Goal: Task Accomplishment & Management: Manage account settings

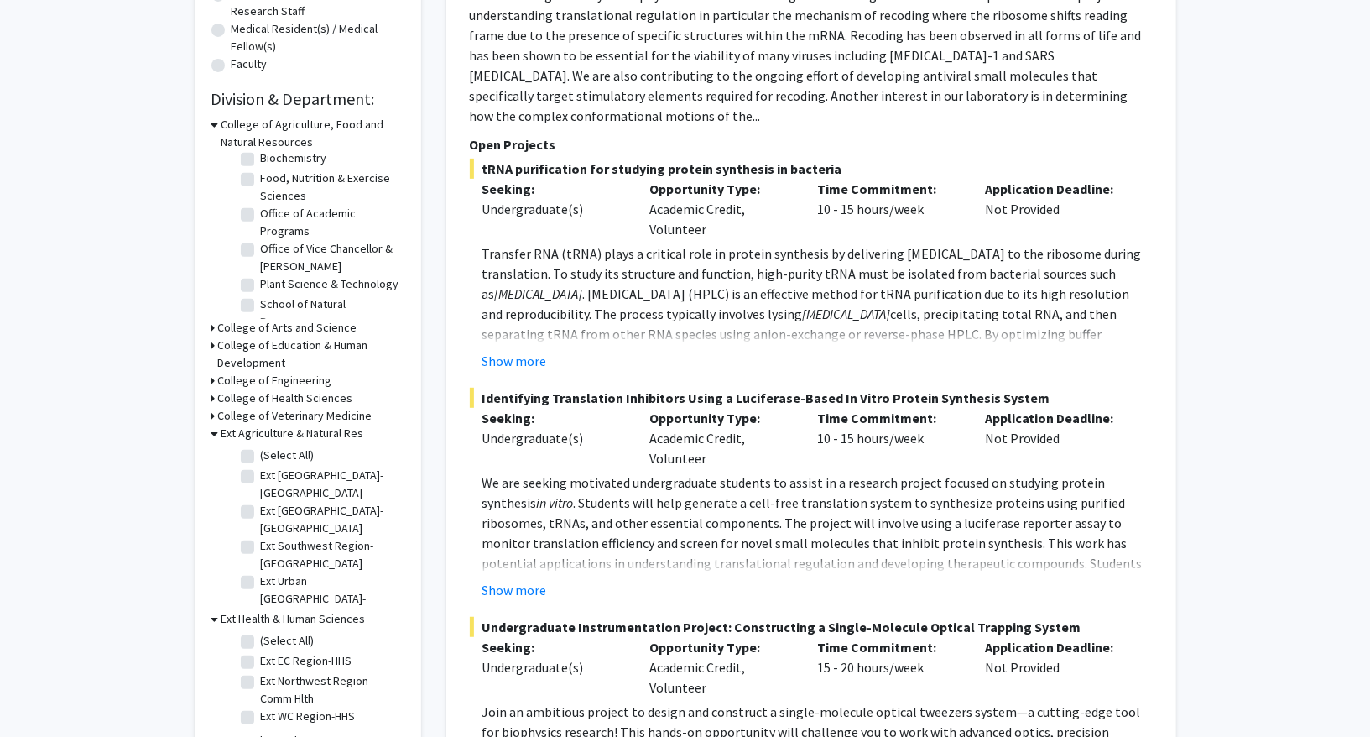
scroll to position [430, 0]
click at [270, 407] on h3 "College of Veterinary Medicine" at bounding box center [295, 414] width 154 height 18
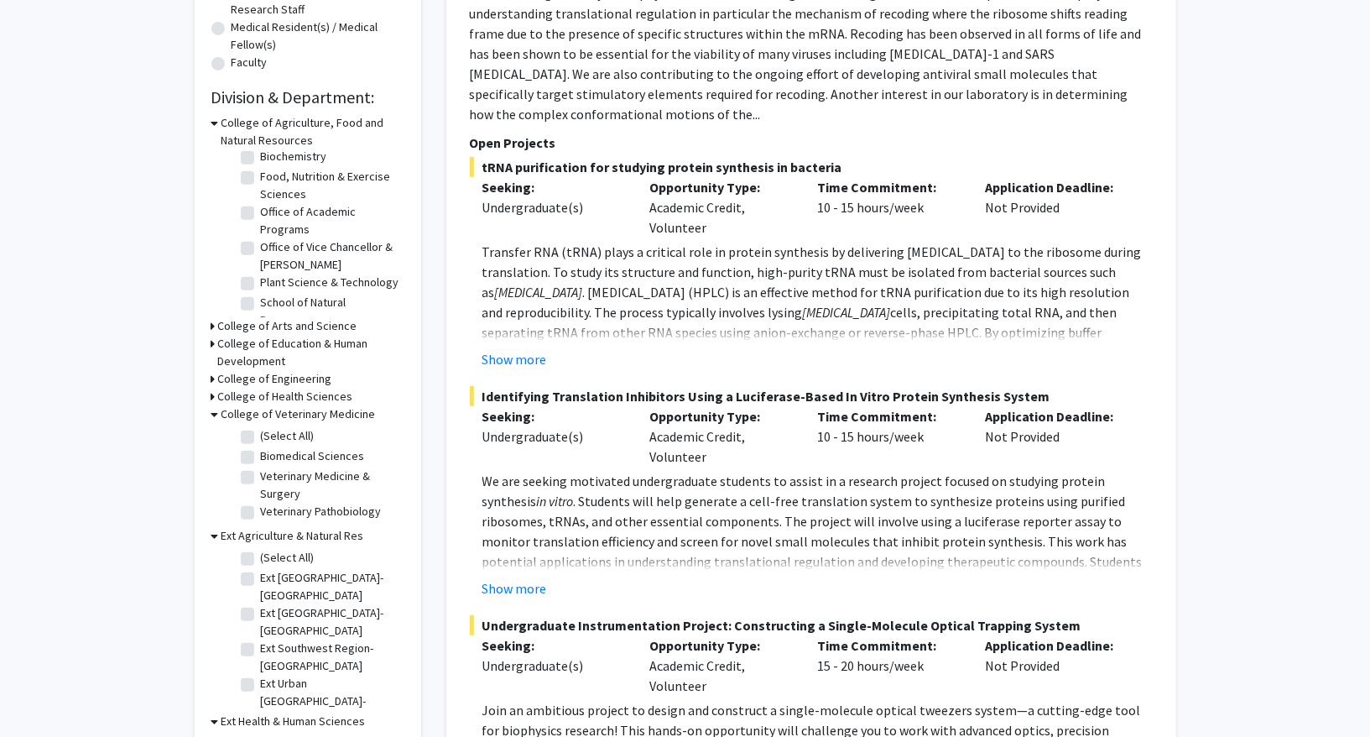
click at [270, 407] on h3 "College of Veterinary Medicine" at bounding box center [299, 414] width 154 height 18
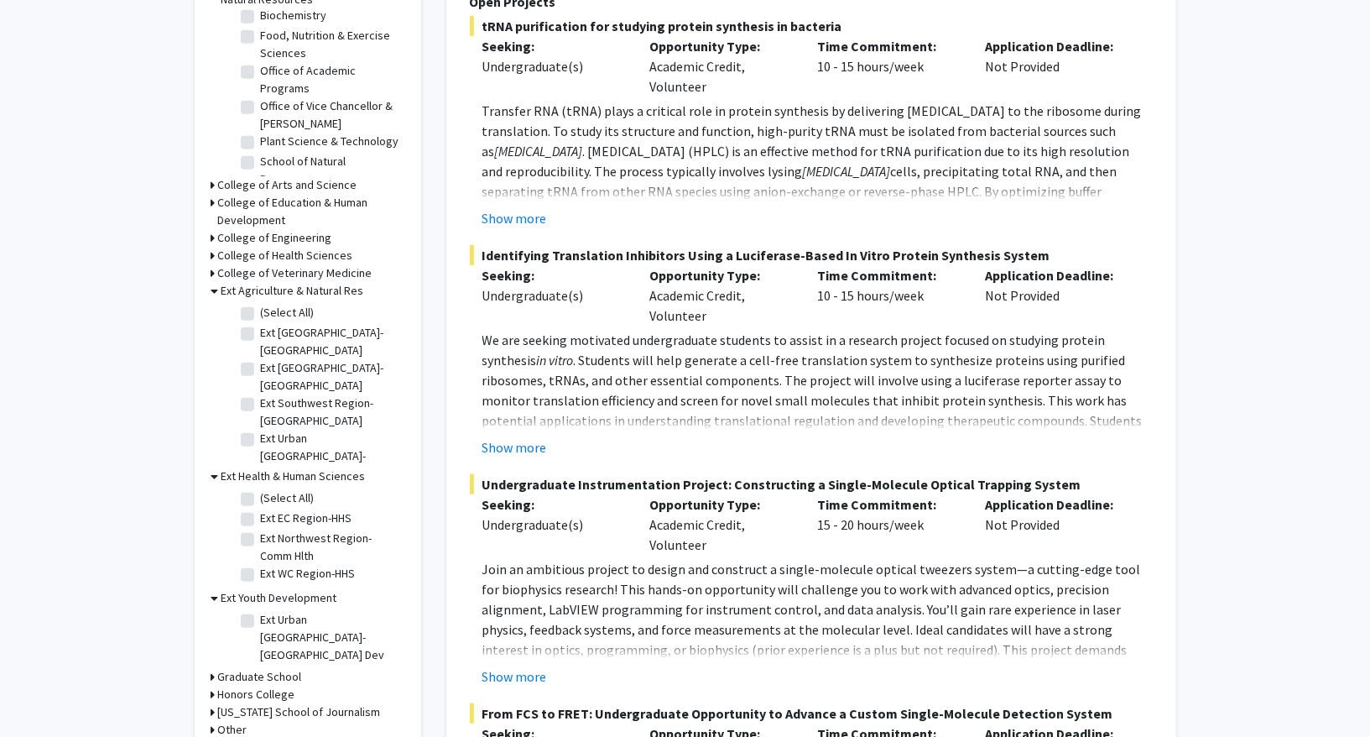
scroll to position [707, 0]
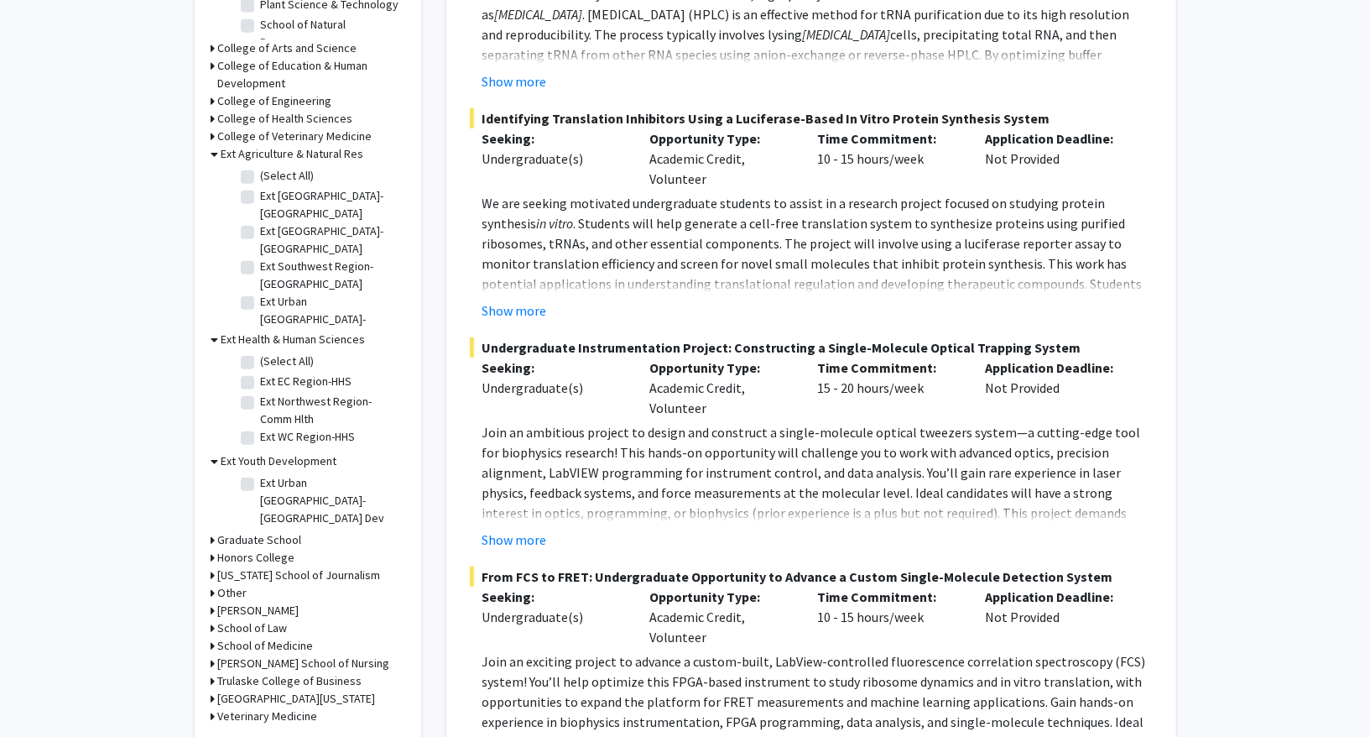
click at [293, 707] on h3 "Veterinary Medicine" at bounding box center [268, 716] width 100 height 18
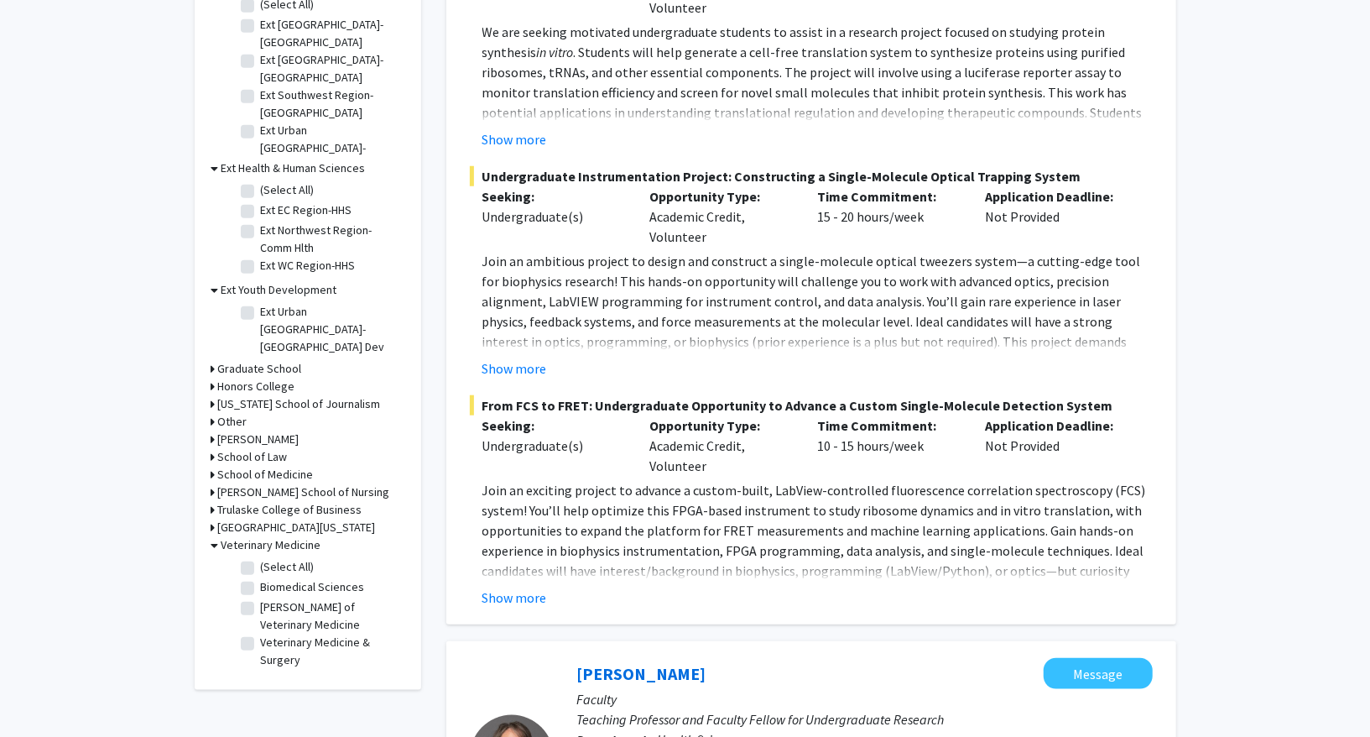
scroll to position [879, 0]
copy label "[PERSON_NAME] of Veterinary Medicine"
drag, startPoint x: 406, startPoint y: 530, endPoint x: 263, endPoint y: 535, distance: 142.7
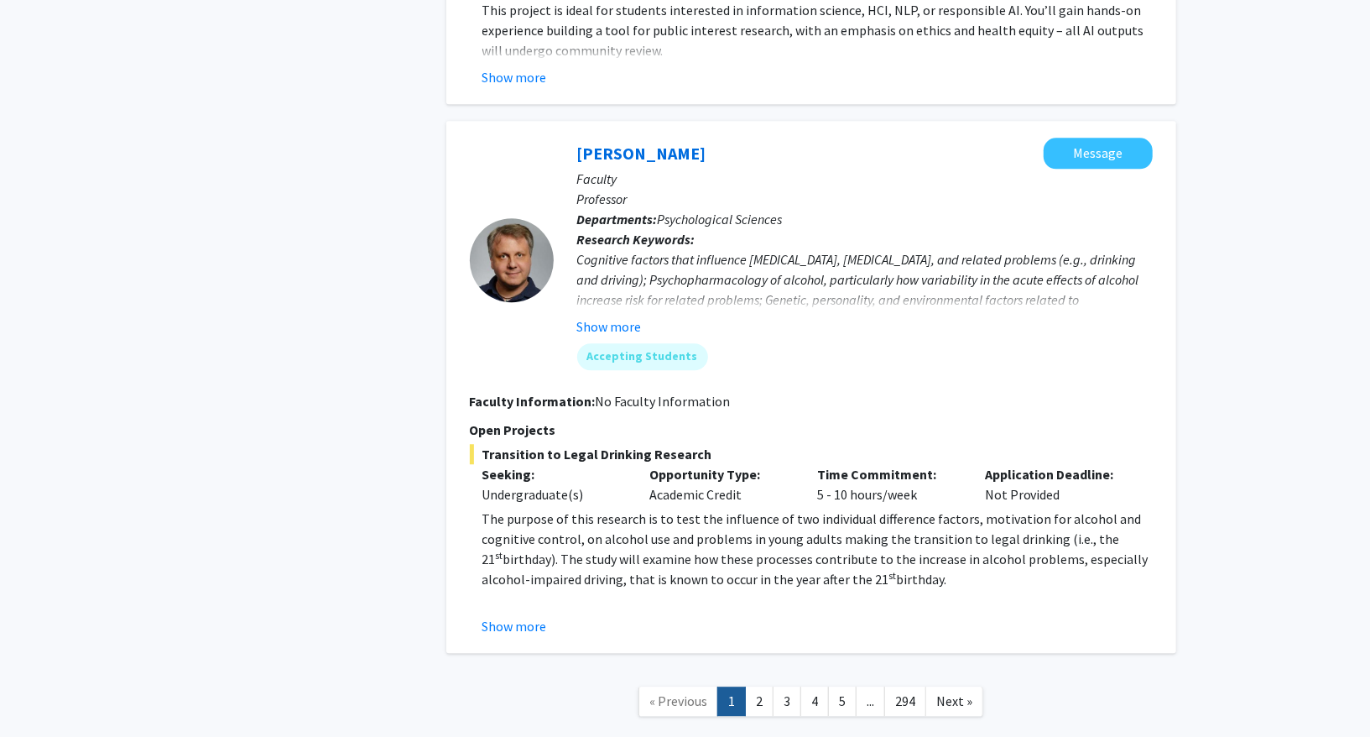
scroll to position [6758, 0]
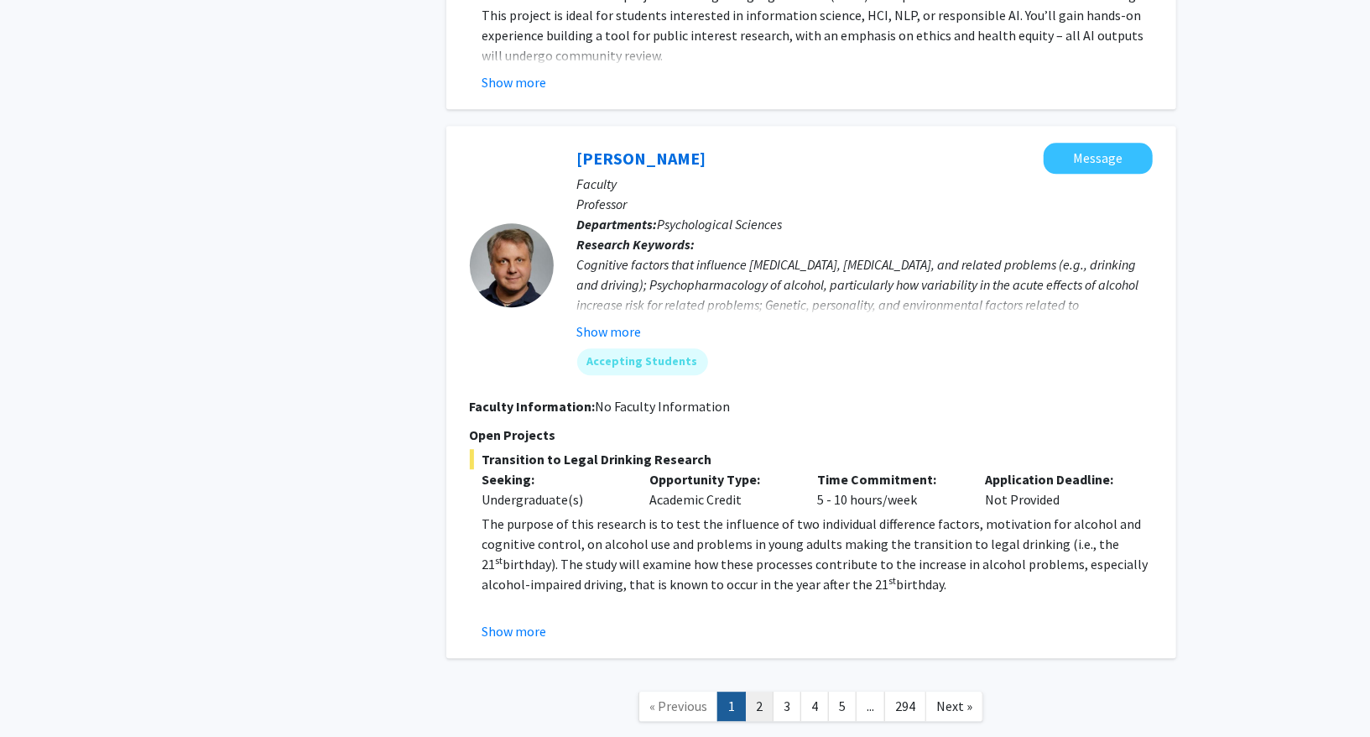
click at [763, 691] on link "2" at bounding box center [759, 705] width 29 height 29
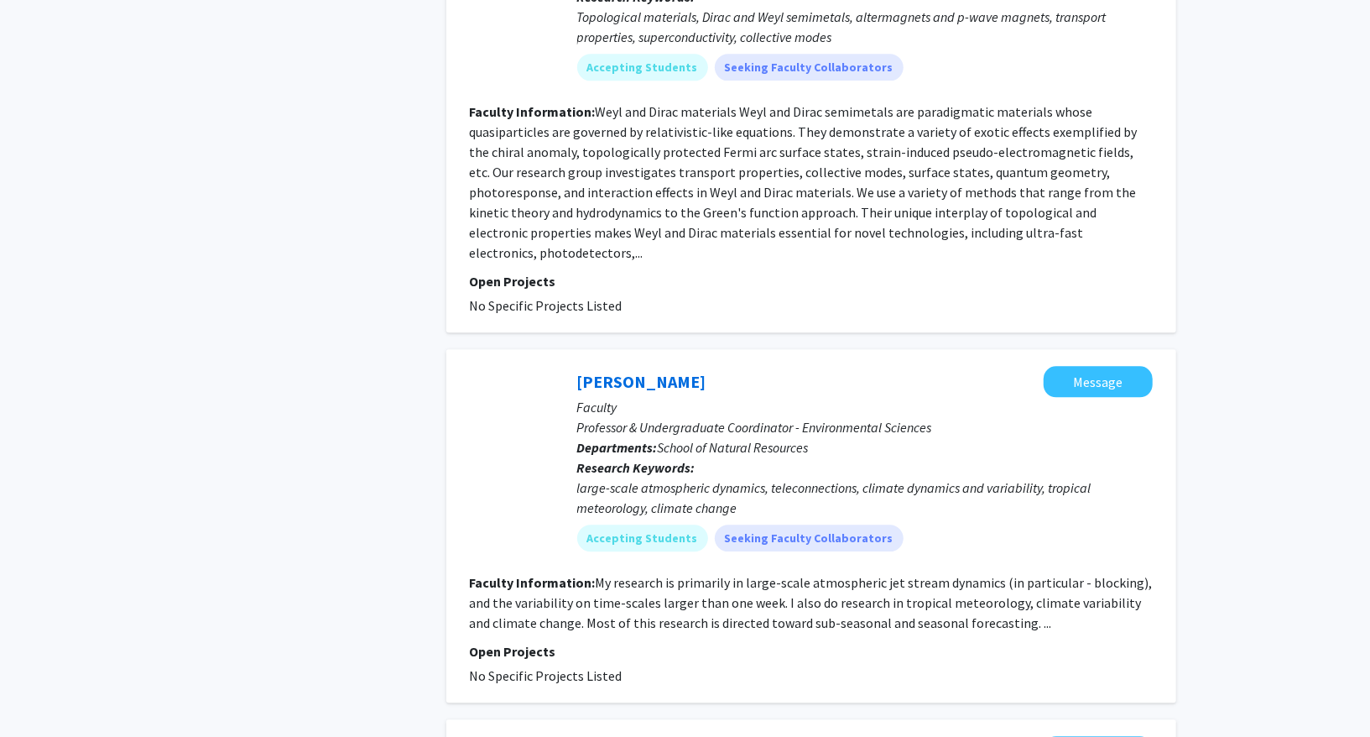
scroll to position [3362, 0]
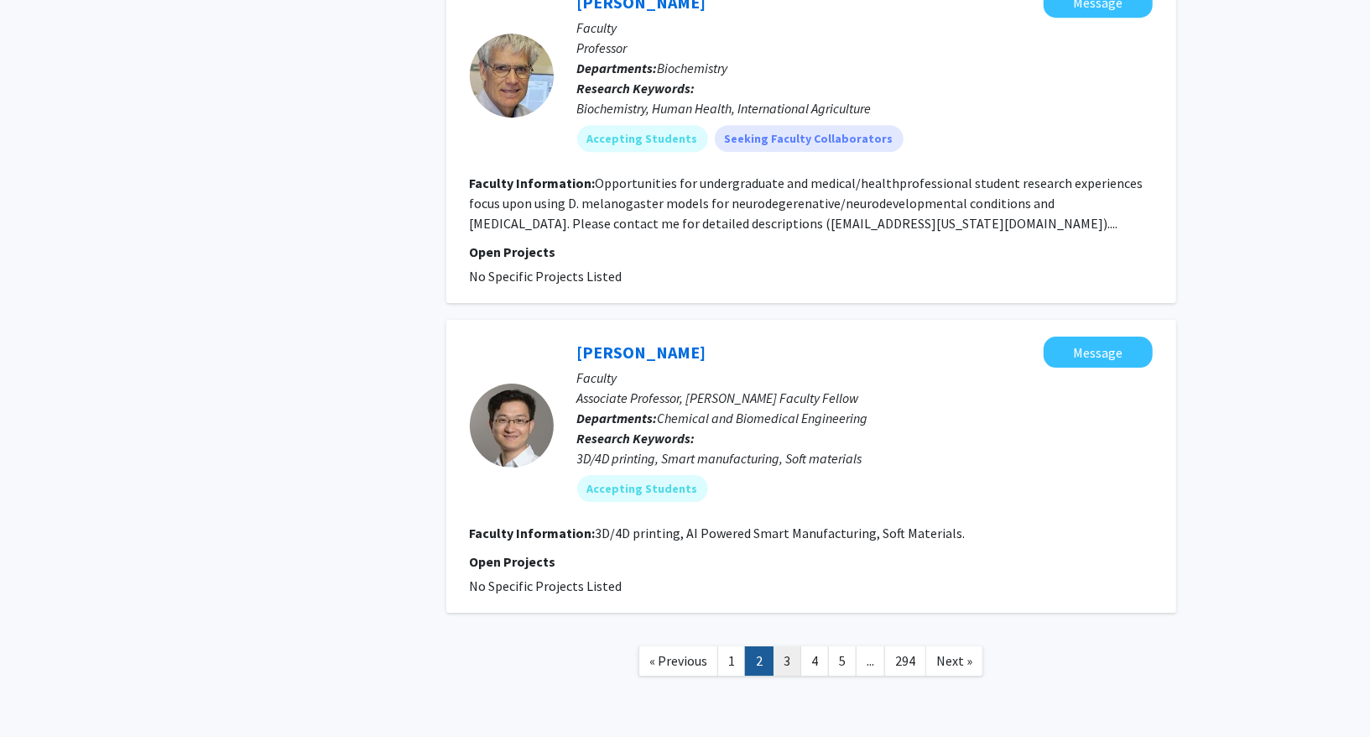
click at [801, 646] on link "3" at bounding box center [787, 660] width 29 height 29
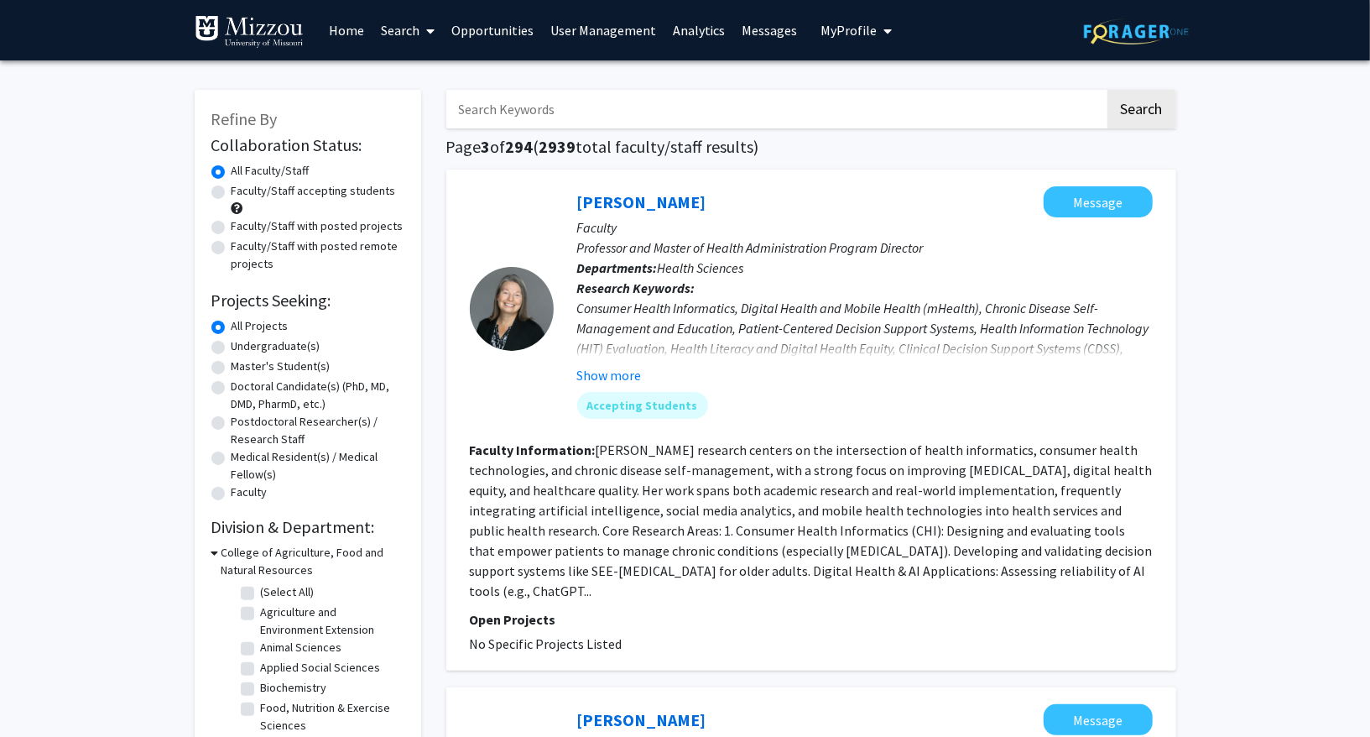
click at [595, 103] on input "Search Keywords" at bounding box center [775, 109] width 659 height 39
type input "staff"
click at [1108, 90] on button "Search" at bounding box center [1142, 109] width 69 height 39
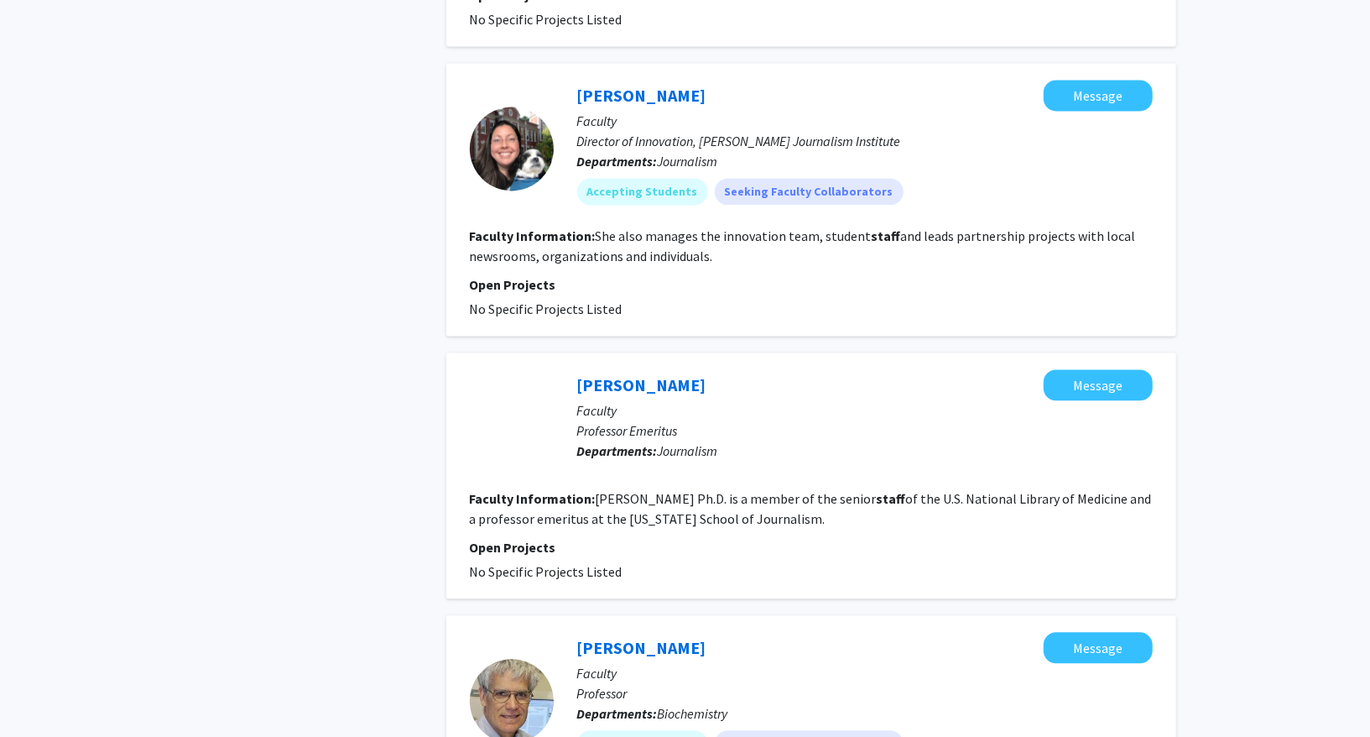
scroll to position [2513, 0]
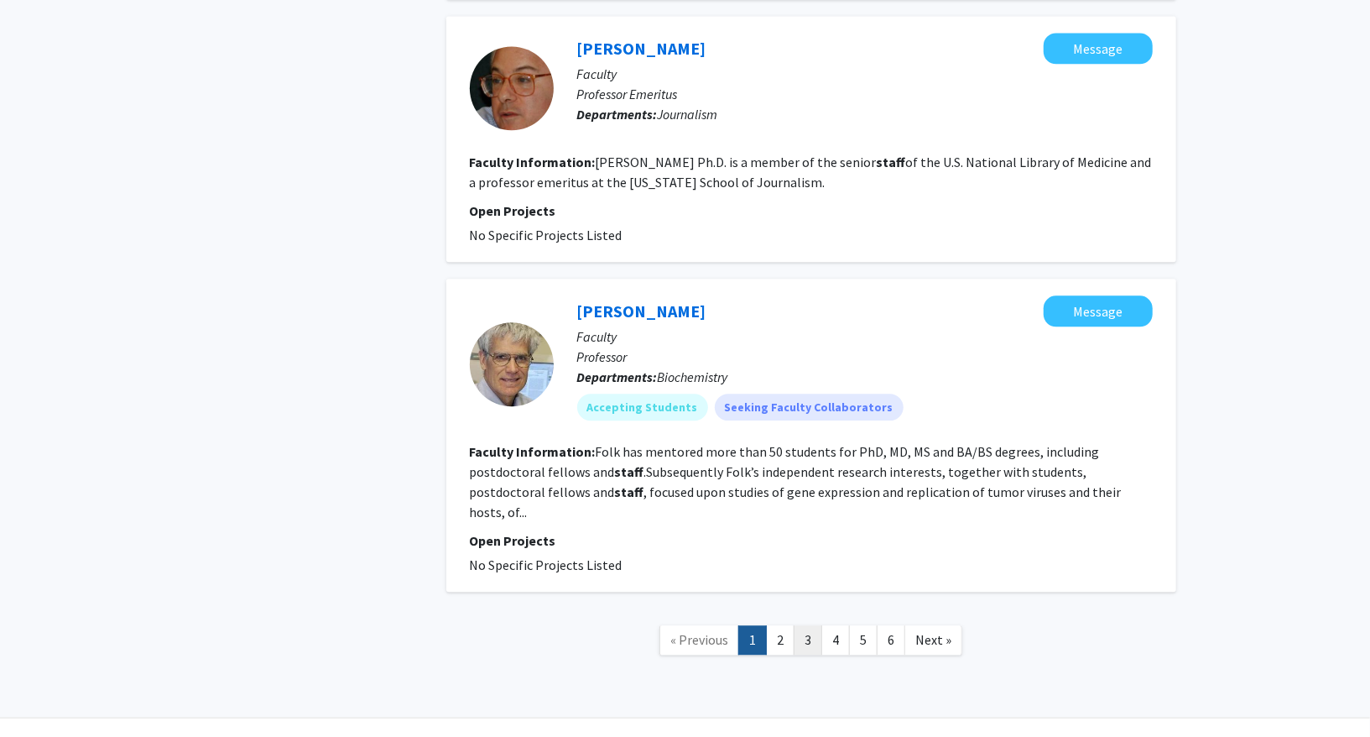
click at [806, 625] on link "3" at bounding box center [808, 639] width 29 height 29
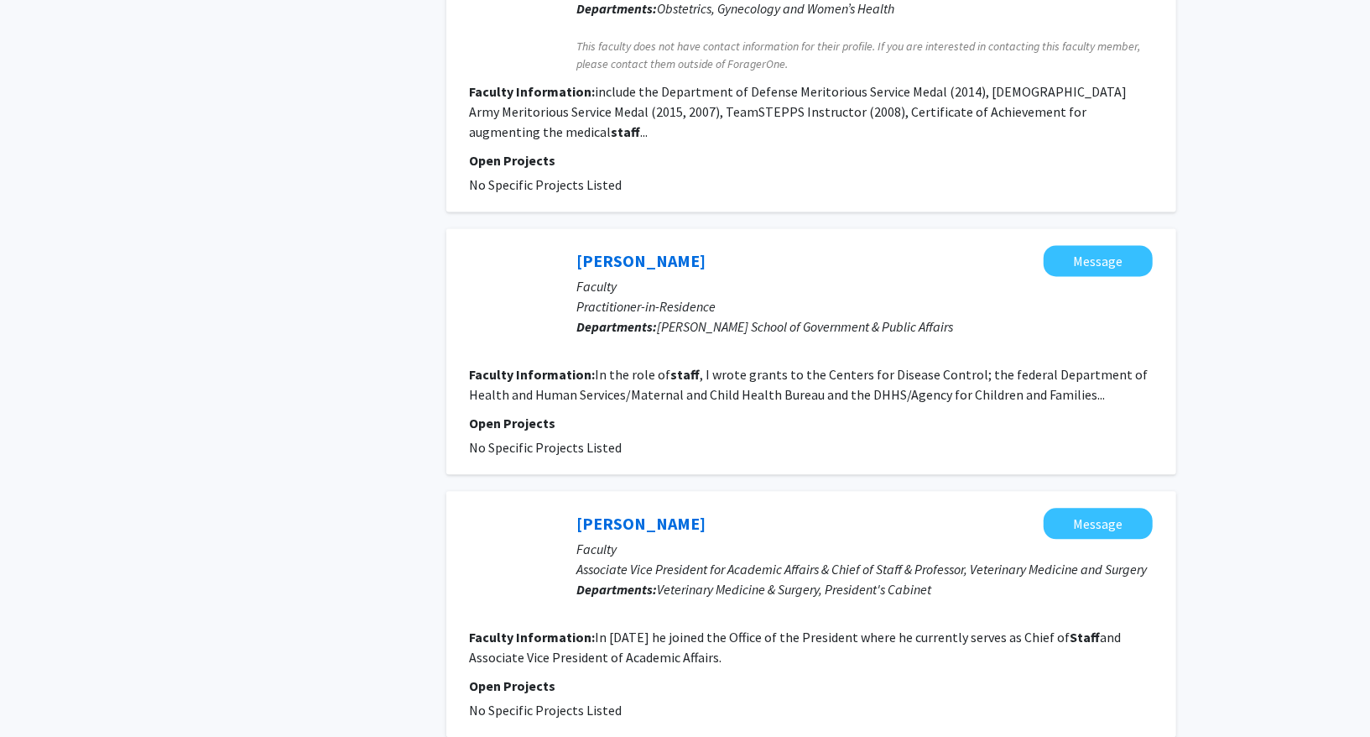
scroll to position [2283, 0]
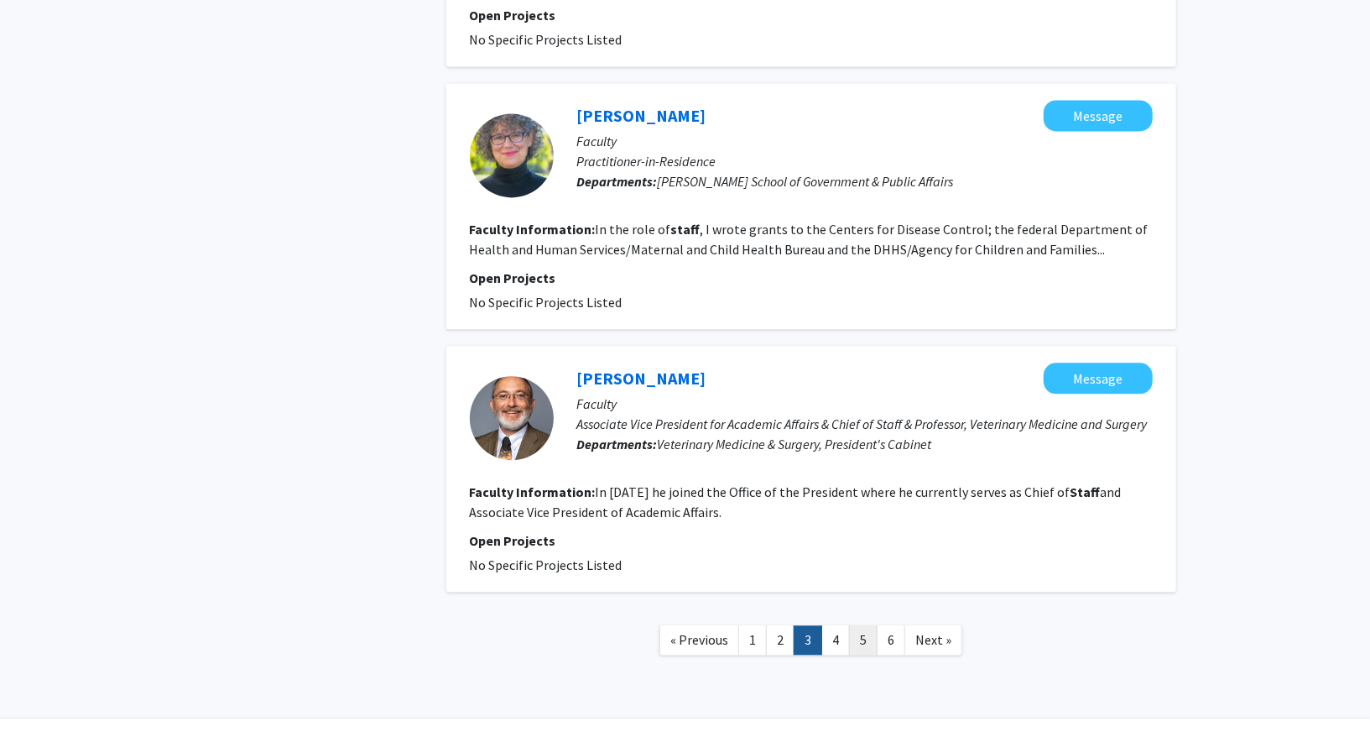
click at [861, 625] on link "5" at bounding box center [863, 639] width 29 height 29
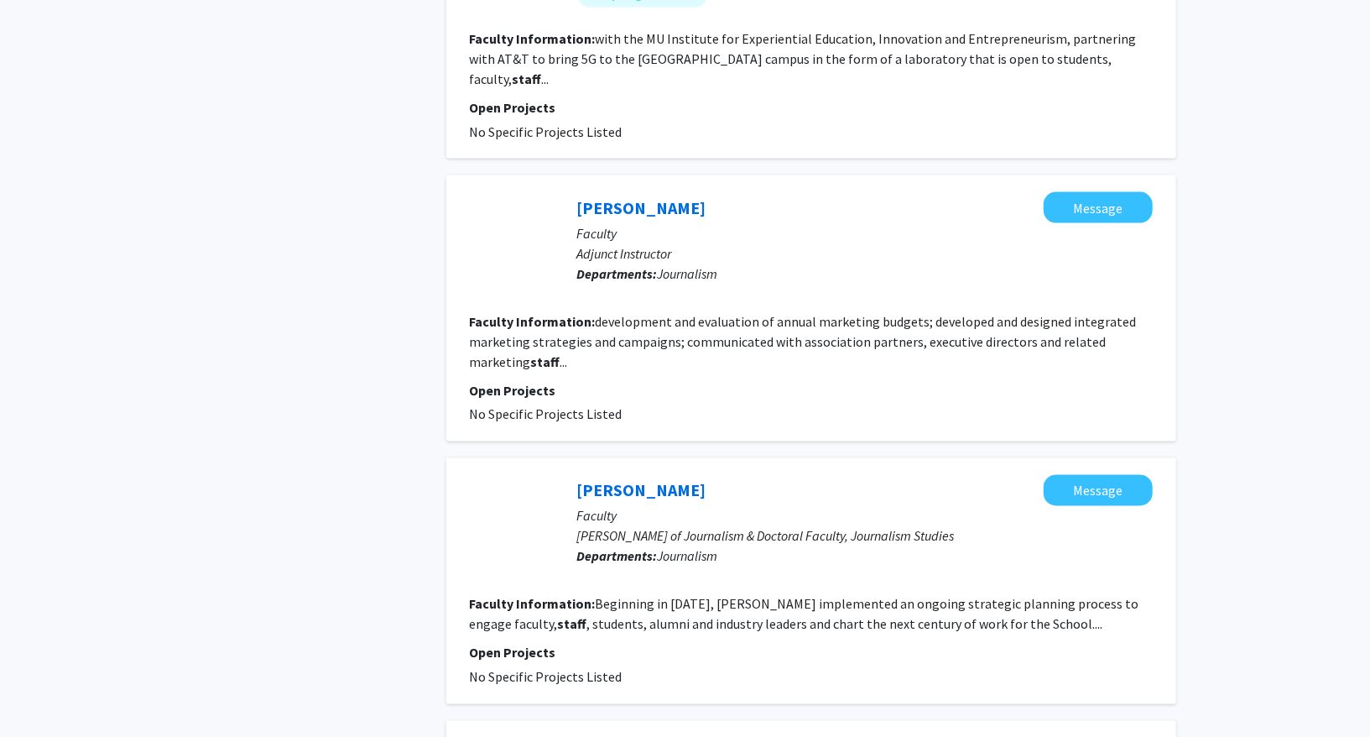
scroll to position [2310, 0]
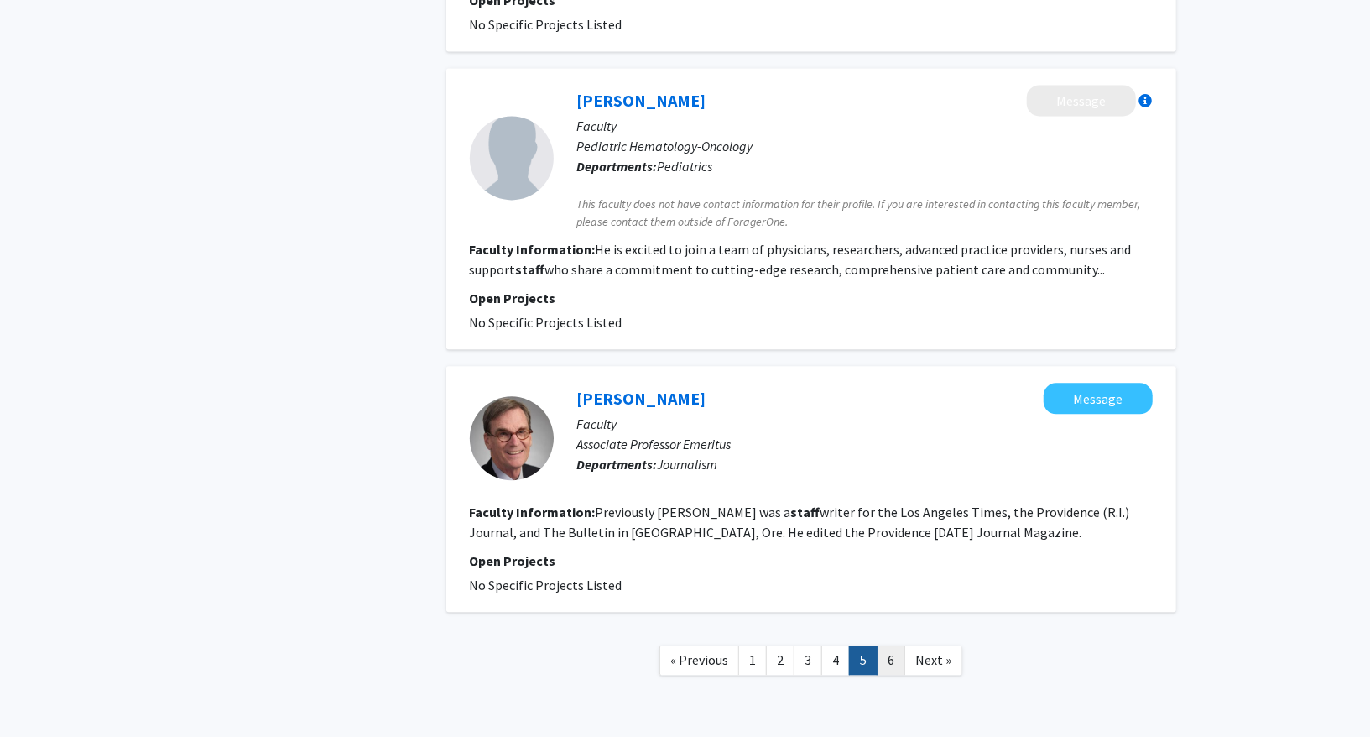
click at [884, 645] on link "6" at bounding box center [891, 659] width 29 height 29
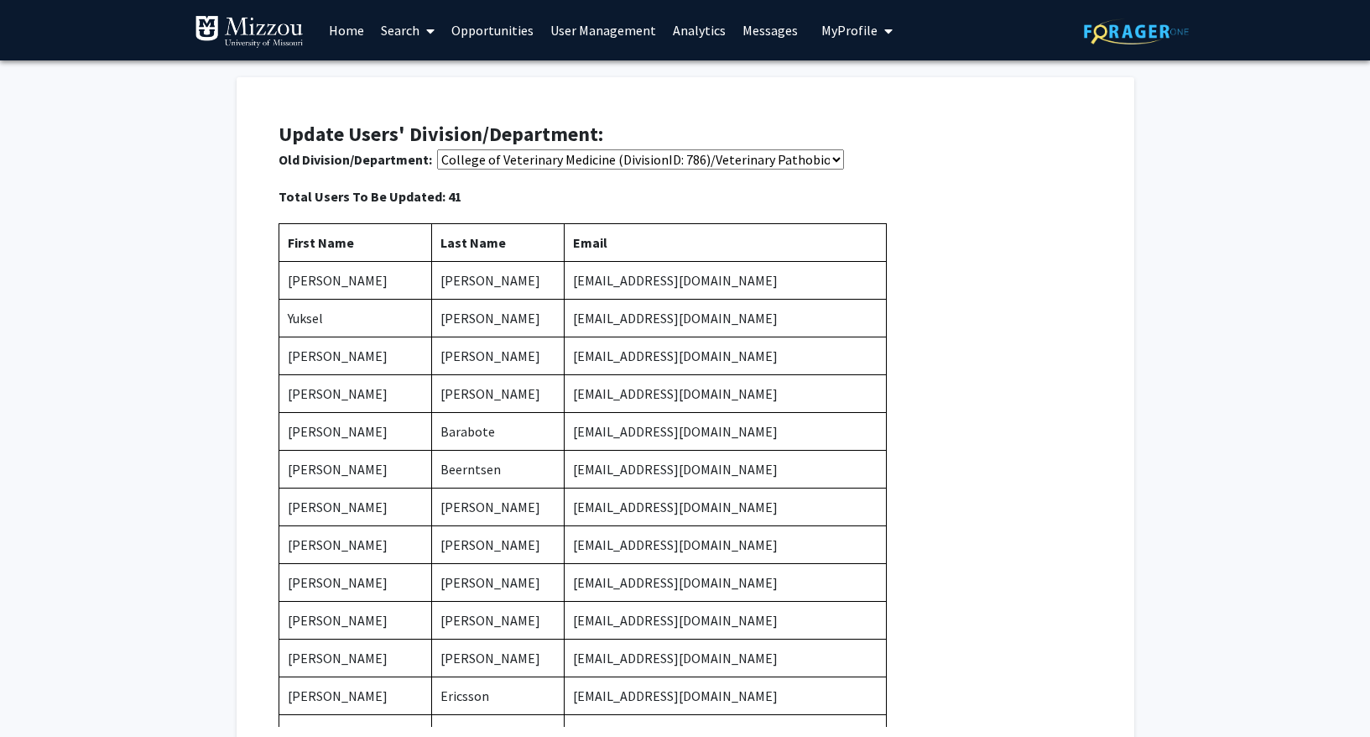
select select "6462"
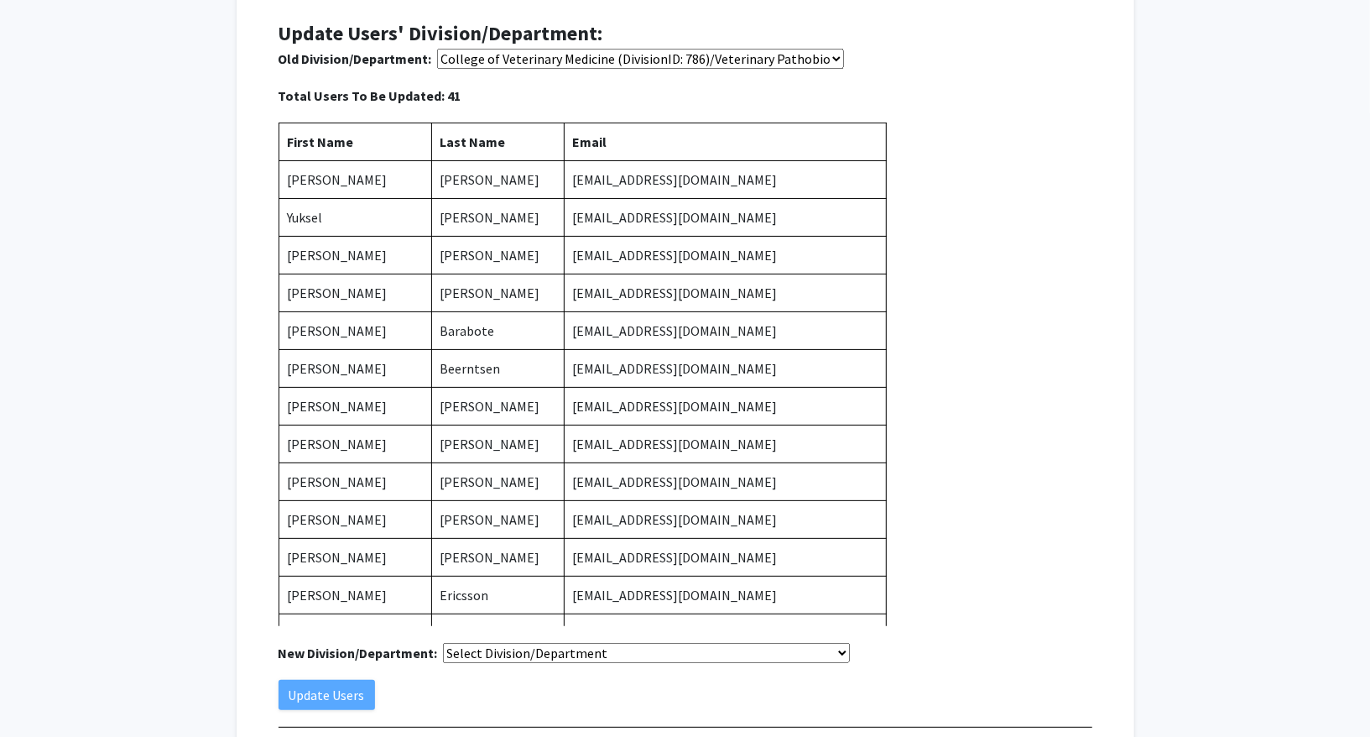
click at [899, 346] on div "First Name Last Name Email Jeffrey J. Adamovicz adamoviczj@umsystem.edu Yuksel …" at bounding box center [686, 374] width 814 height 503
click at [582, 56] on select "Select Division/Department College of Agriculture, Food and Natural Resources (…" at bounding box center [640, 59] width 407 height 20
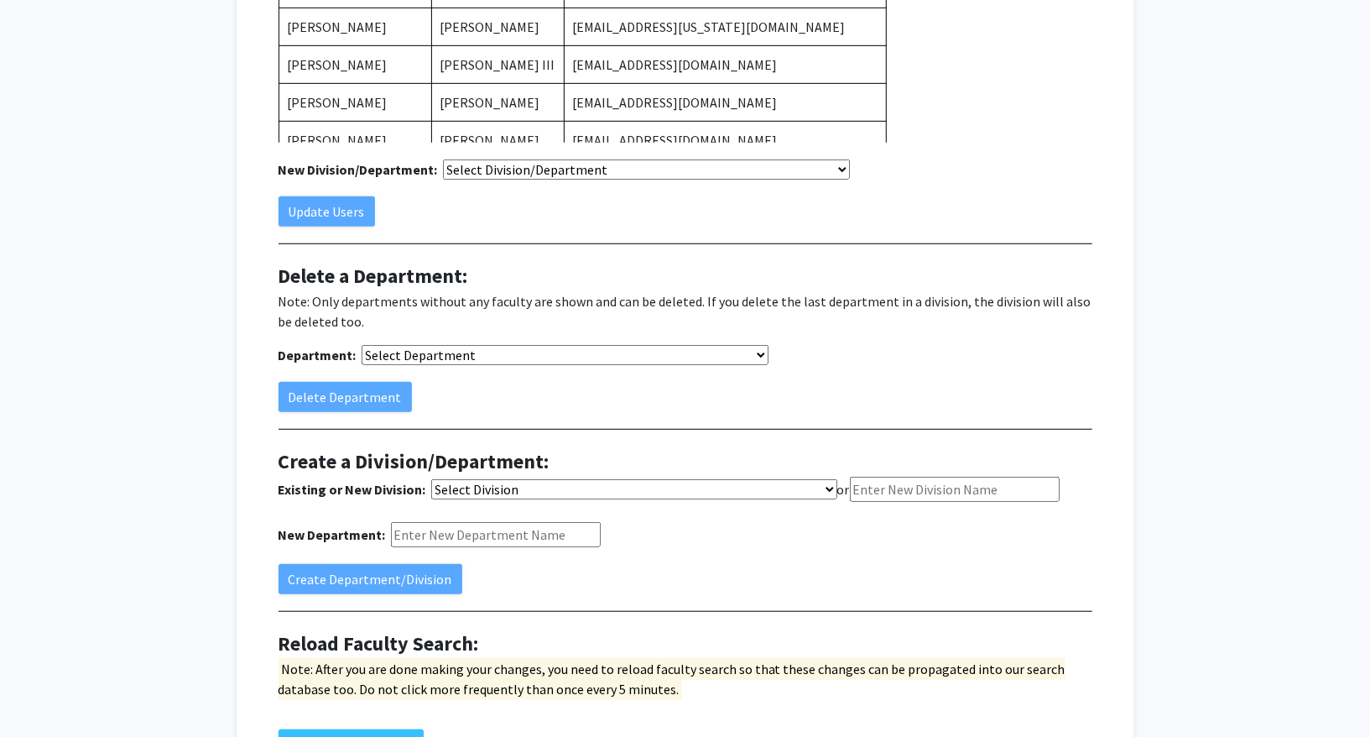
scroll to position [730, 0]
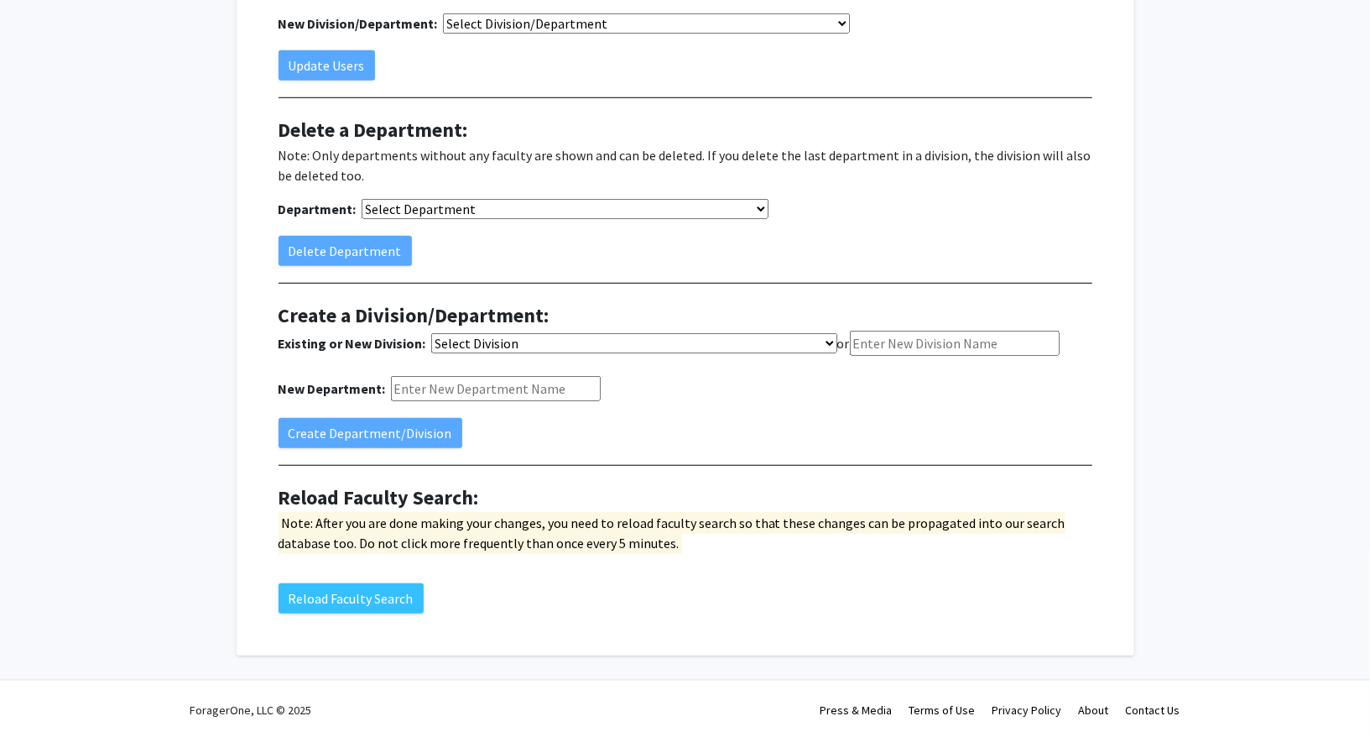
click at [509, 345] on select "Select Division College of Agriculture, Food and Natural Resources (DivisionID:…" at bounding box center [634, 343] width 406 height 20
select select "786"
click at [511, 383] on input "New Department:" at bounding box center [496, 388] width 210 height 25
paste input "Pathobiology and Integrative Biomedical Sciences"
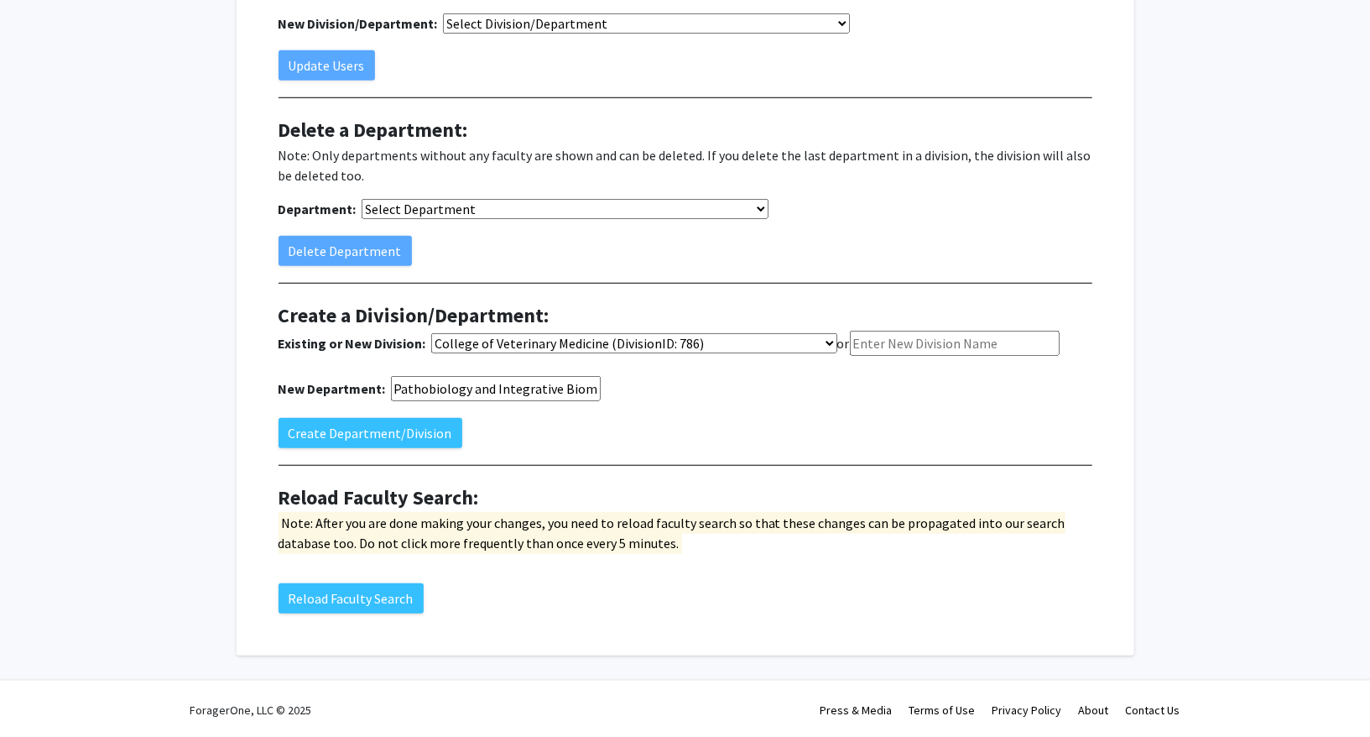
scroll to position [0, 76]
type input "Pathobiology and Integrative Biomedical Sciences"
click at [428, 436] on button "Create Department/Division" at bounding box center [371, 433] width 184 height 30
select select "-1"
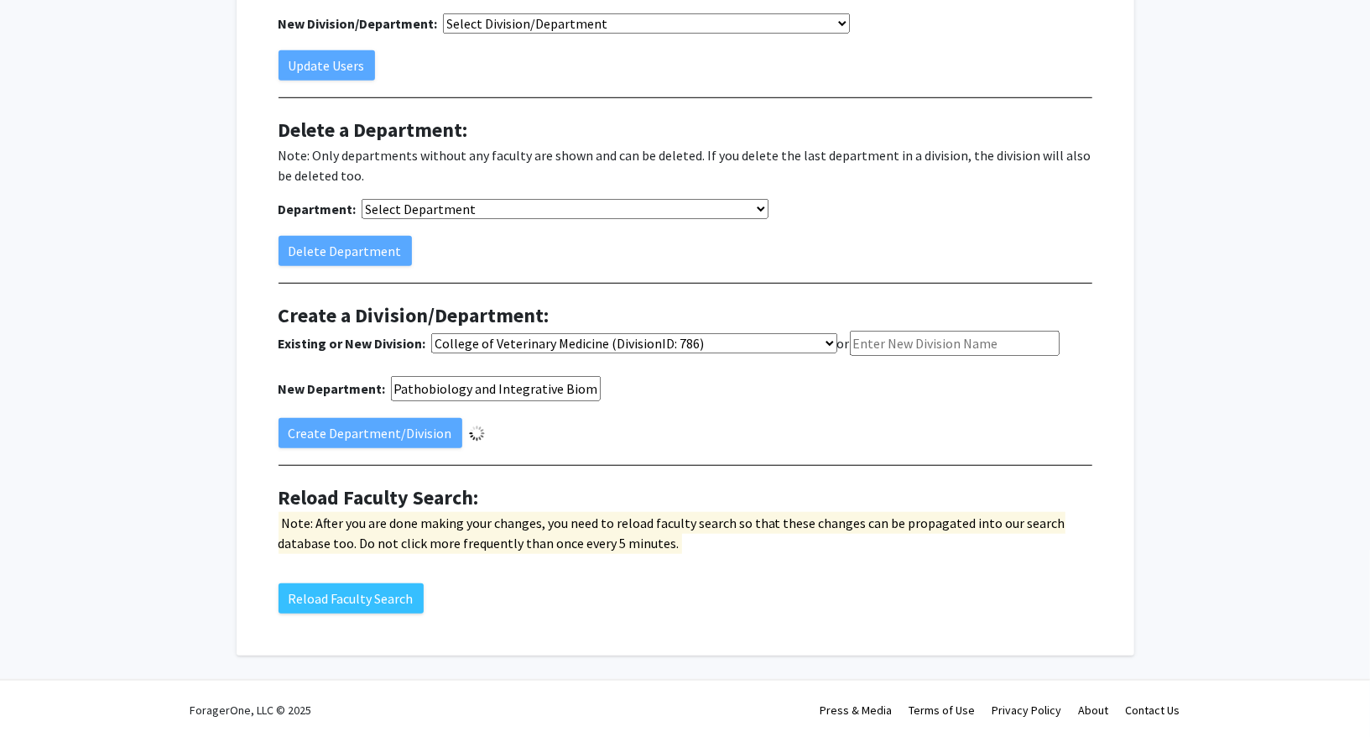
select select "-1"
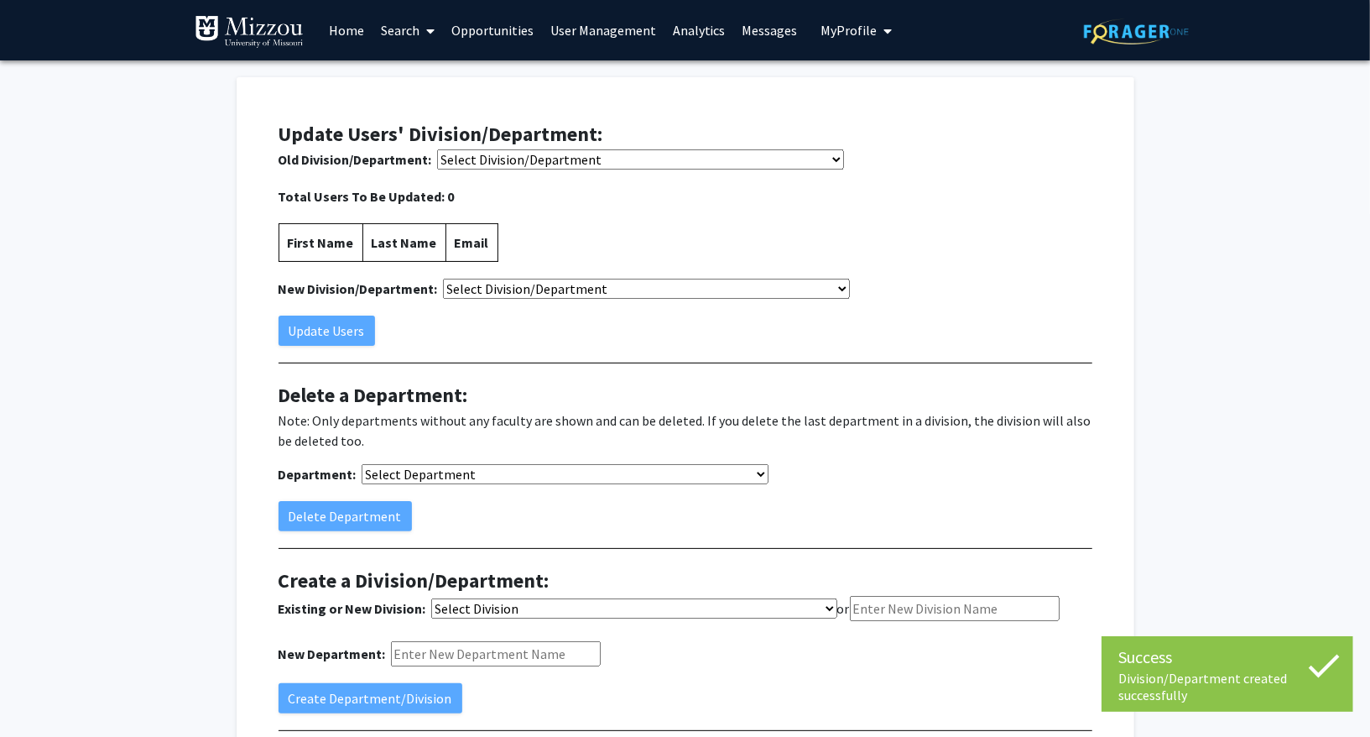
click at [521, 146] on span "Update Users' Division/Department:" at bounding box center [441, 134] width 325 height 26
click at [520, 157] on select "Select Division/Department College of Agriculture, Food and Natural Resources (…" at bounding box center [640, 159] width 407 height 20
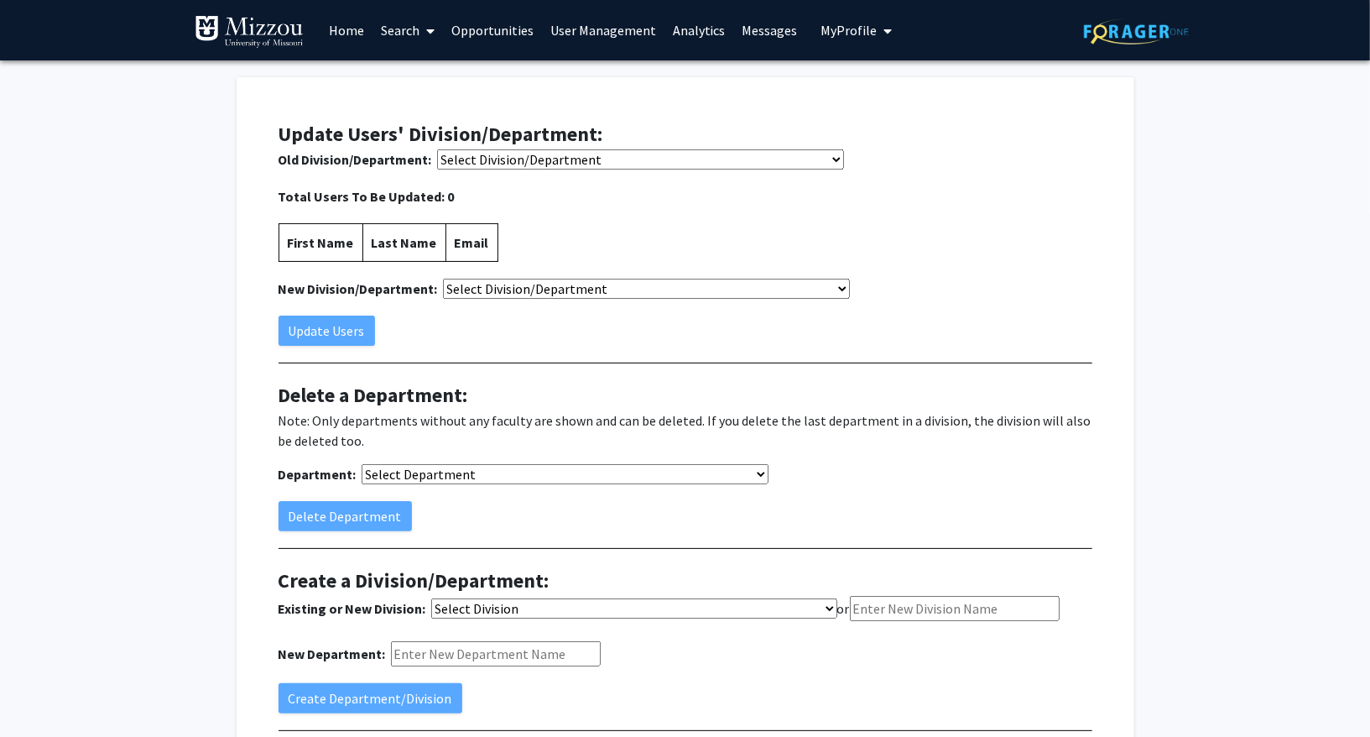
select select "6460"
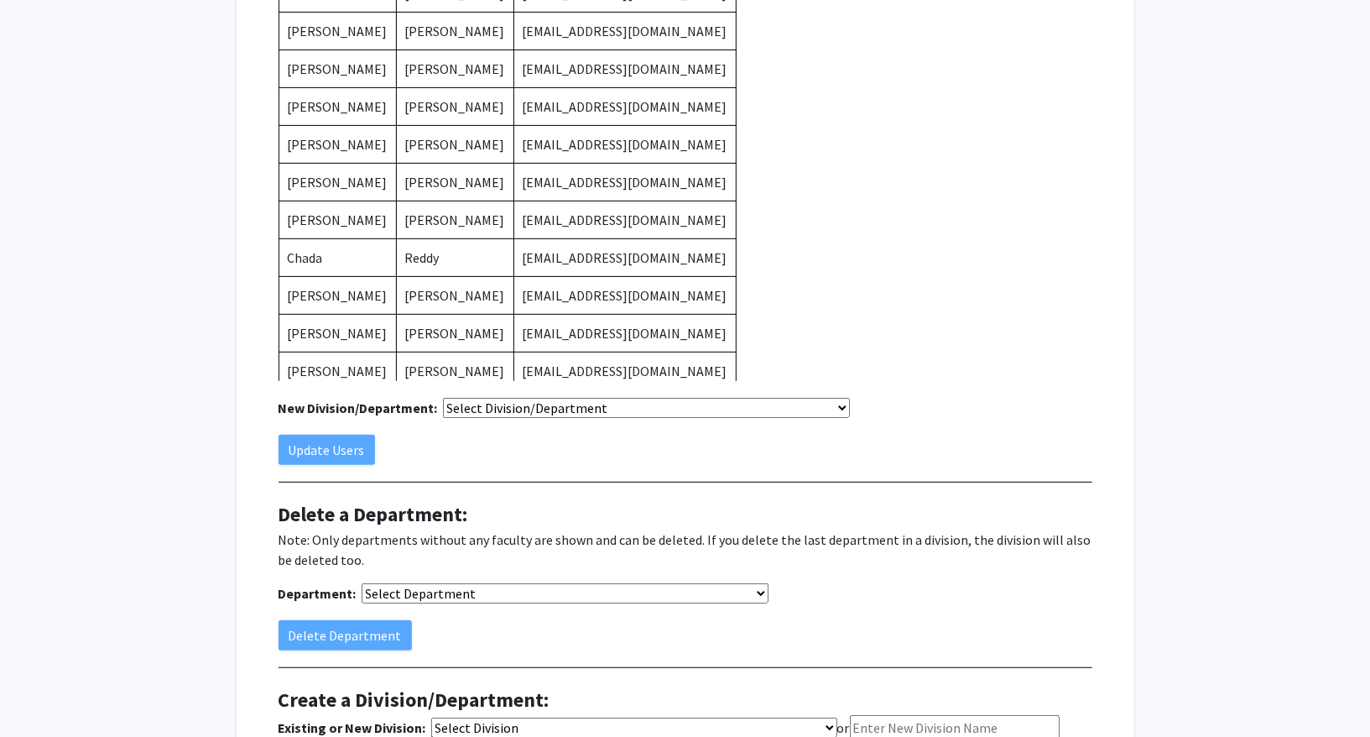
scroll to position [300, 0]
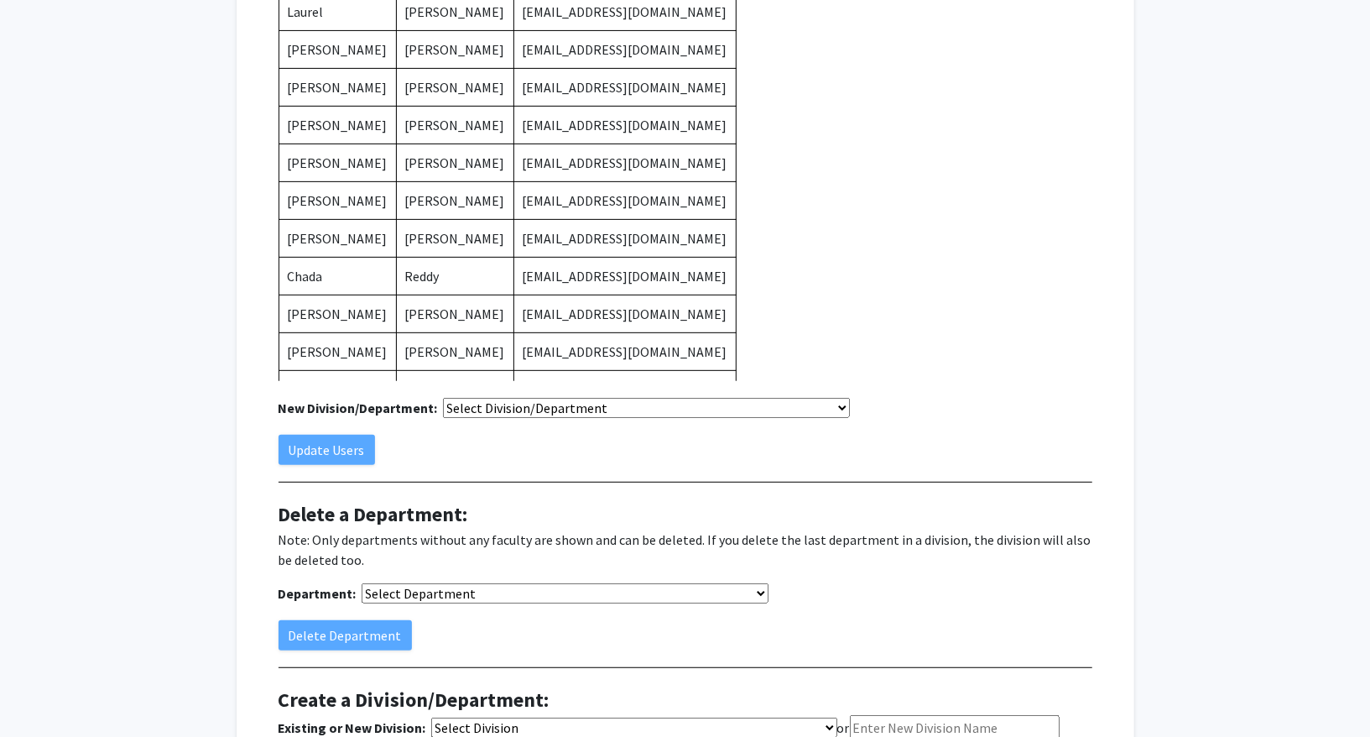
click at [548, 399] on select "Select Division/Department College of Agriculture, Food and Natural Resources (…" at bounding box center [646, 408] width 407 height 20
select select "6902"
click at [347, 462] on button "Update Users" at bounding box center [327, 450] width 97 height 30
select select "-1"
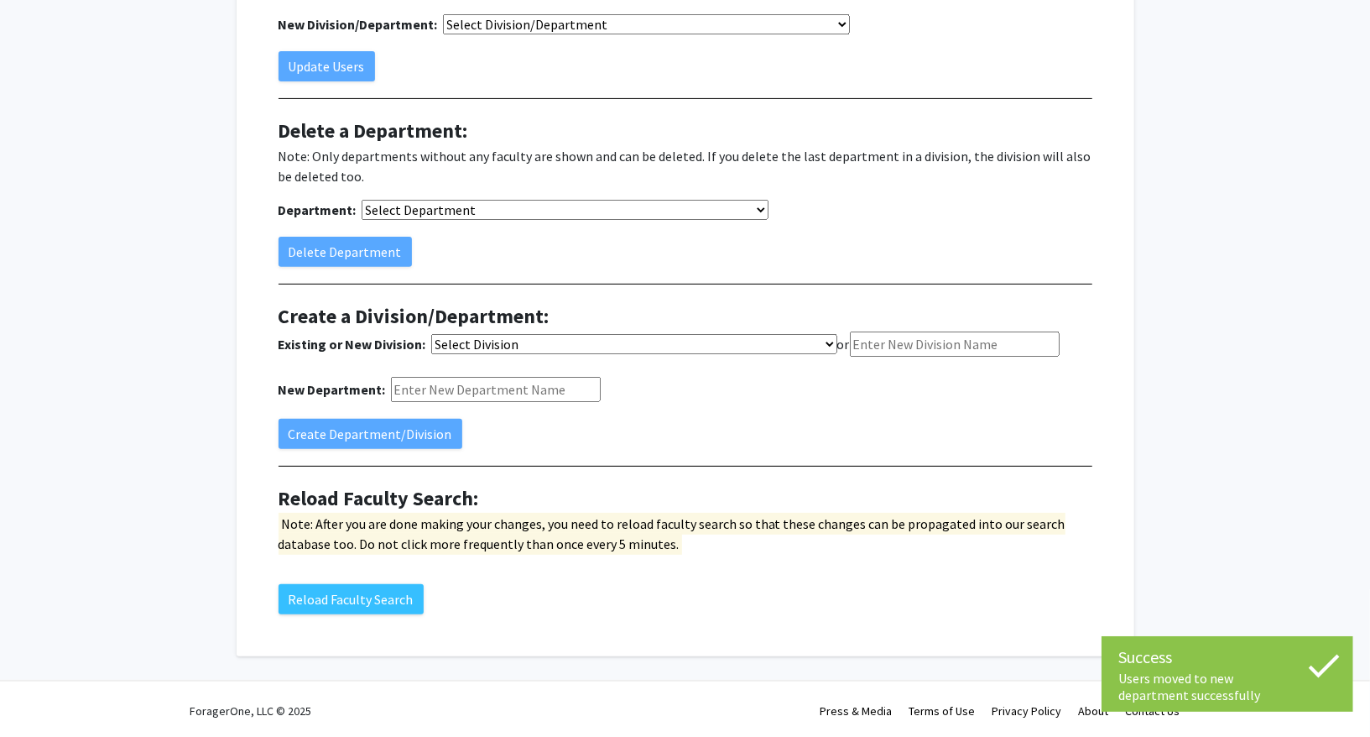
scroll to position [27, 0]
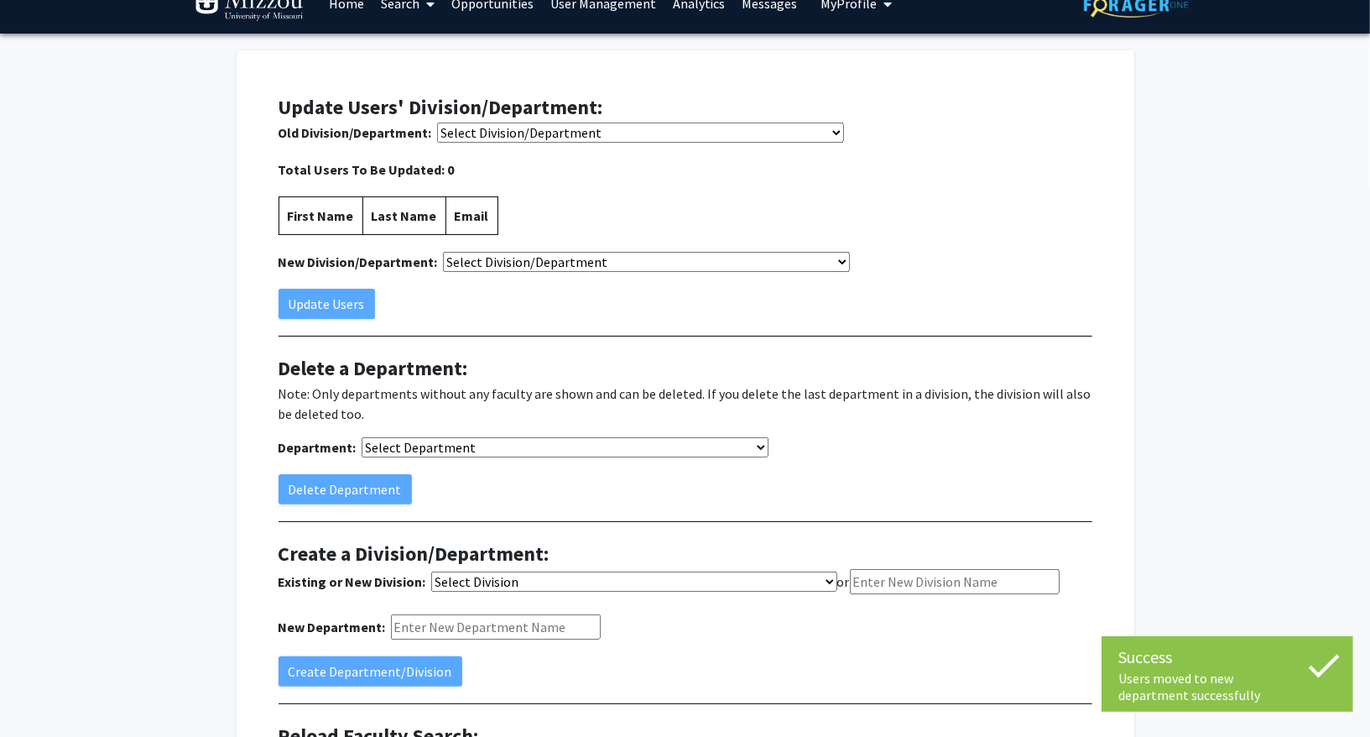
click at [577, 137] on select "Select Division/Department College of Agriculture, Food and Natural Resources (…" at bounding box center [640, 133] width 407 height 20
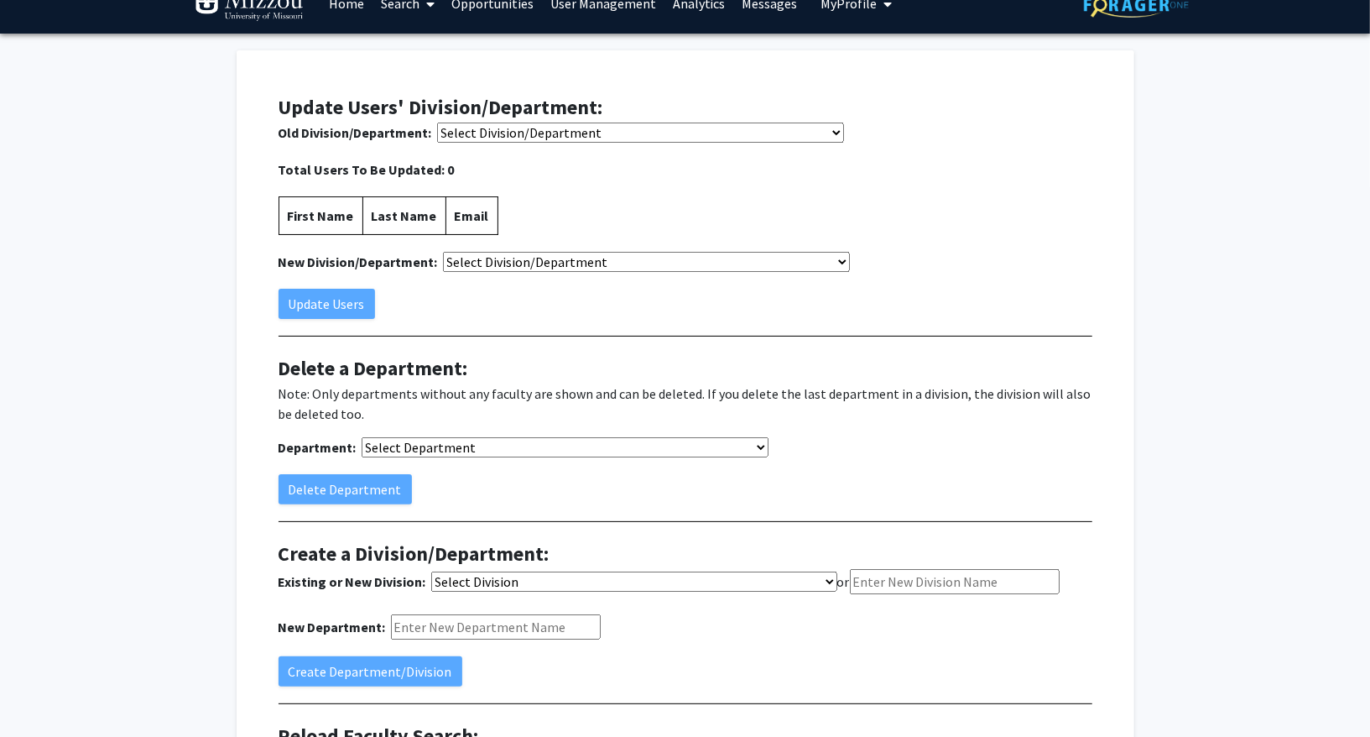
select select "6462"
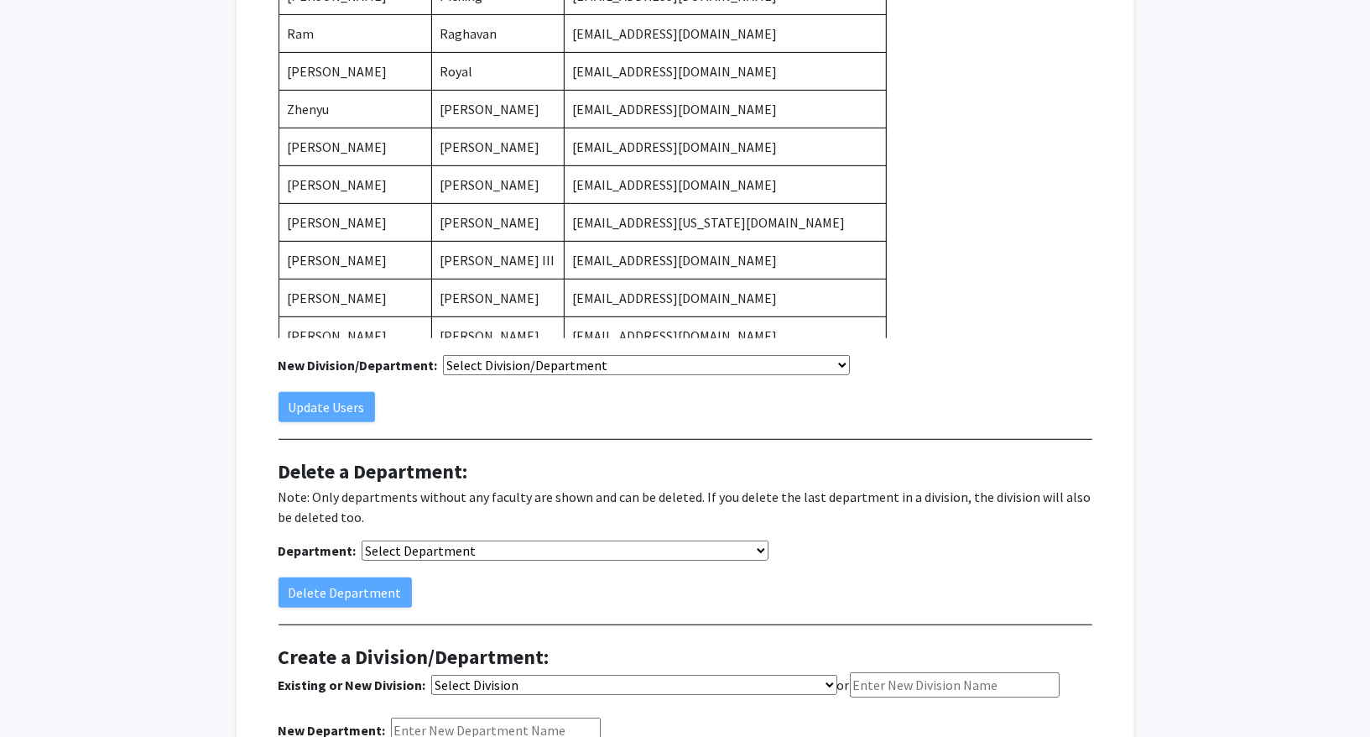
scroll to position [349, 0]
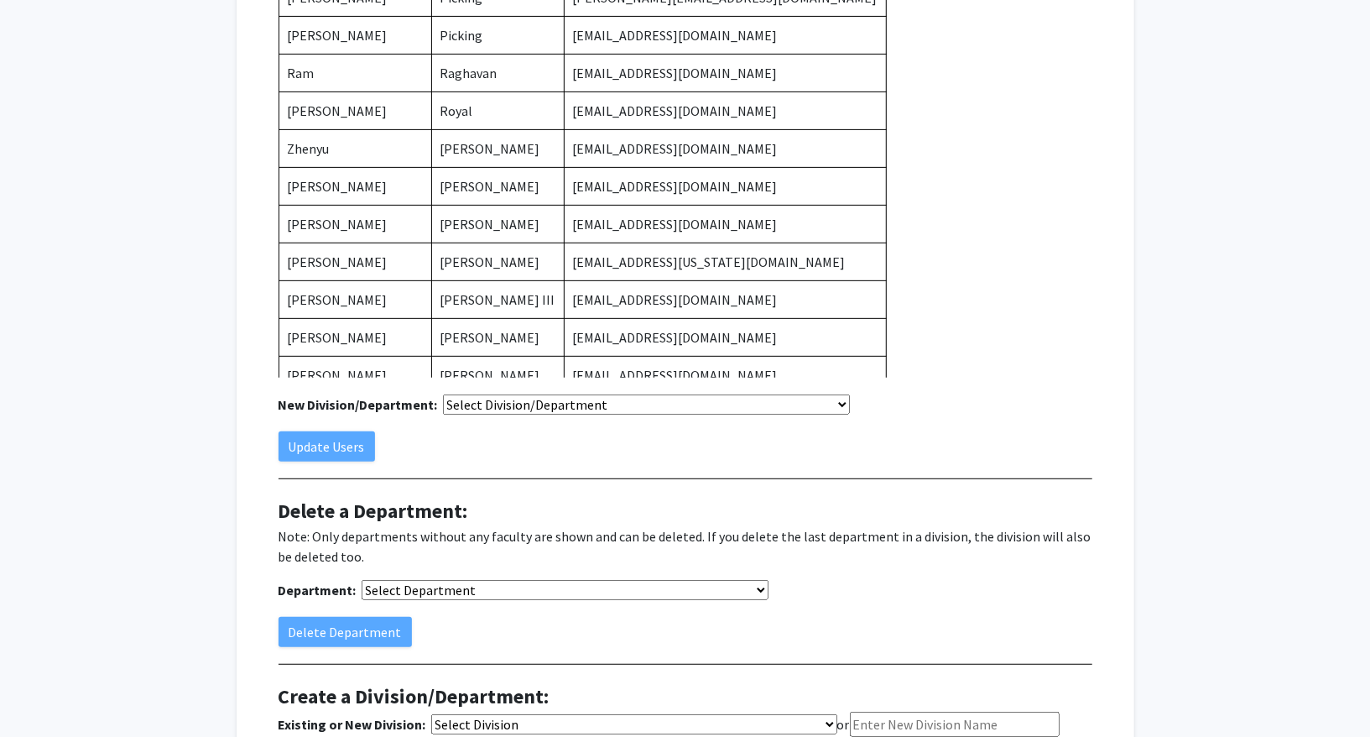
select select "6902"
click at [334, 459] on button "Update Users" at bounding box center [327, 446] width 97 height 30
select select "-1"
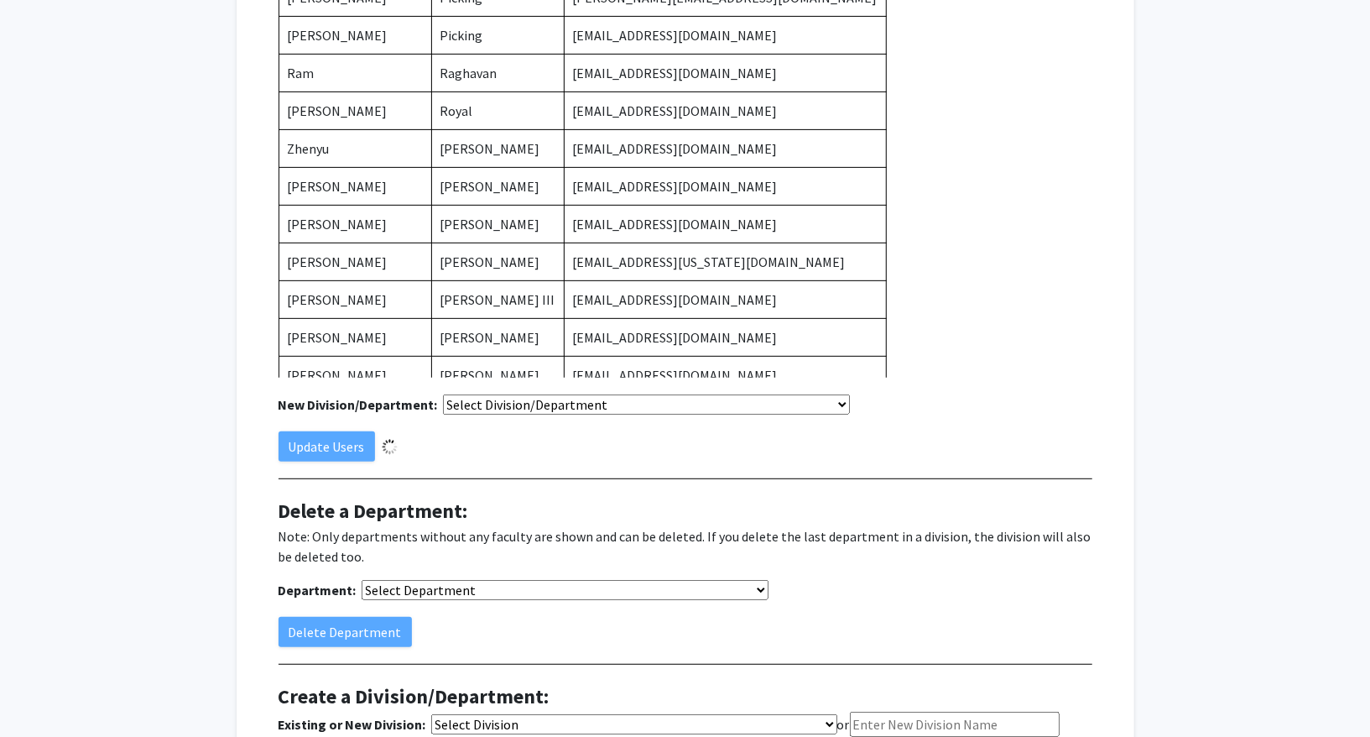
scroll to position [264, 0]
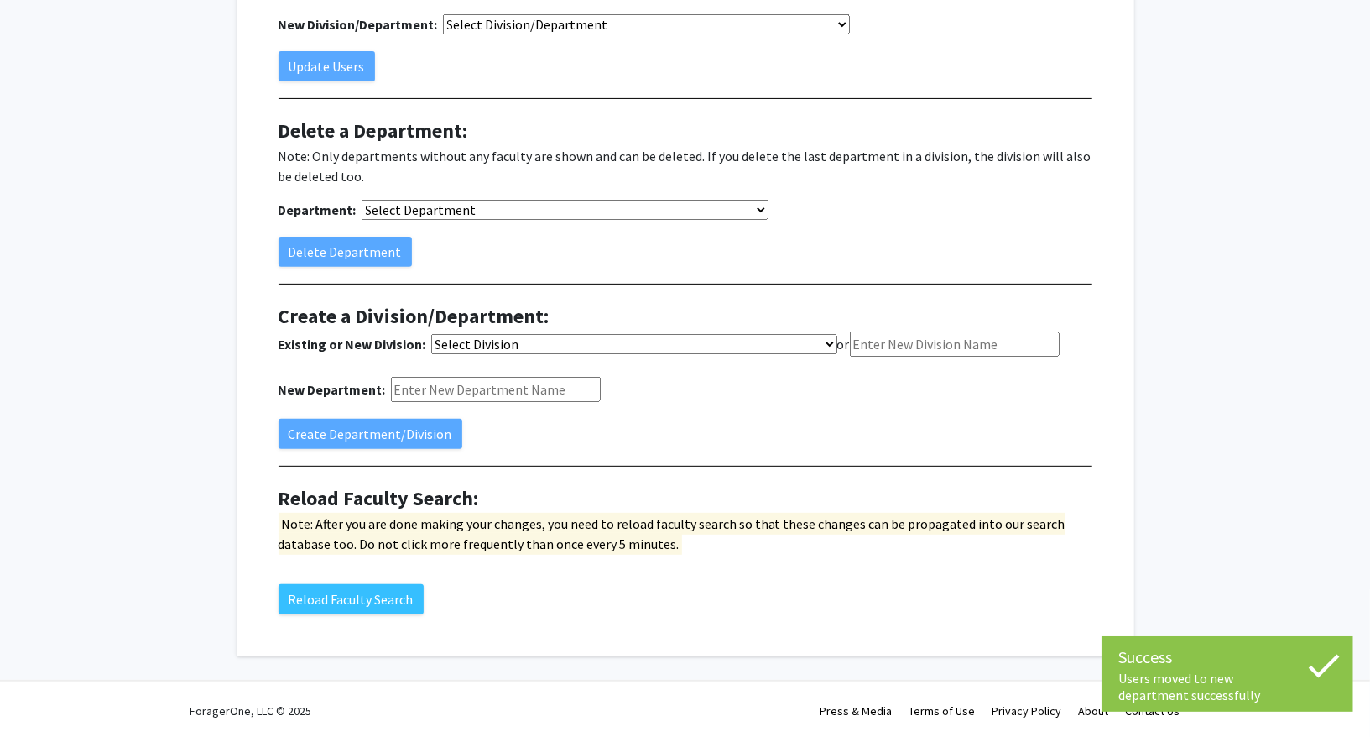
click at [513, 211] on select "Select Department College of Arts and Science (DivisionID: 775)/Advanced Light …" at bounding box center [565, 210] width 407 height 20
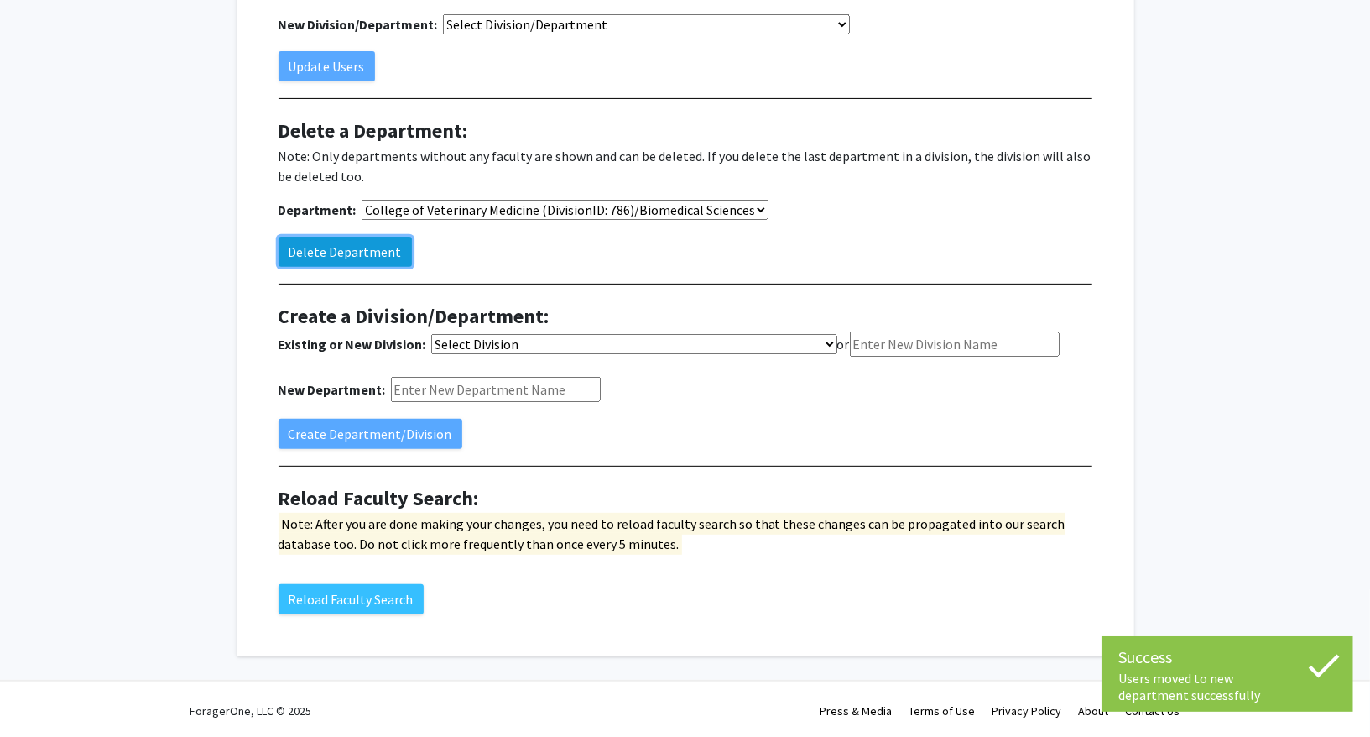
click at [385, 250] on button "Delete Department" at bounding box center [345, 252] width 133 height 30
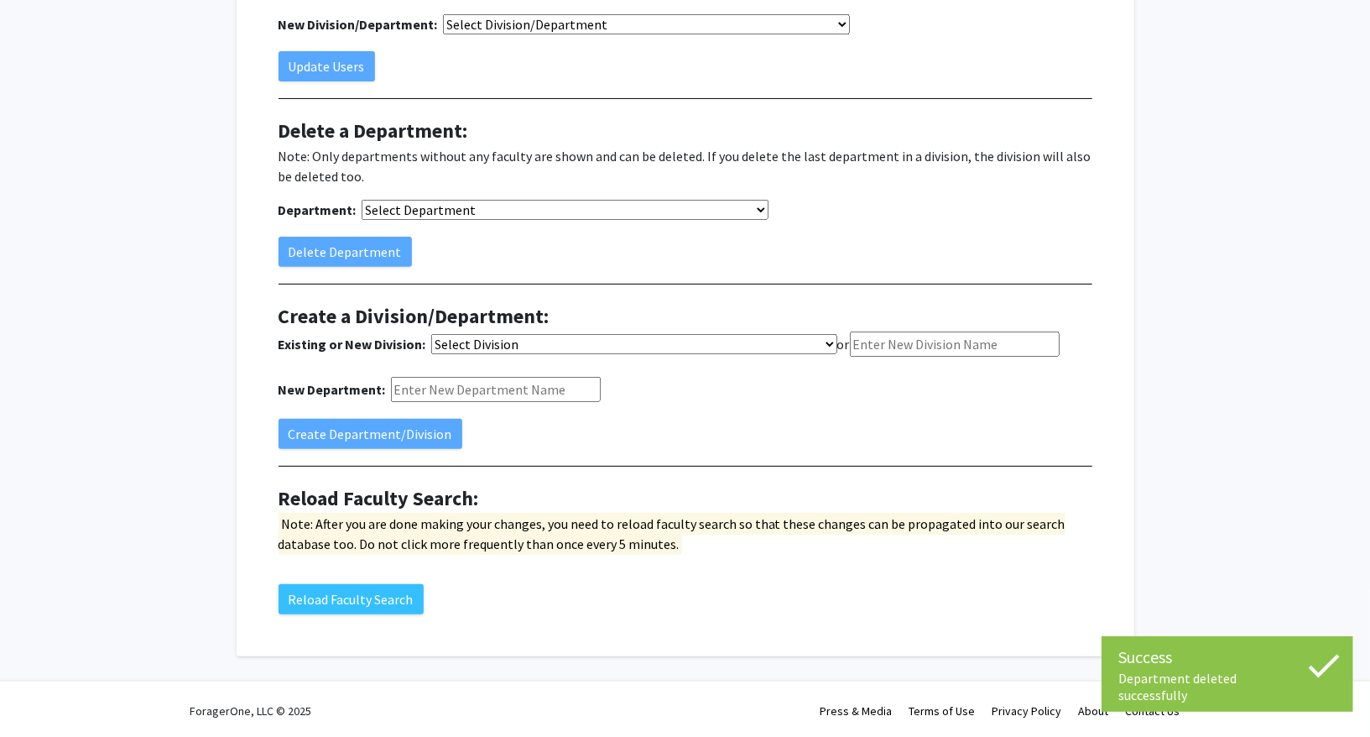
click at [540, 204] on select "Select Department College of Arts and Science (DivisionID: 775)/Advanced Light …" at bounding box center [565, 210] width 407 height 20
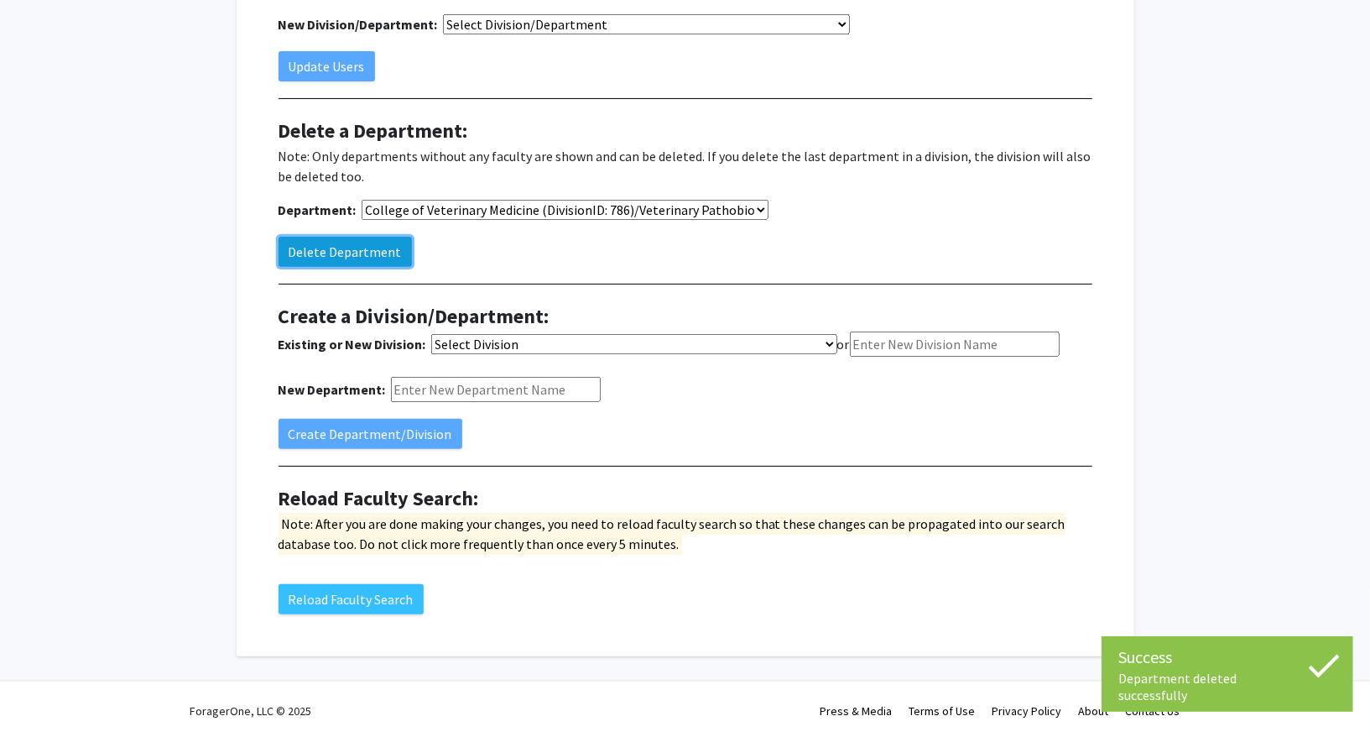
click at [336, 257] on button "Delete Department" at bounding box center [345, 252] width 133 height 30
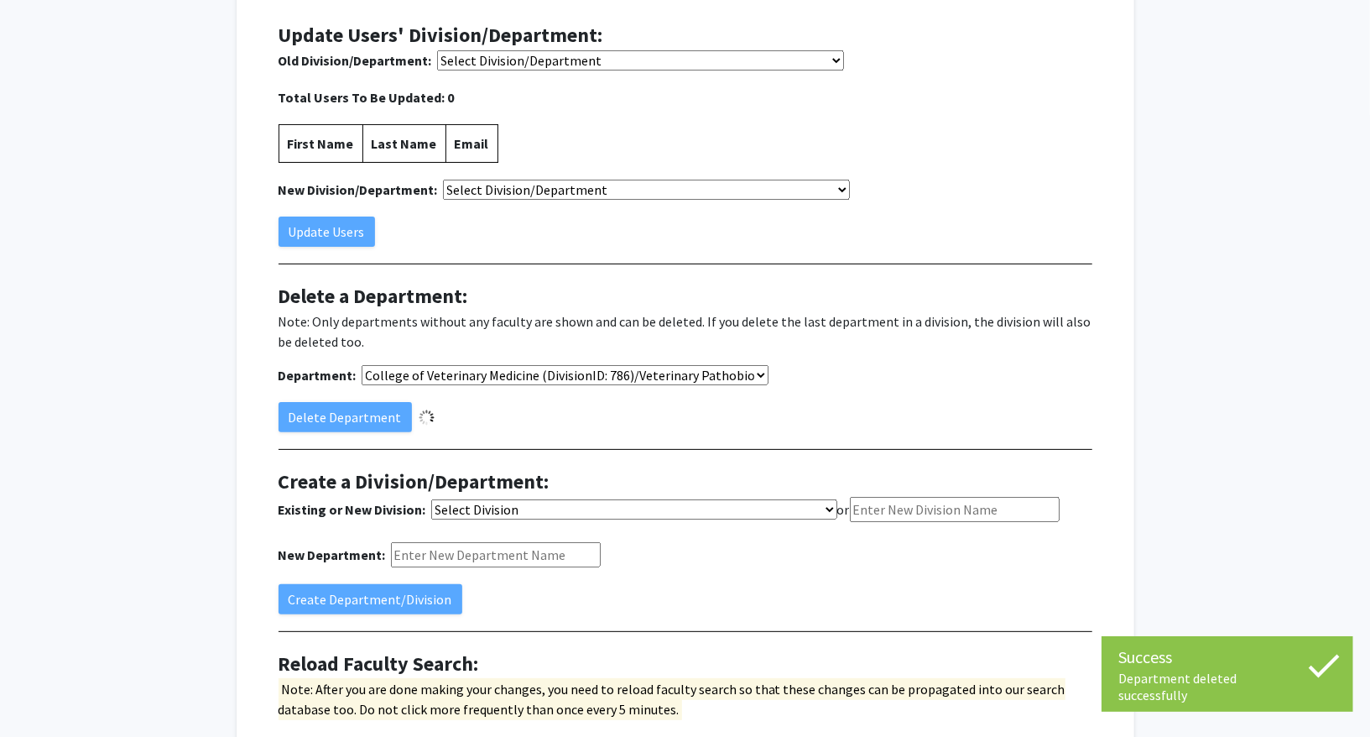
scroll to position [72, 0]
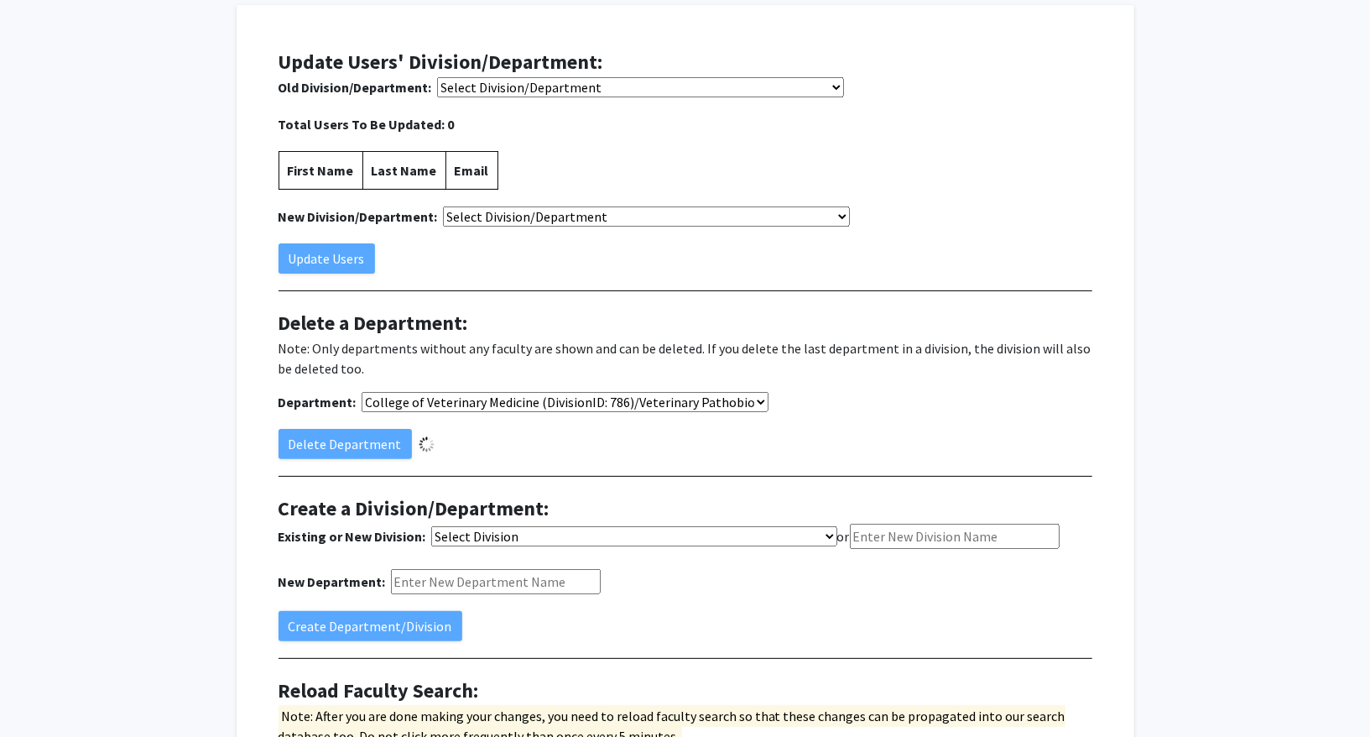
select select "-1"
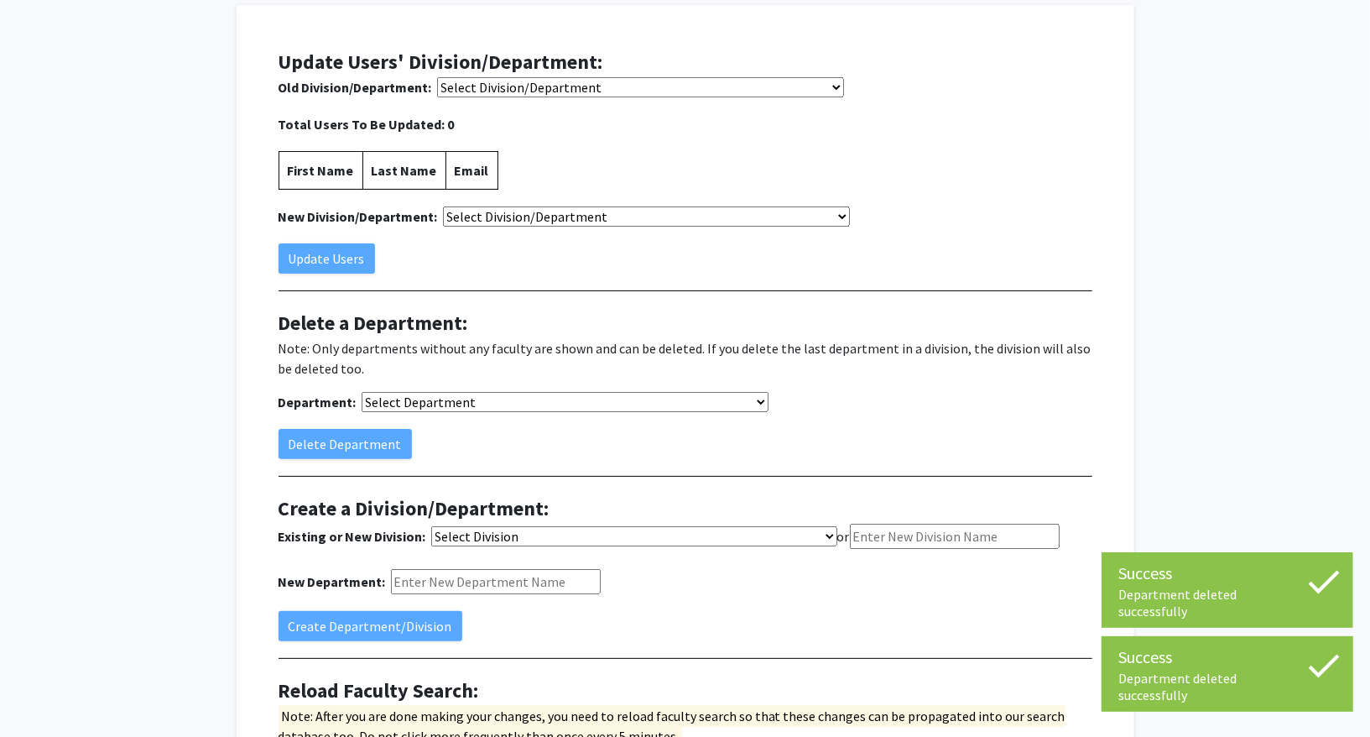
click at [550, 91] on select "Select Division/Department College of Agriculture, Food and Natural Resources (…" at bounding box center [640, 87] width 407 height 20
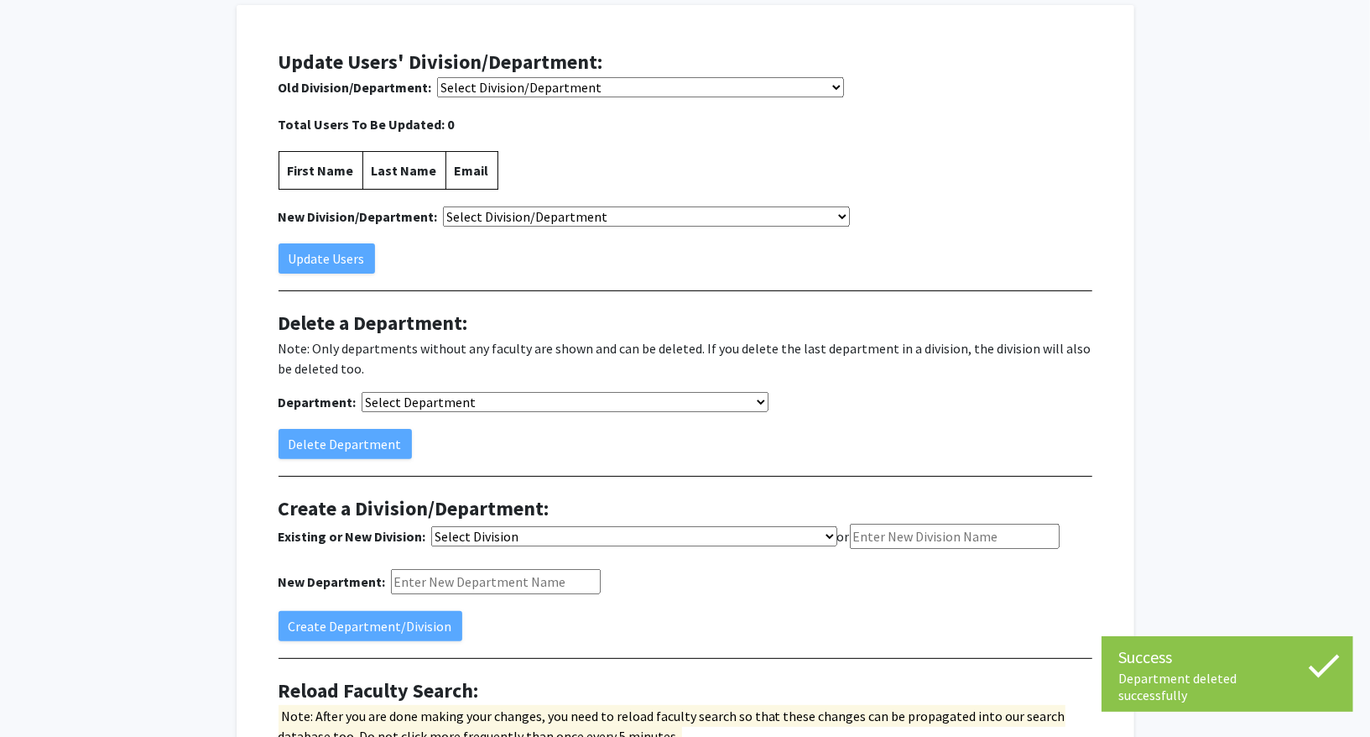
select select "6786"
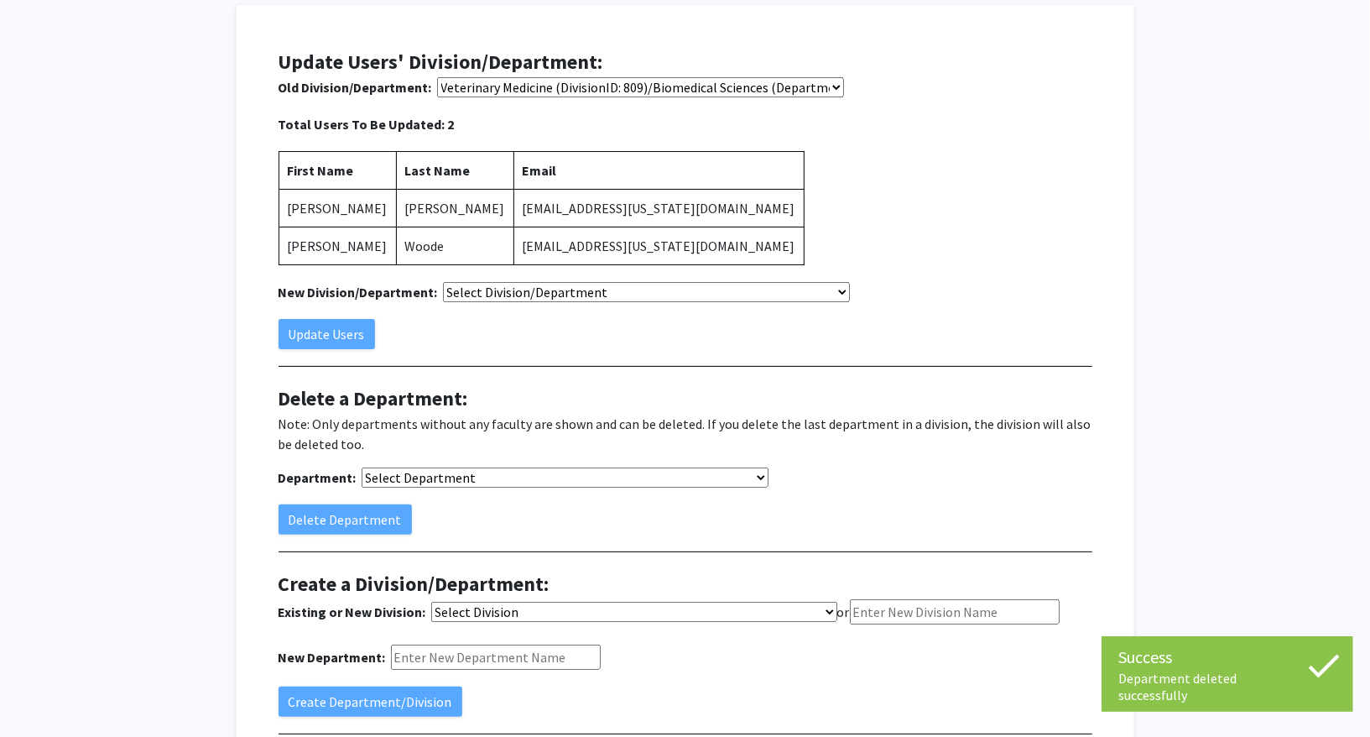
click at [577, 97] on select "Select Division/Department College of Agriculture, Food and Natural Resources (…" at bounding box center [640, 87] width 407 height 20
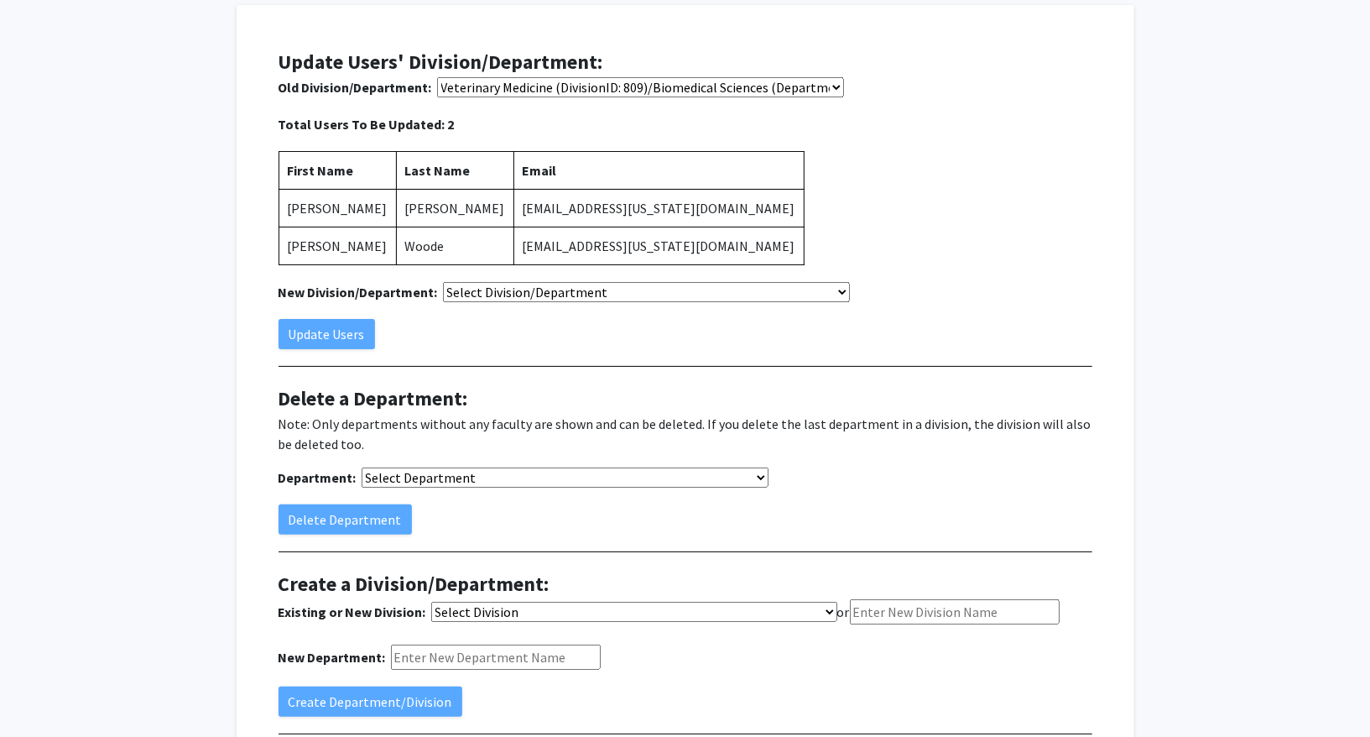
click at [581, 97] on select "Select Division/Department College of Agriculture, Food and Natural Resources (…" at bounding box center [640, 87] width 407 height 20
select select "6902"
click at [359, 335] on button "Update Users" at bounding box center [327, 334] width 97 height 30
select select "-1"
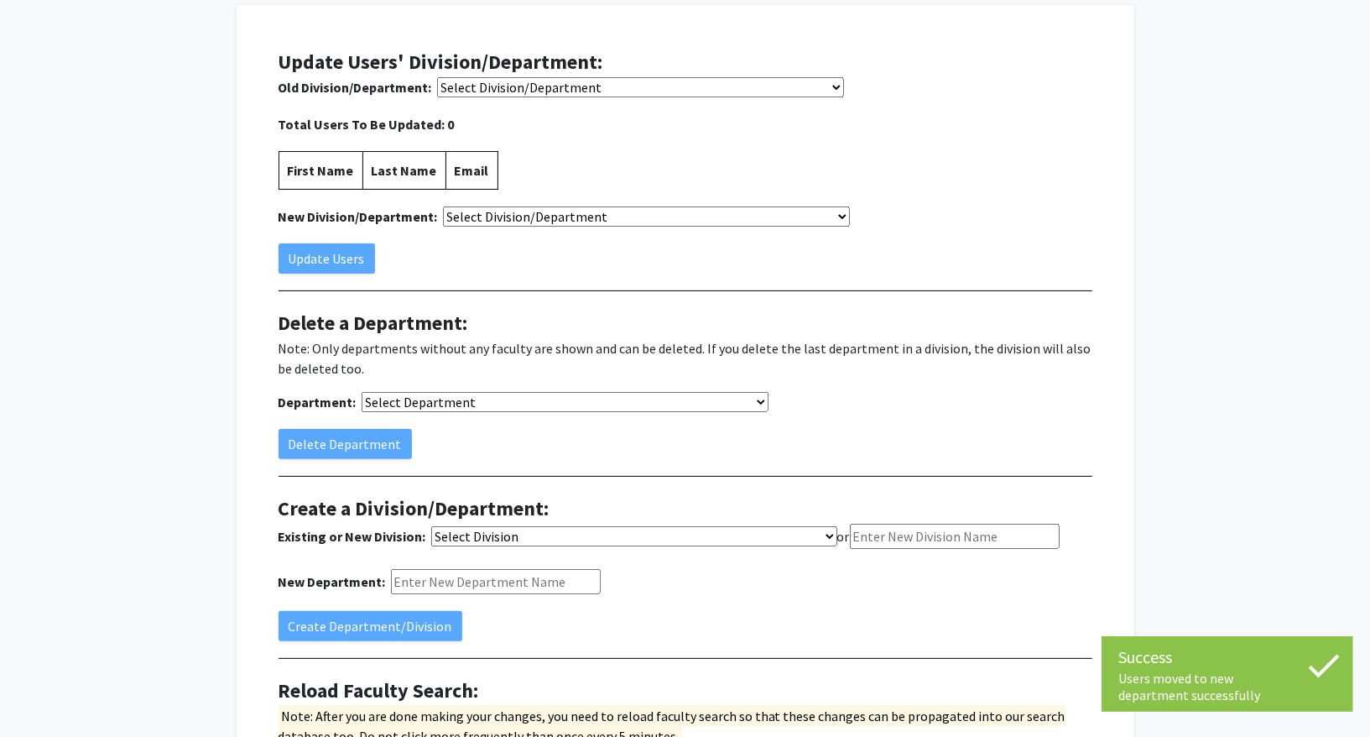
click at [684, 82] on select "Select Division/Department College of Agriculture, Food and Natural Resources (…" at bounding box center [640, 87] width 407 height 20
select select "6777"
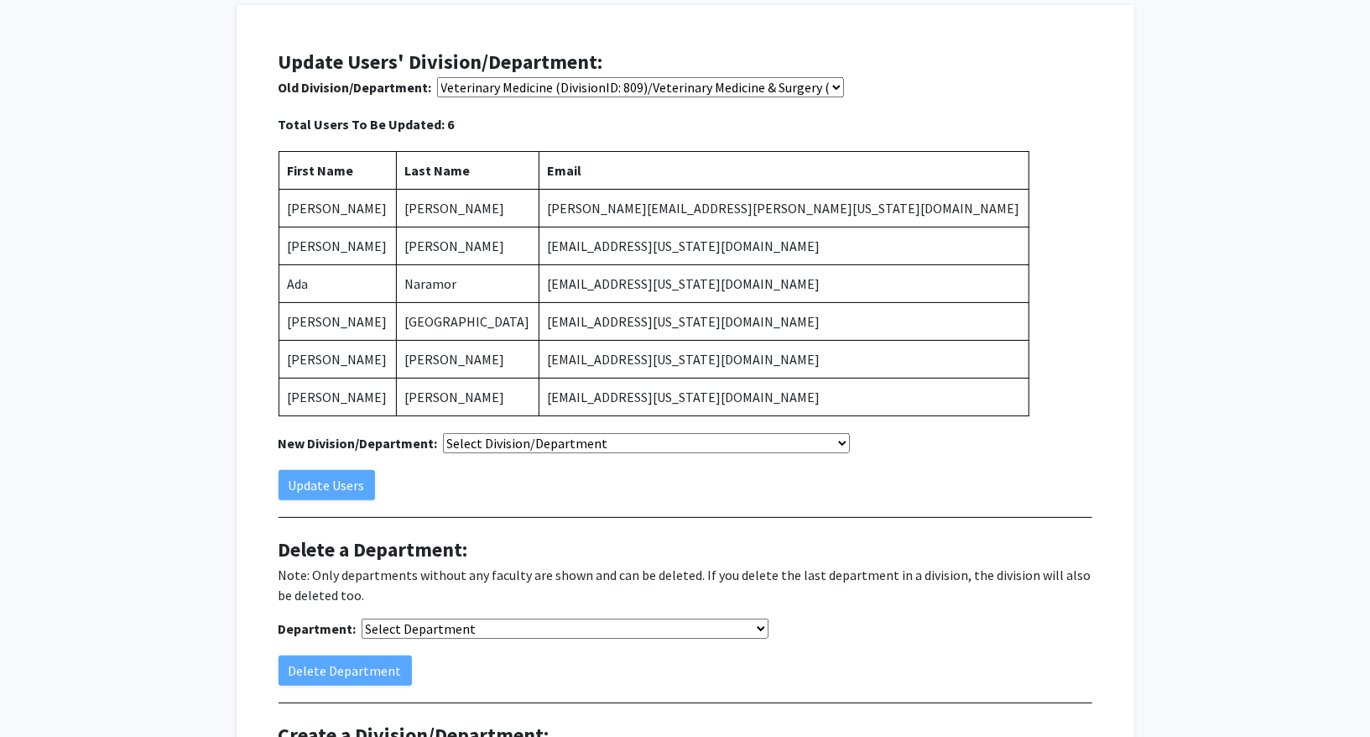
click at [550, 97] on select "Select Division/Department College of Agriculture, Food and Natural Resources (…" at bounding box center [640, 87] width 407 height 20
select select "6461"
click at [328, 485] on button "Update Users" at bounding box center [327, 485] width 97 height 30
select select "-1"
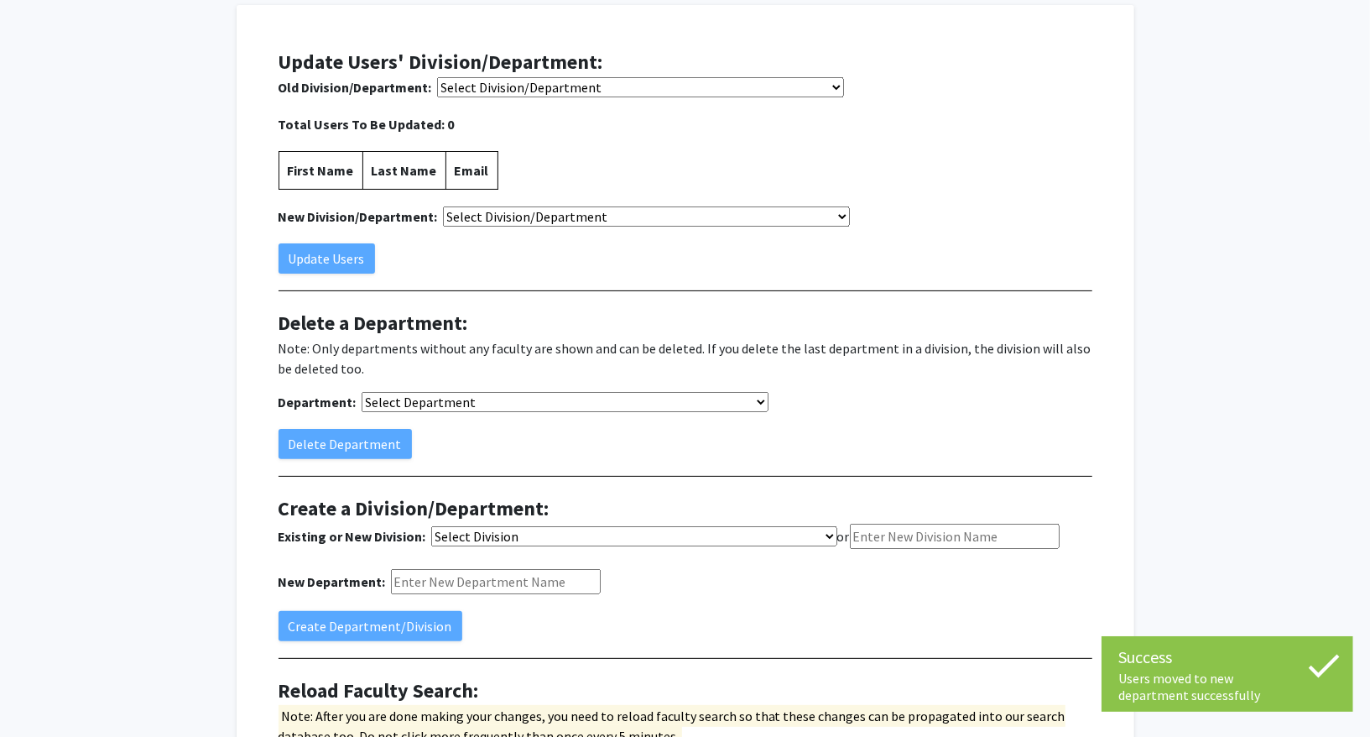
click at [651, 73] on section "Update Users' Division/Department: Old Division/Department: Select Division/Dep…" at bounding box center [686, 160] width 814 height 227
click at [640, 81] on select "Select Division/Department College of Agriculture, Food and Natural Resources (…" at bounding box center [640, 87] width 407 height 20
select select "6784"
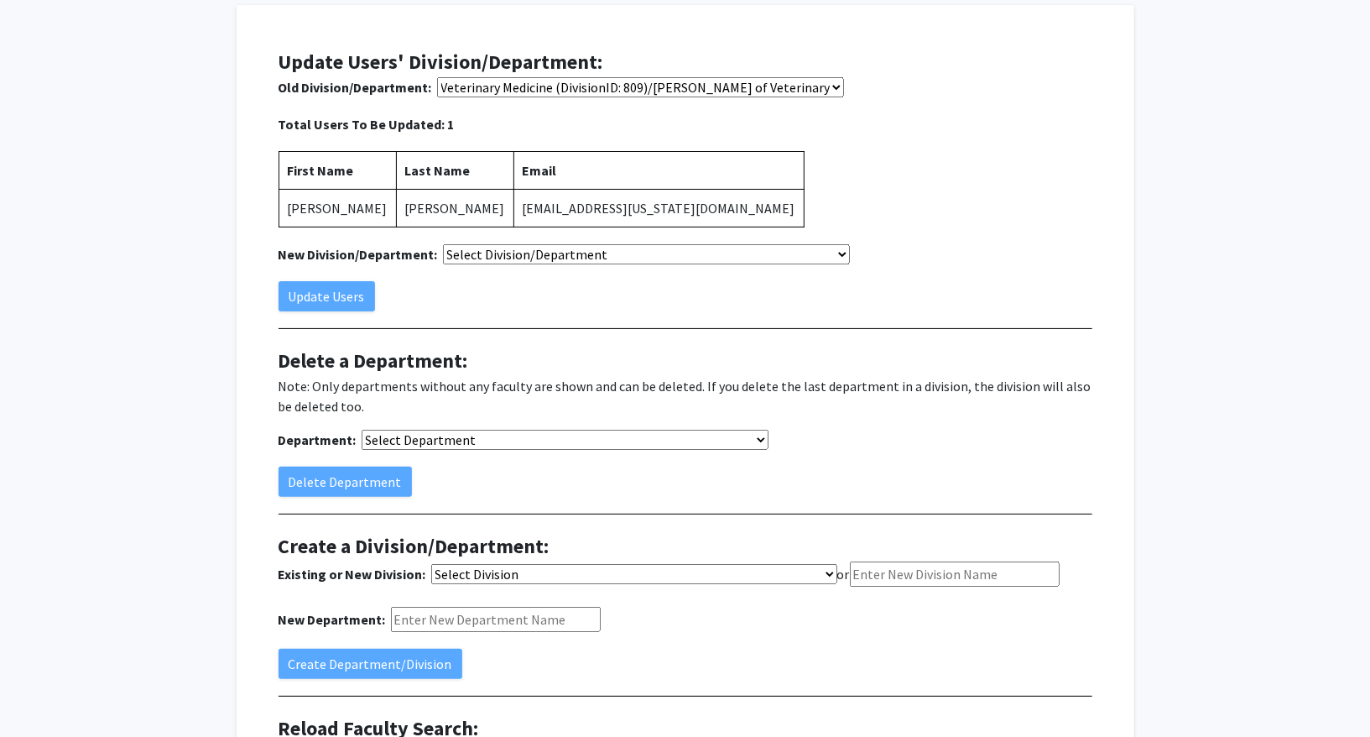
scroll to position [180, 0]
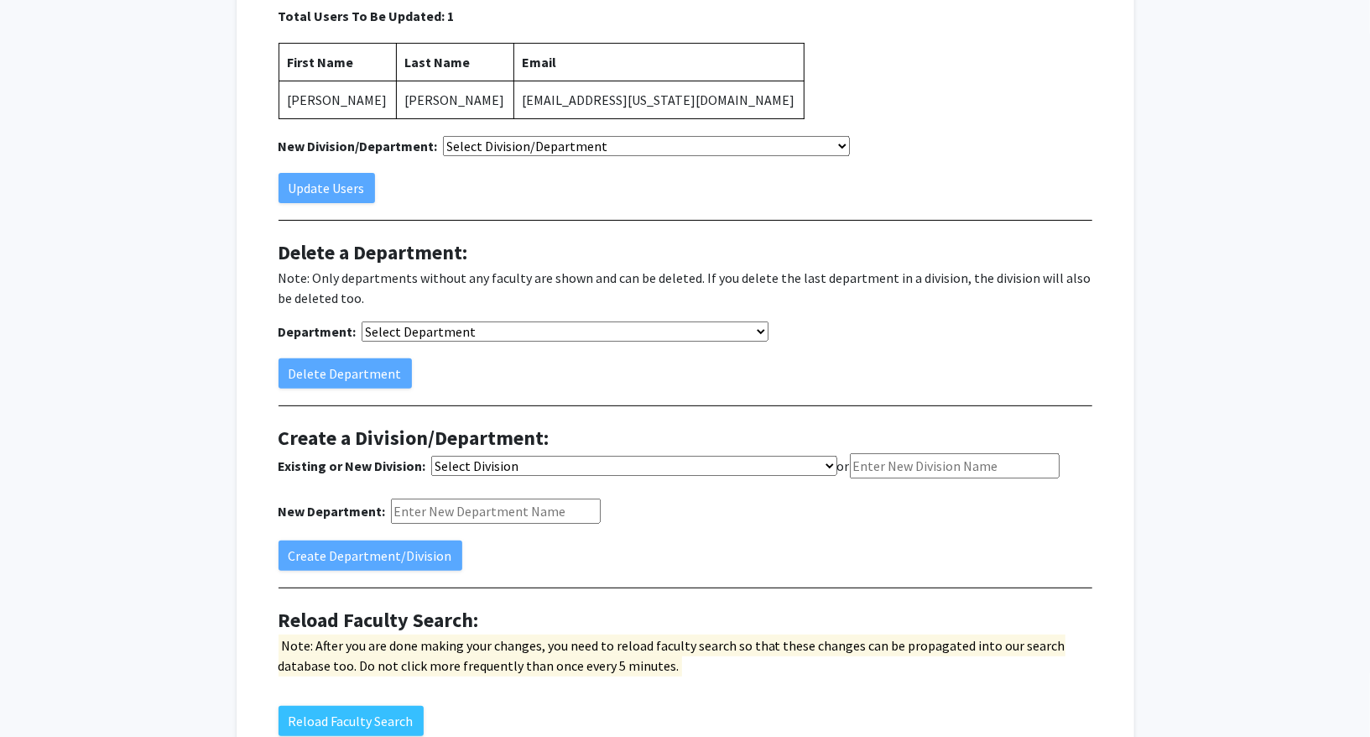
click at [544, 331] on select "Select Department College of Arts and Science (DivisionID: 775)/Advanced Light …" at bounding box center [565, 331] width 407 height 20
select select "6786"
click at [385, 368] on button "Delete Department" at bounding box center [345, 373] width 133 height 30
select select "-1"
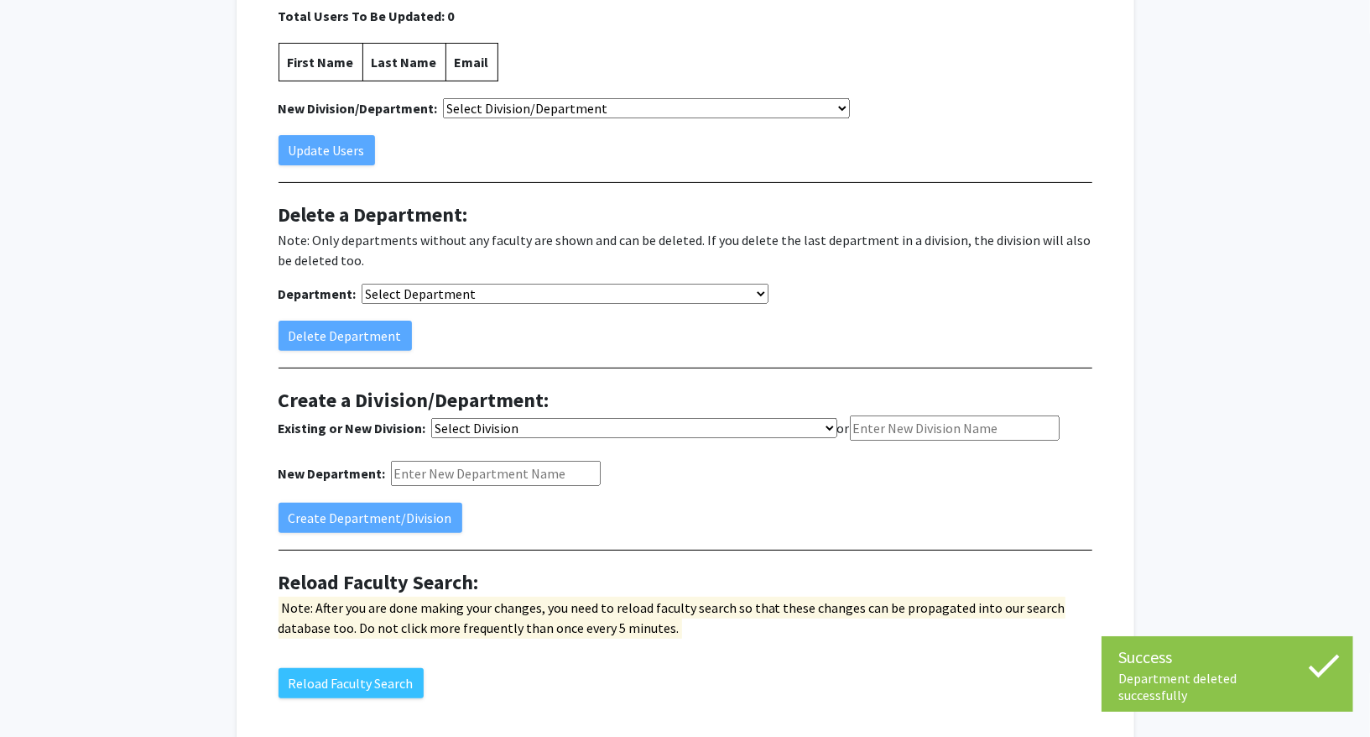
click at [462, 295] on select "Select Department College of Arts and Science (DivisionID: 775)/Advanced Light …" at bounding box center [565, 294] width 407 height 20
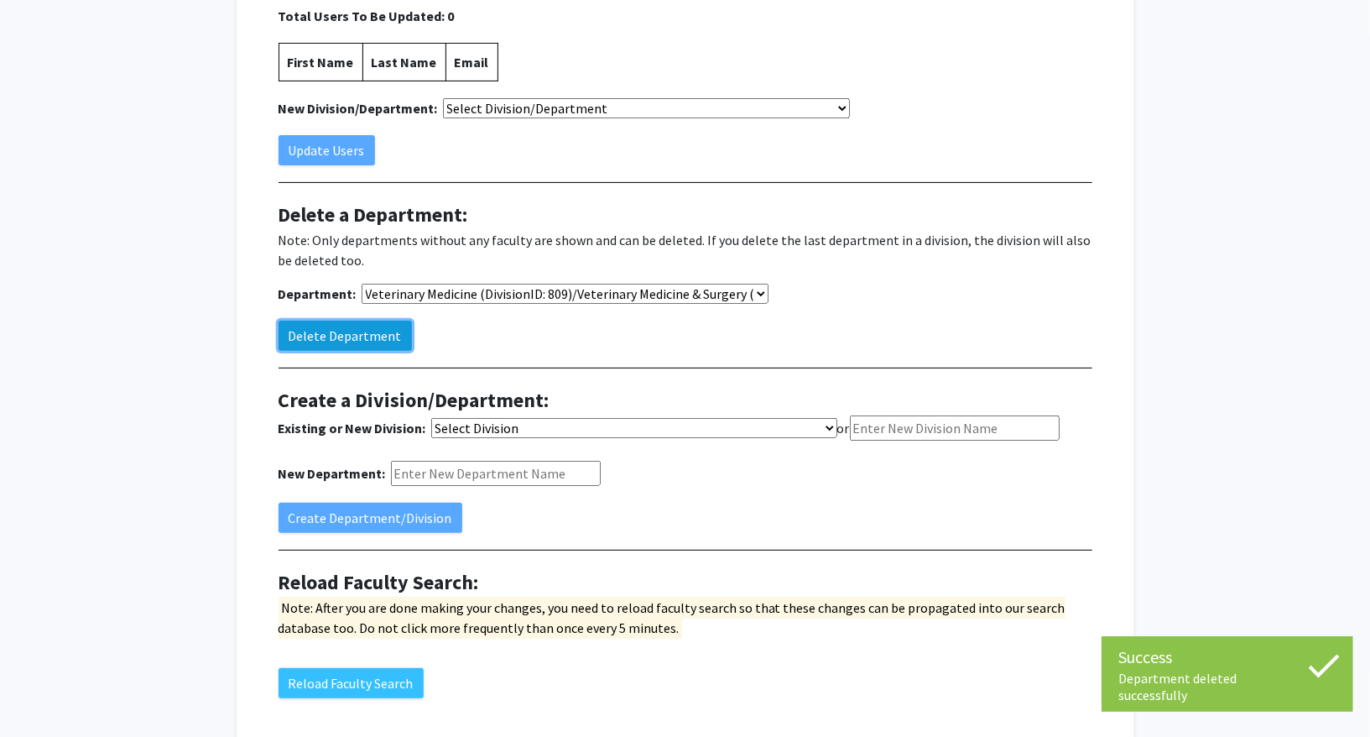
click at [377, 327] on button "Delete Department" at bounding box center [345, 336] width 133 height 30
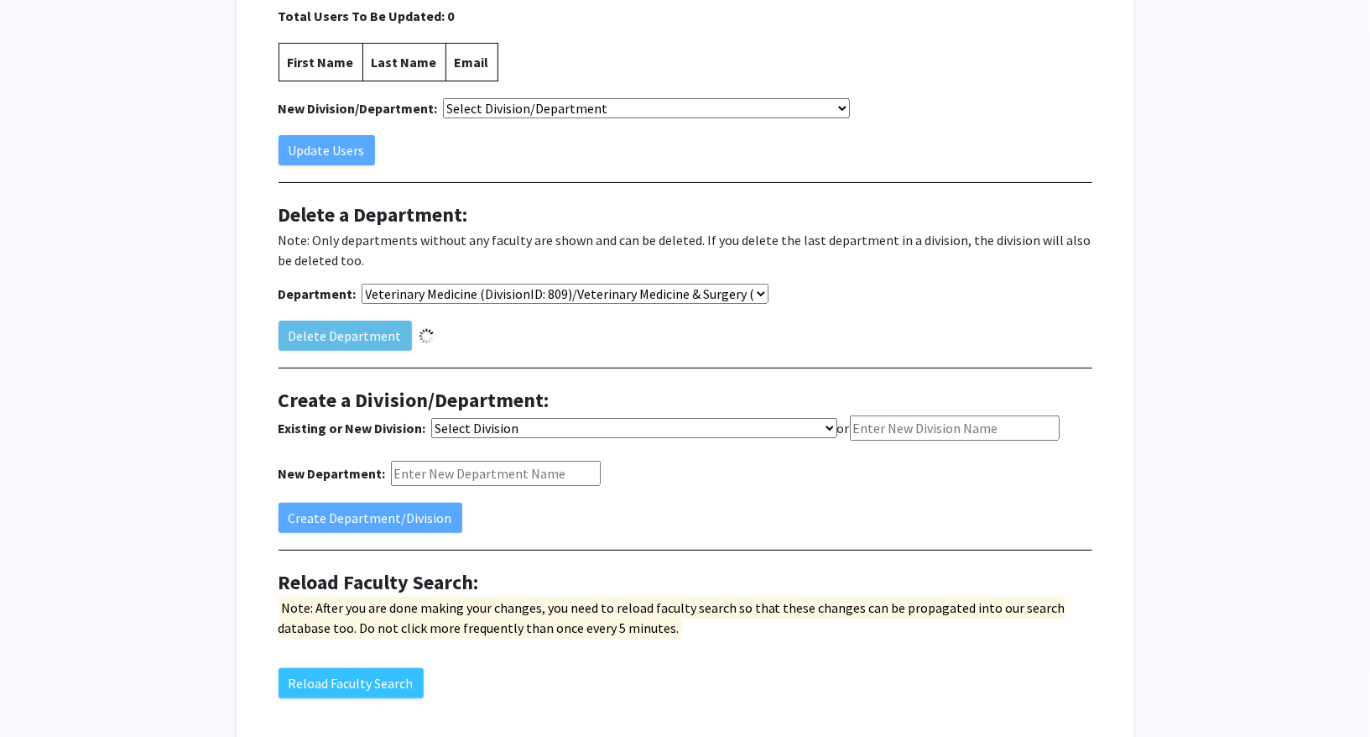
select select "-1"
click at [545, 428] on select "Select Division College of Agriculture, Food and Natural Resources (DivisionID:…" at bounding box center [634, 428] width 406 height 20
select select "786"
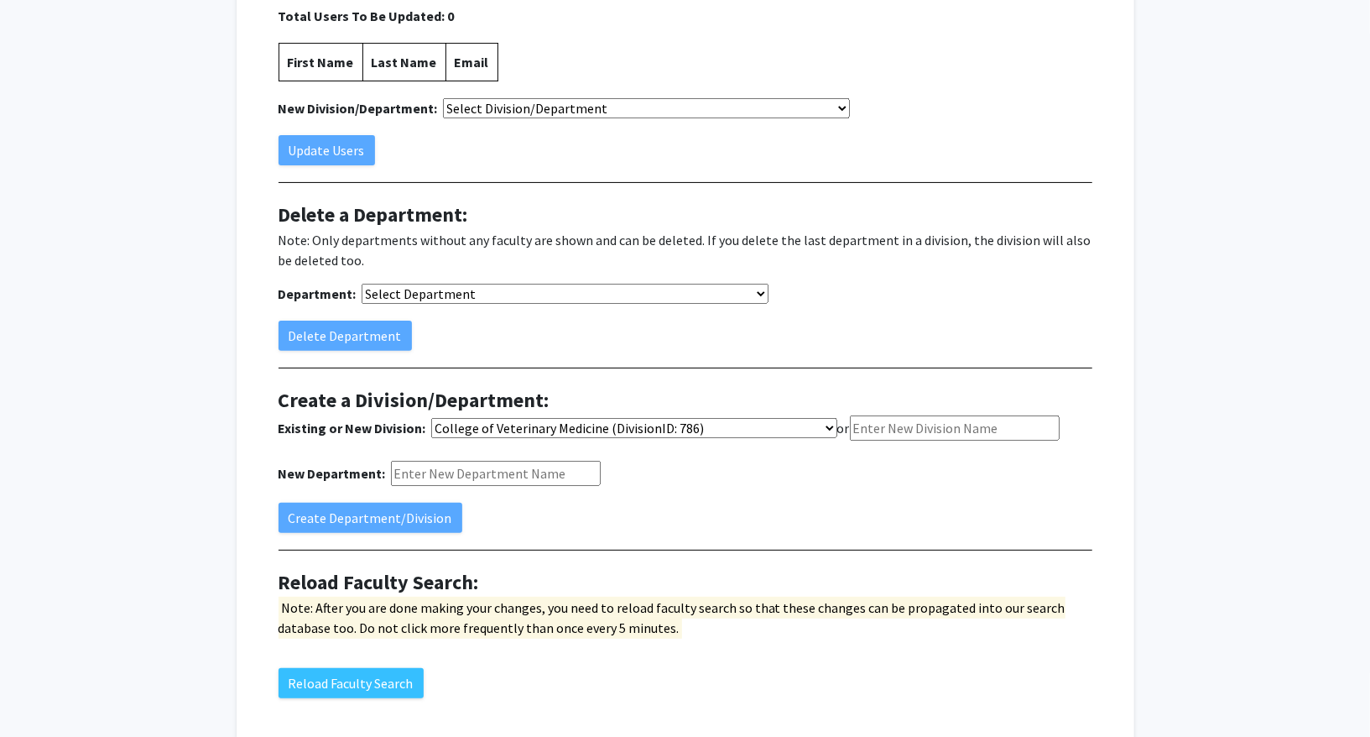
click at [468, 471] on input "New Department:" at bounding box center [496, 473] width 210 height 25
paste input "[PERSON_NAME] of Veterinary Medicine"
type input "[PERSON_NAME] of Veterinary Medicine"
click at [415, 513] on button "Create Department/Division" at bounding box center [371, 518] width 184 height 30
select select "-1"
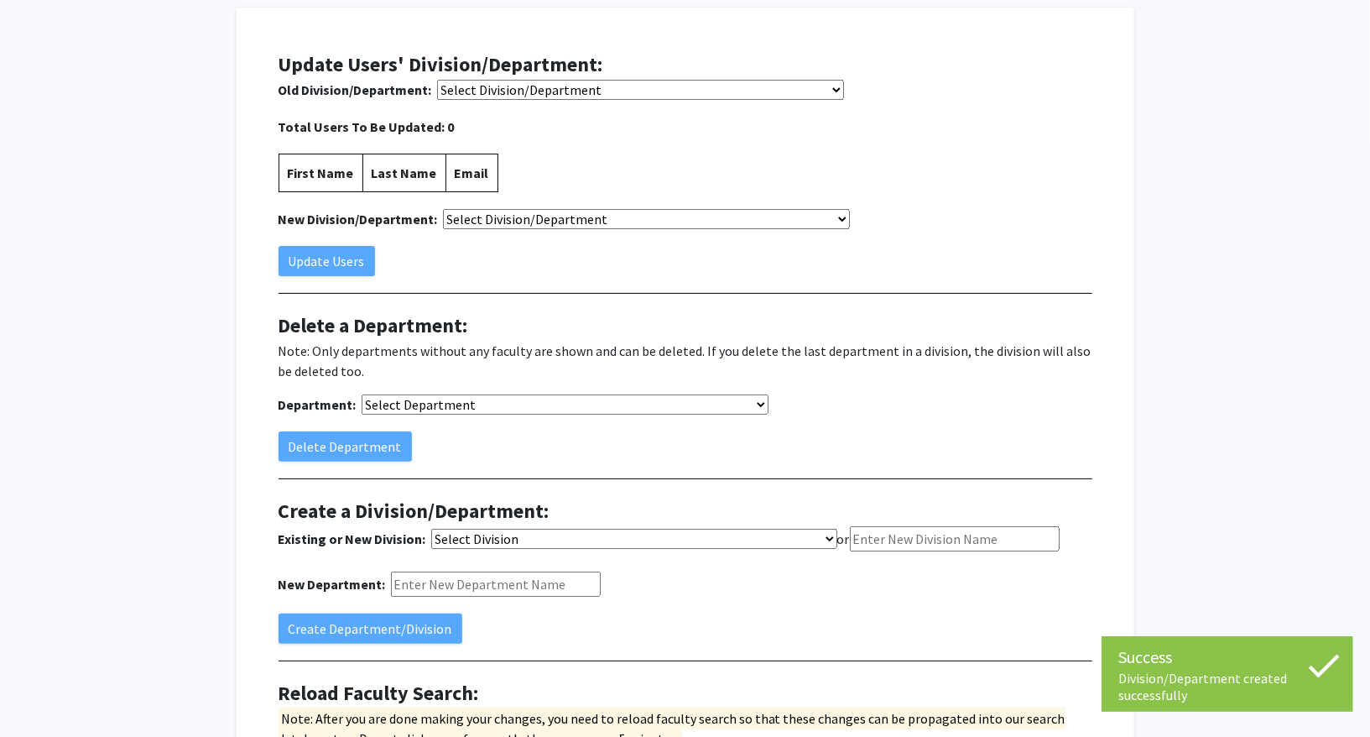
scroll to position [23, 0]
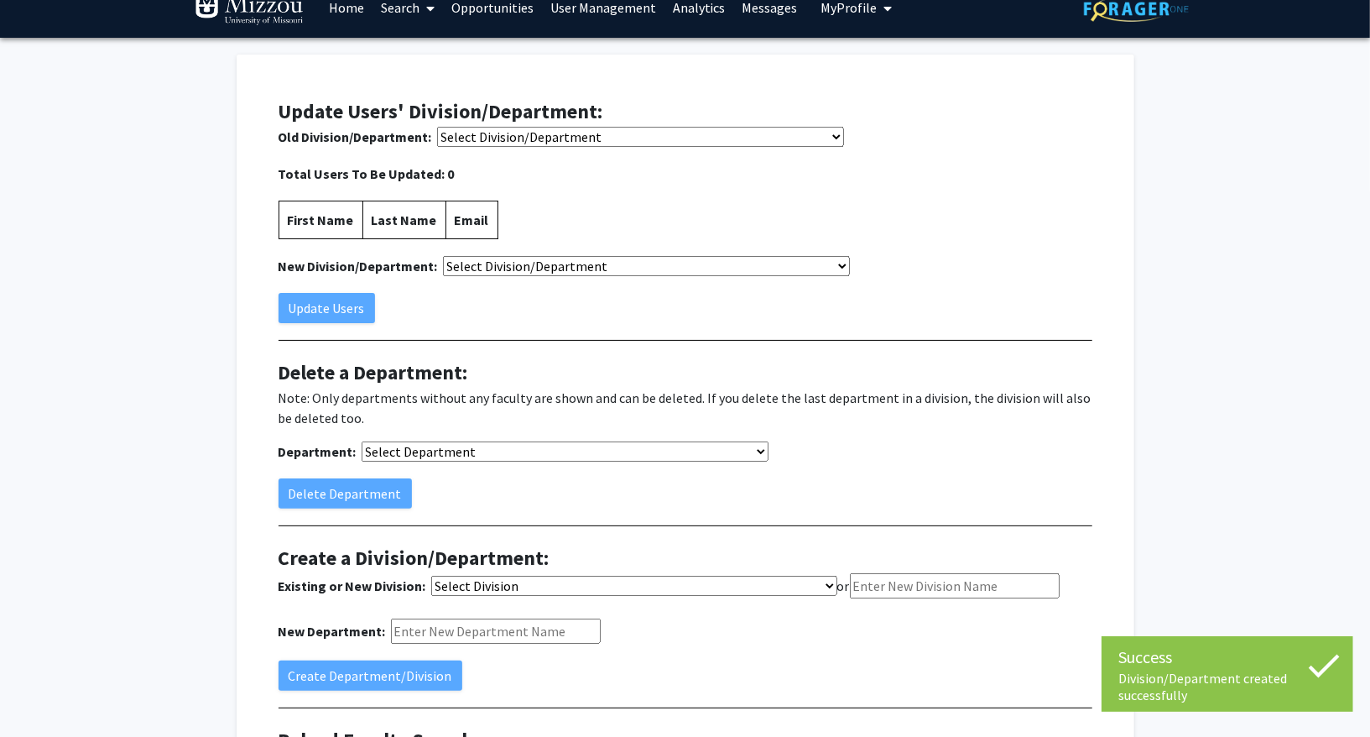
click at [472, 136] on select "Select Division/Department College of Agriculture, Food and Natural Resources (…" at bounding box center [640, 137] width 407 height 20
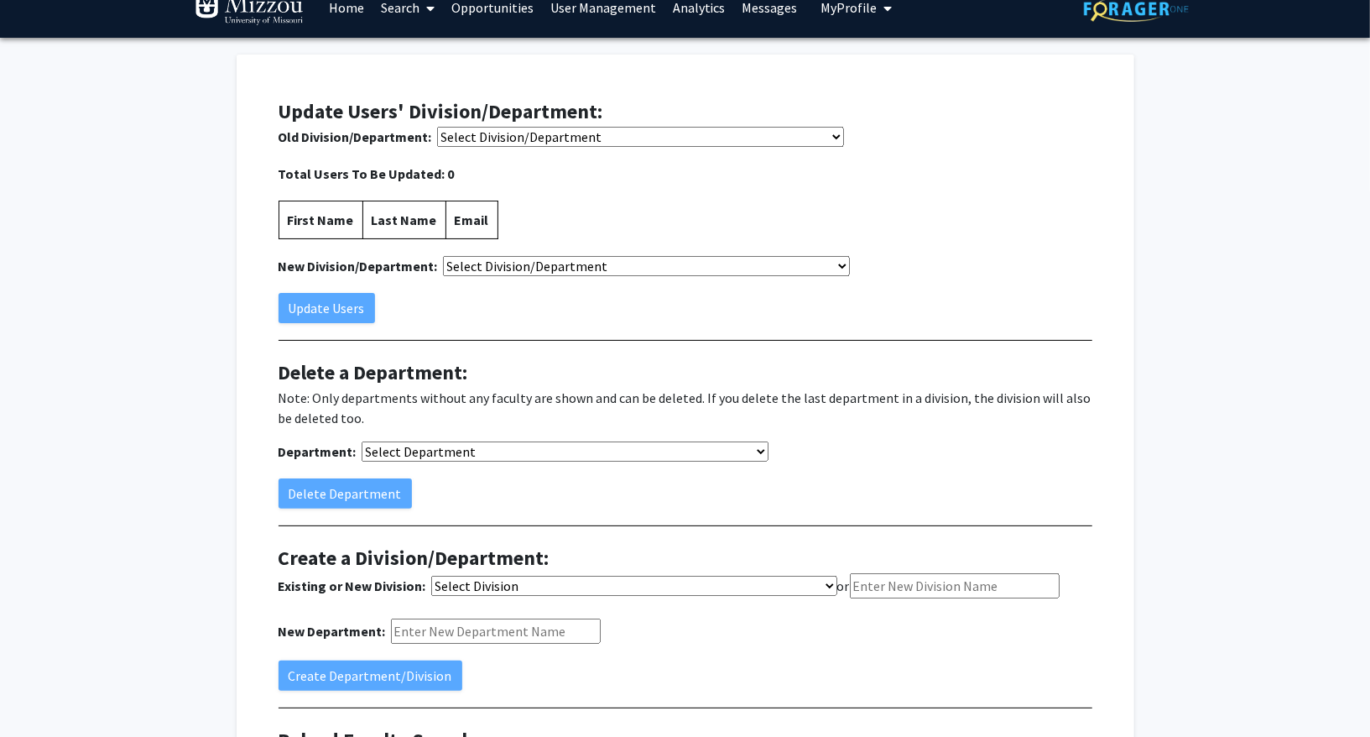
select select "6784"
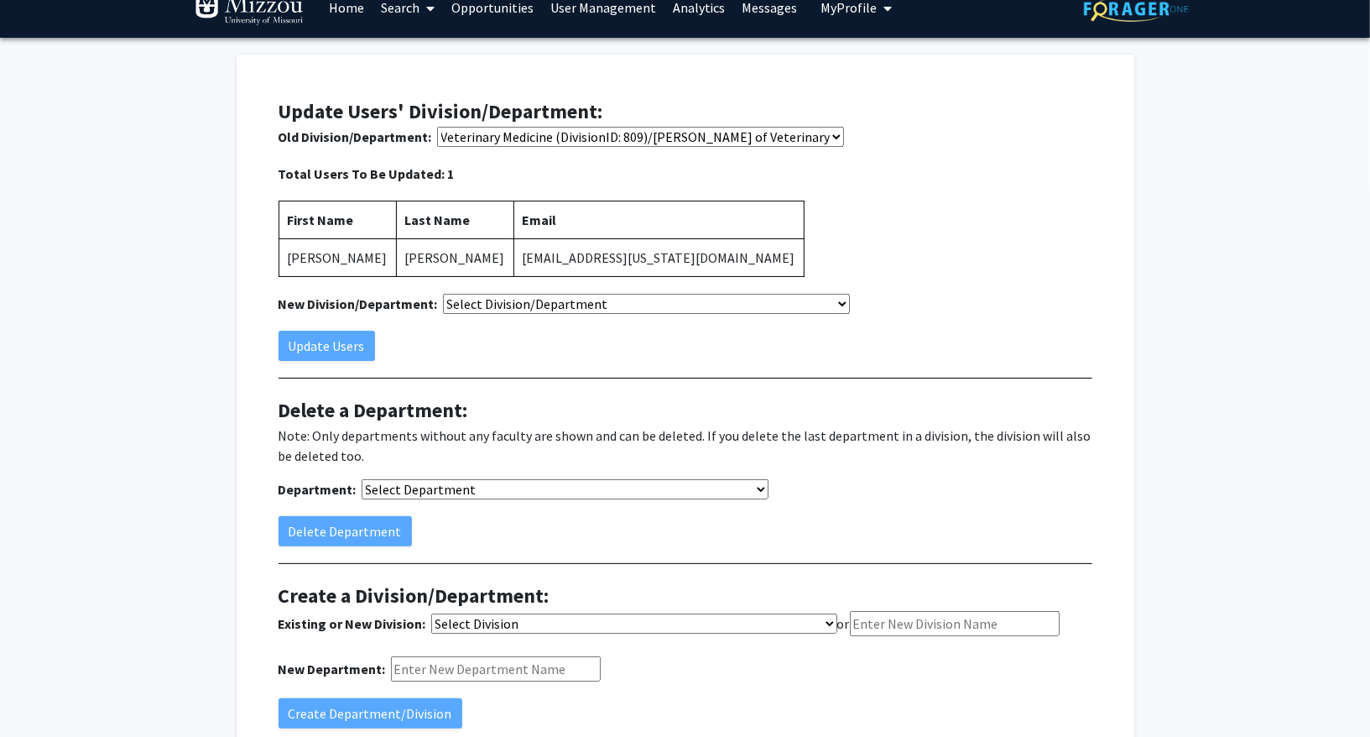
click at [511, 147] on select "Select Division/Department College of Agriculture, Food and Natural Resources (…" at bounding box center [640, 137] width 407 height 20
select select "6903"
click at [356, 336] on button "Update Users" at bounding box center [327, 346] width 97 height 30
select select "-1"
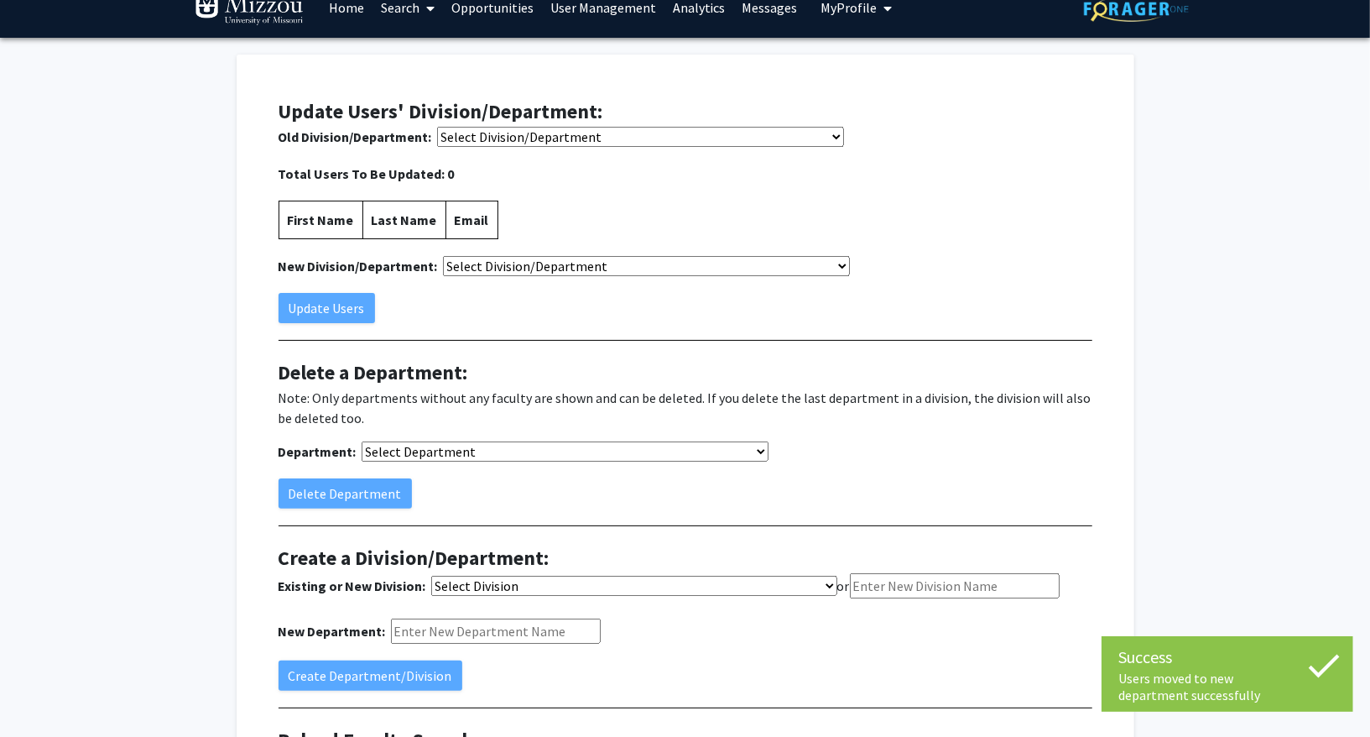
click at [430, 449] on select "Select Department College of Arts and Science (DivisionID: 775)/Advanced Light …" at bounding box center [565, 451] width 407 height 20
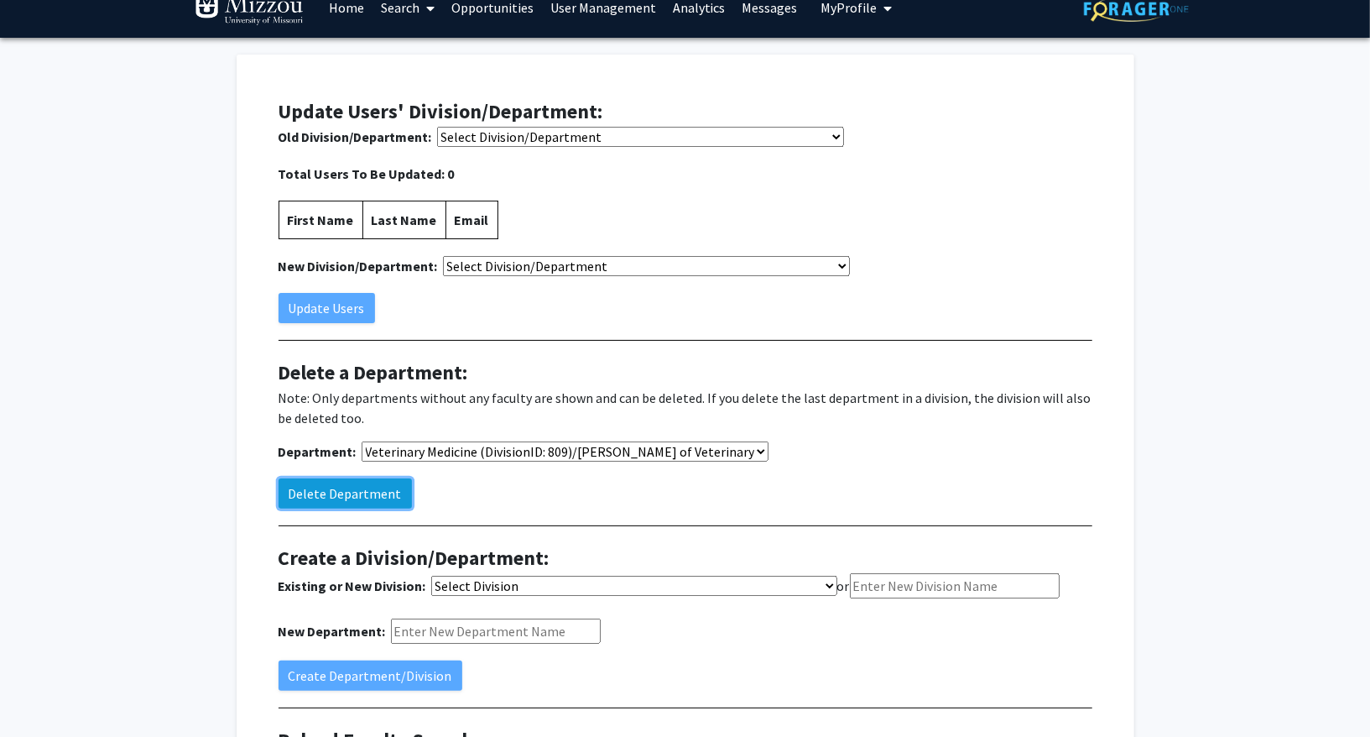
click at [375, 483] on button "Delete Department" at bounding box center [345, 493] width 133 height 30
select select "-1"
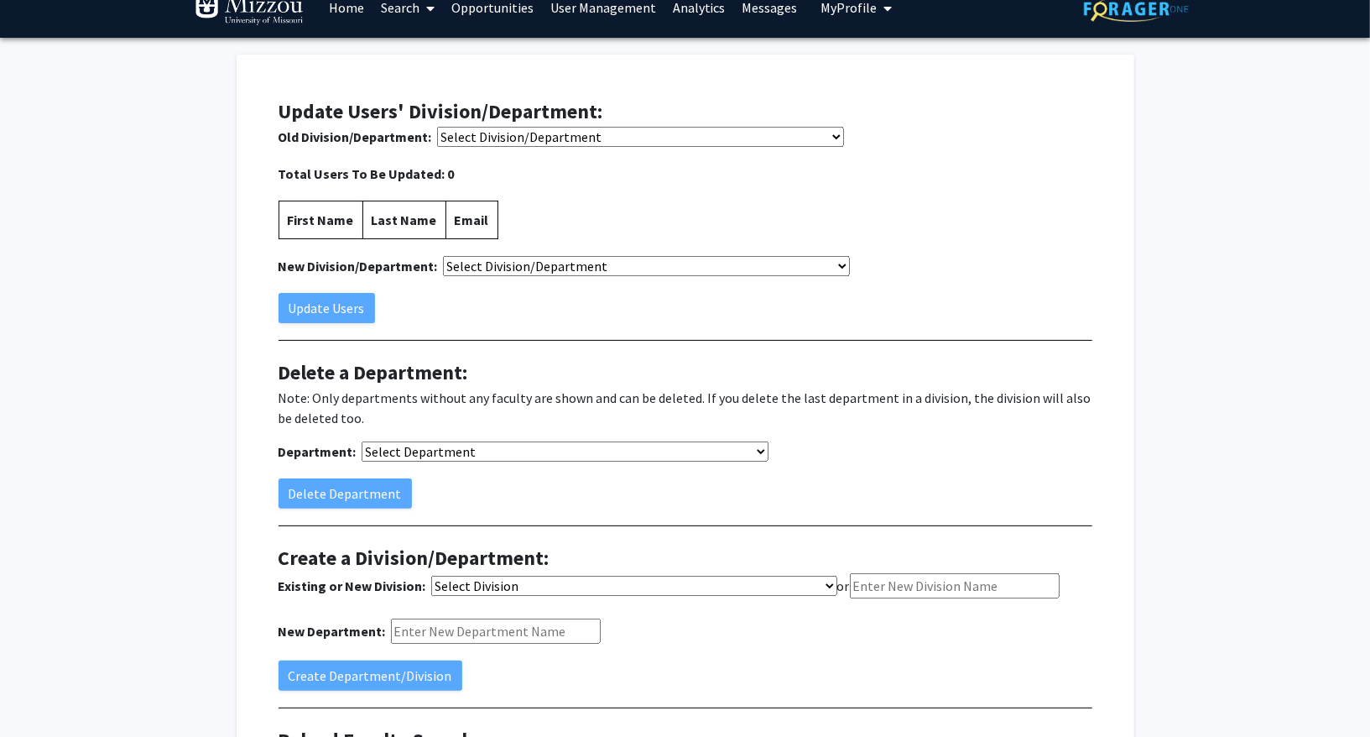
click at [440, 450] on select "Select Department College of Arts and Science (DivisionID: 775)/Advanced Light …" at bounding box center [565, 451] width 407 height 20
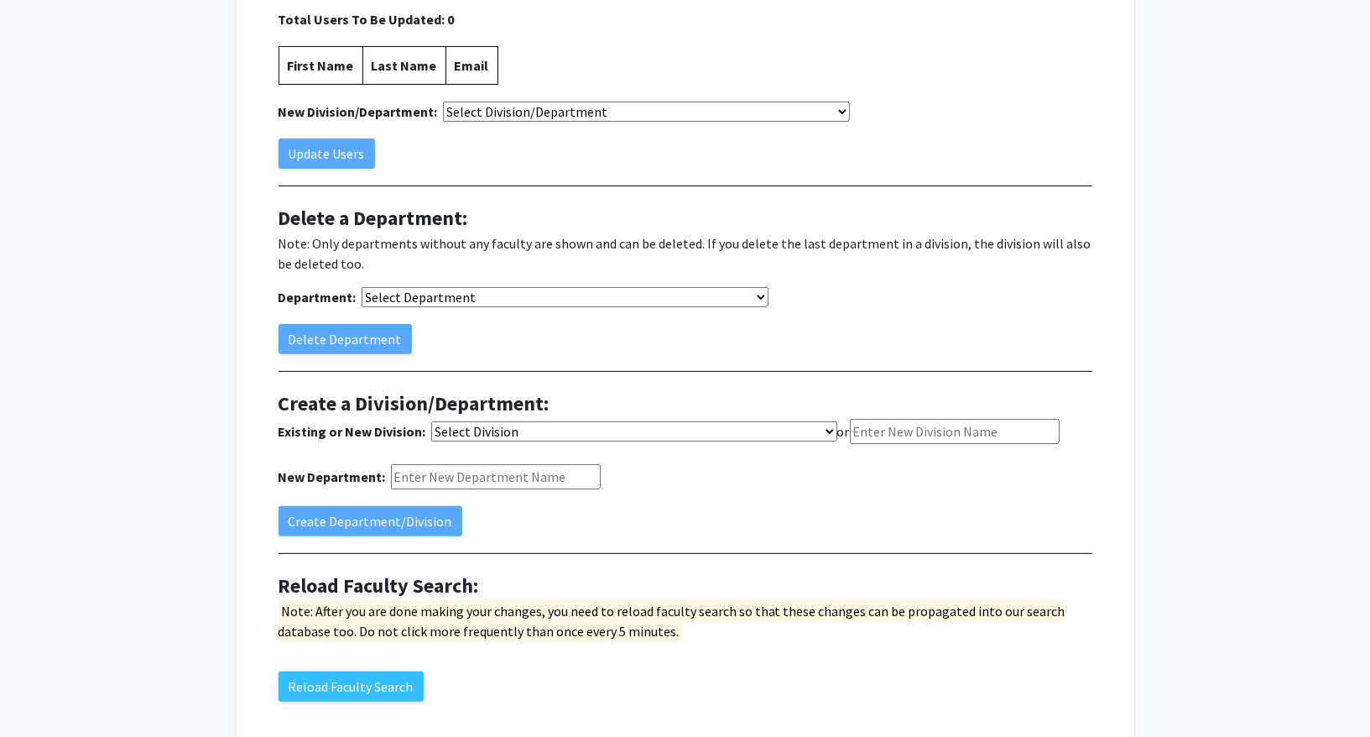
click at [541, 425] on select "Select Division College of Agriculture, Food and Natural Resources (DivisionID:…" at bounding box center [634, 431] width 406 height 20
click at [490, 296] on select "Select Department College of Arts and Science (DivisionID: 775)/Advanced Light …" at bounding box center [565, 297] width 407 height 20
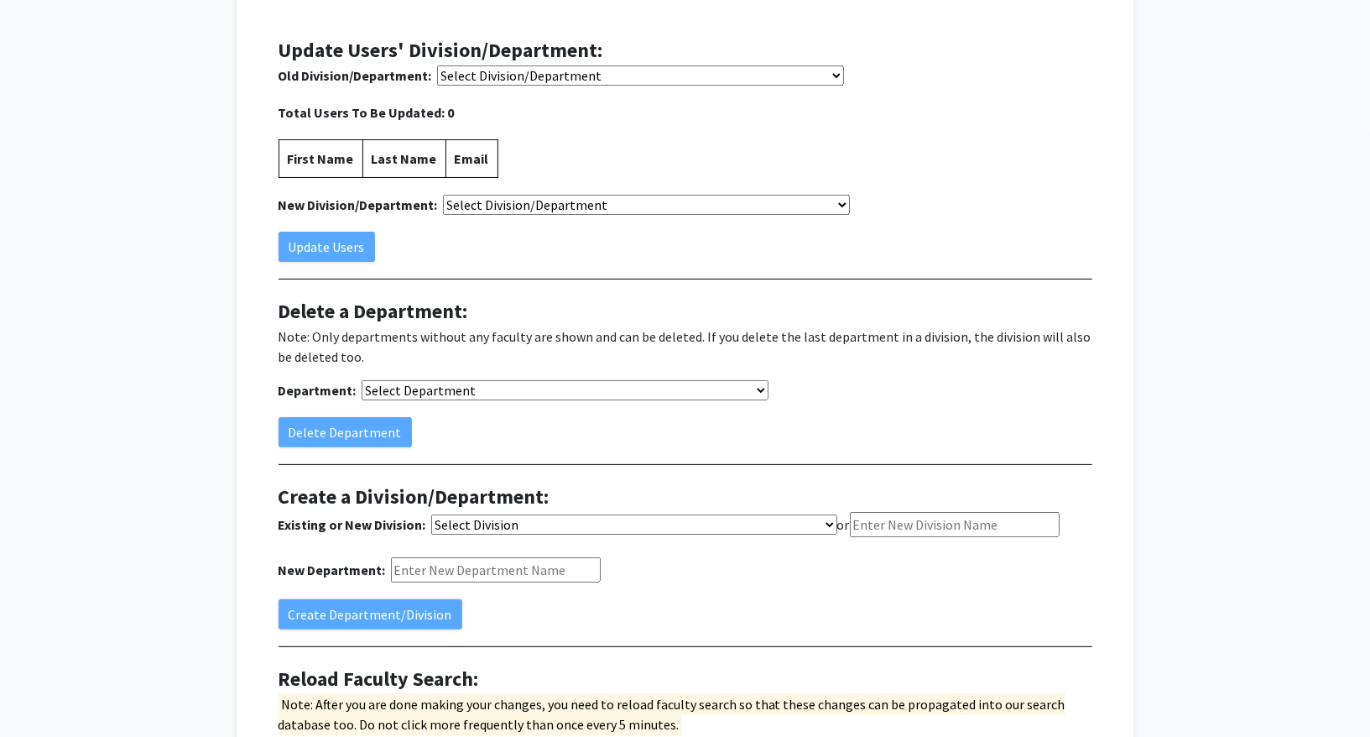
scroll to position [60, 0]
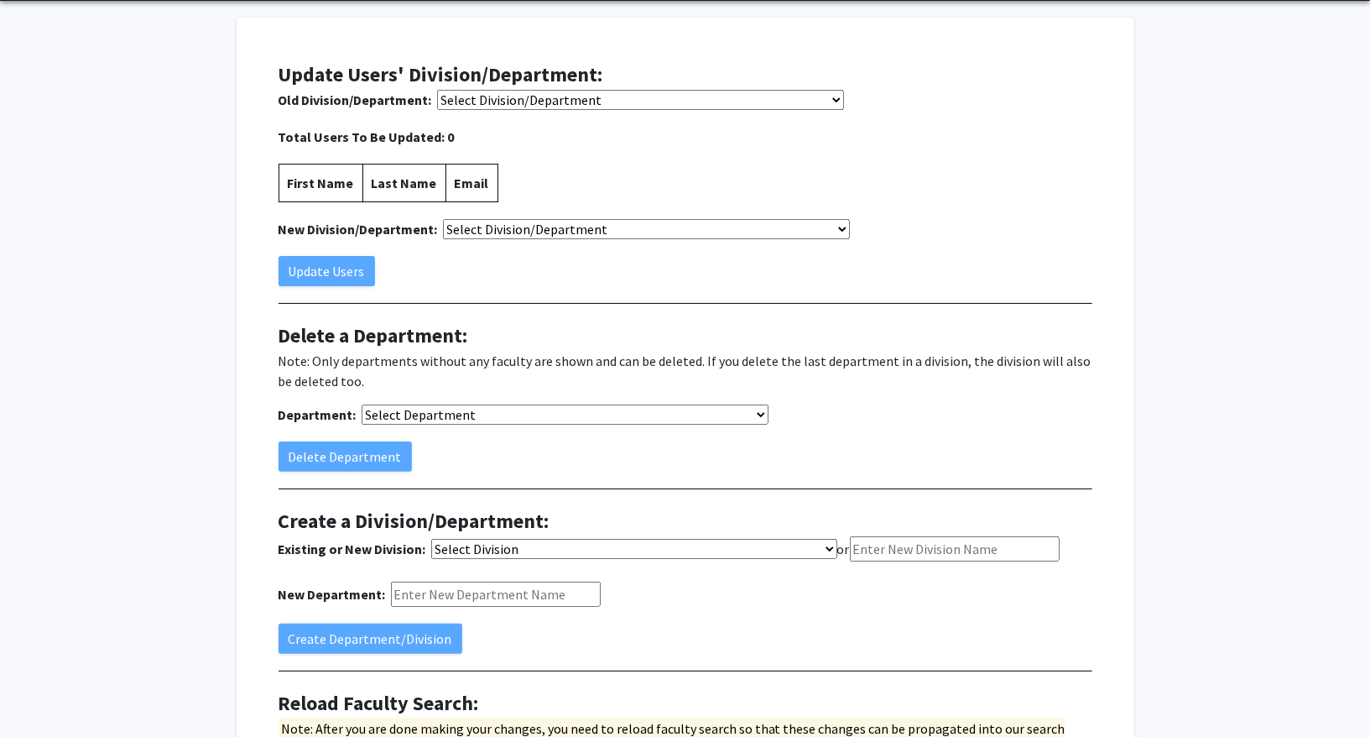
click at [562, 110] on select "Select Division/Department College of Agriculture, Food and Natural Resources (…" at bounding box center [640, 100] width 407 height 20
click at [491, 410] on select "Select Department College of Arts and Science (DivisionID: 775)/Advanced Light …" at bounding box center [565, 414] width 407 height 20
click at [530, 102] on select "Select Division/Department College of Agriculture, Food and Natural Resources (…" at bounding box center [640, 100] width 407 height 20
select select "6439"
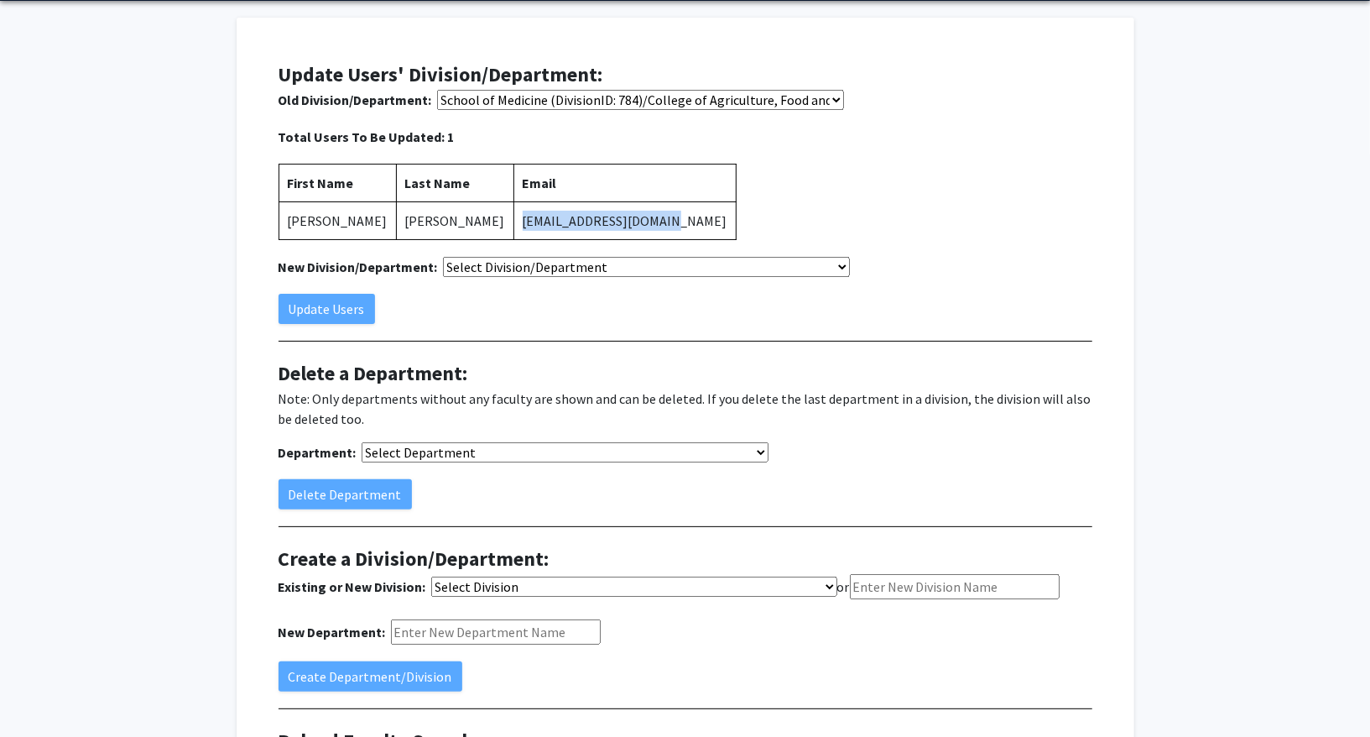
copy td "spencerte@umsystem.edu"
drag, startPoint x: 446, startPoint y: 218, endPoint x: 596, endPoint y: 216, distance: 149.4
click at [0, 0] on div "Skip navigation Home Search Opportunities User Management Analytics Messages My…" at bounding box center [685, 461] width 1370 height 1042
click at [516, 110] on select "Select Division/Department College of Agriculture, Food and Natural Resources (…" at bounding box center [640, 100] width 407 height 20
select select "6362"
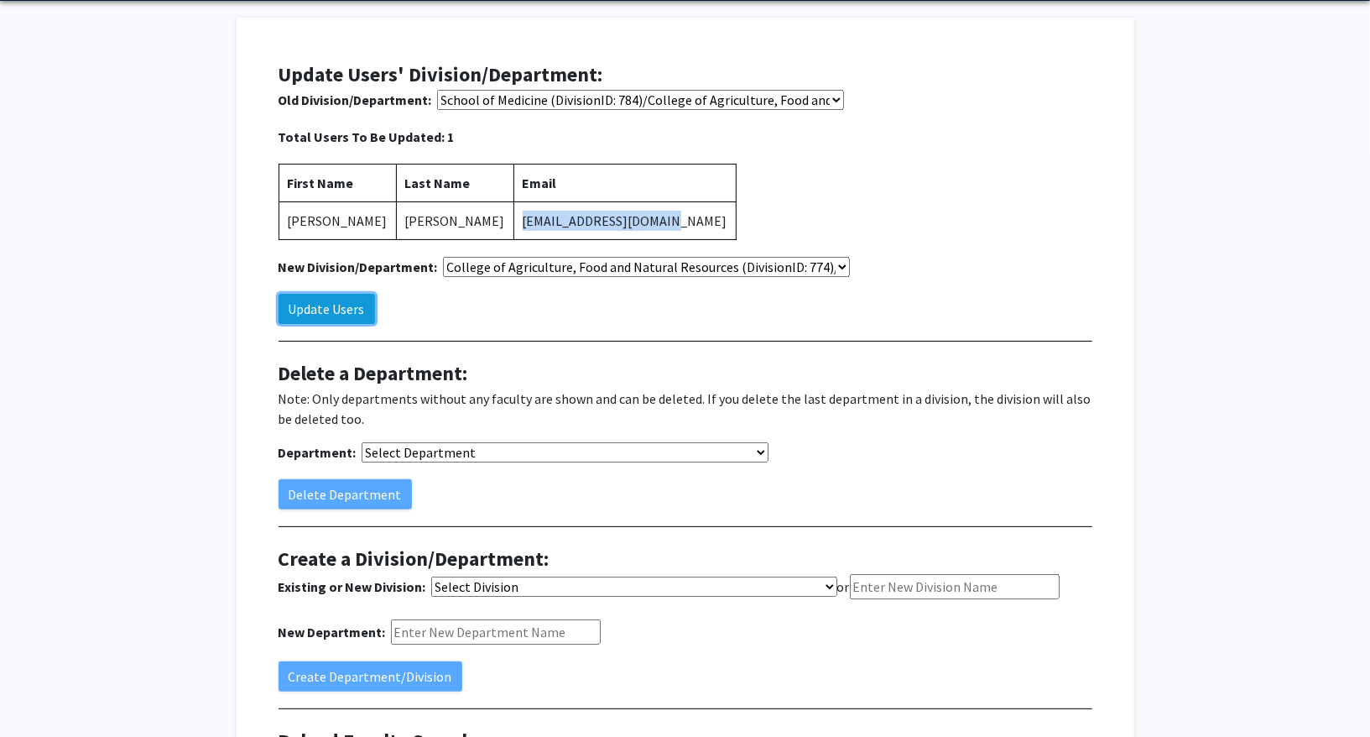
click at [341, 311] on button "Update Users" at bounding box center [327, 309] width 97 height 30
select select "-1"
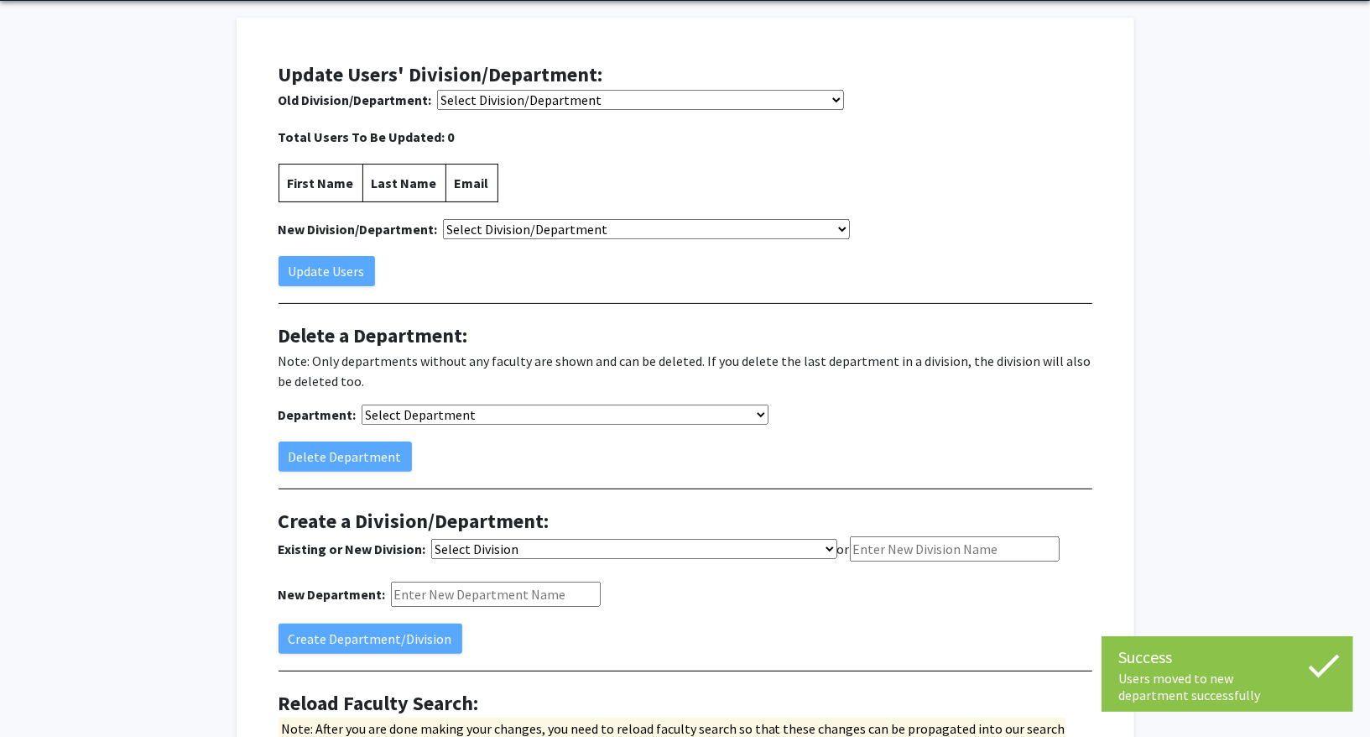
click at [486, 410] on select "Select Department College of Arts and Science (DivisionID: 775)/Advanced Light …" at bounding box center [565, 414] width 407 height 20
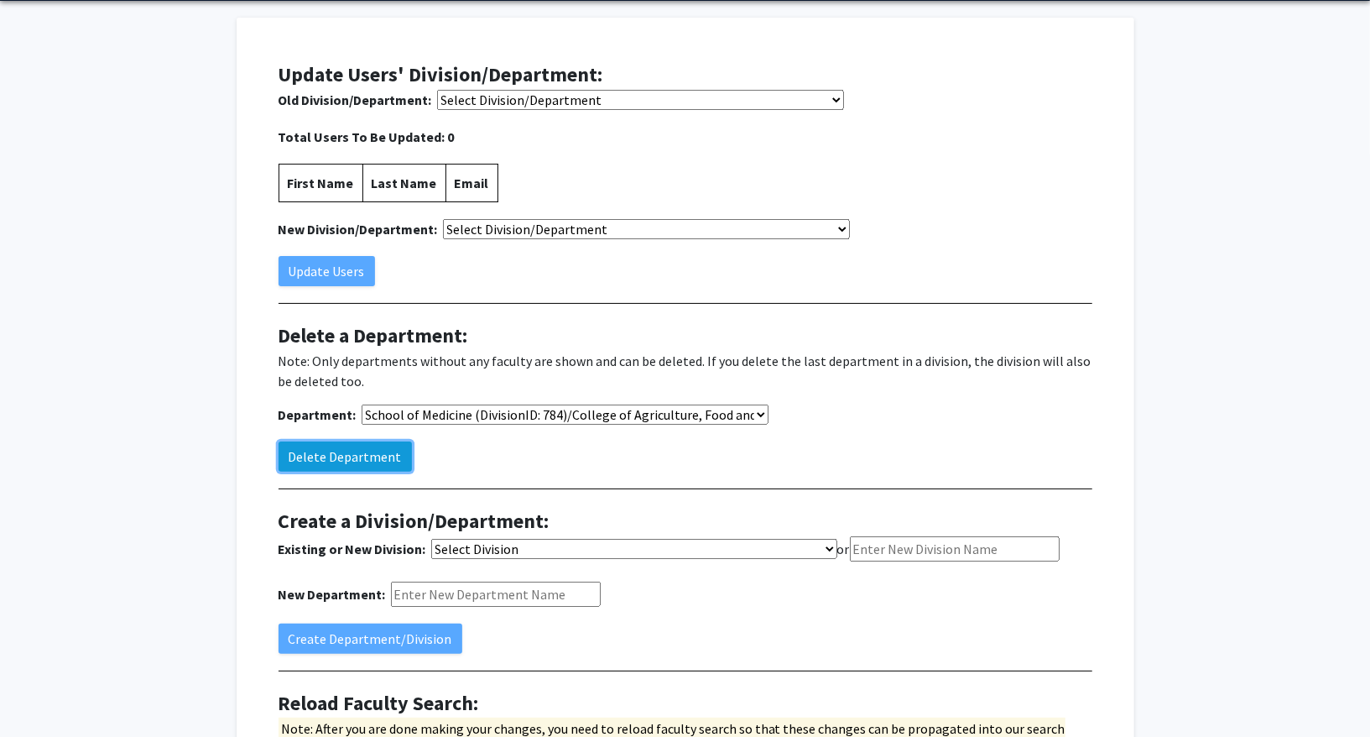
click at [357, 459] on button "Delete Department" at bounding box center [345, 456] width 133 height 30
select select "-1"
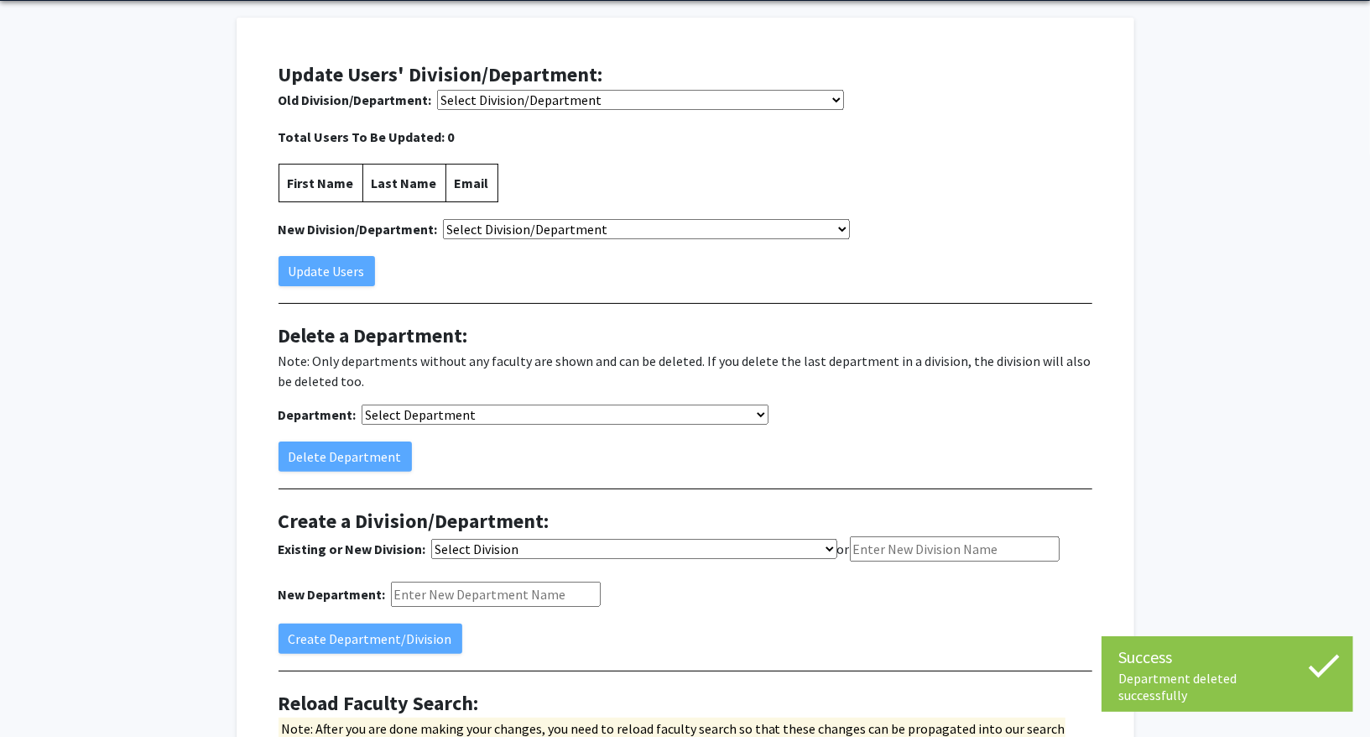
click at [443, 410] on select "Select Department College of Arts and Science (DivisionID: 775)/Advanced Light …" at bounding box center [565, 414] width 407 height 20
click at [535, 97] on select "Select Division/Department College of Agriculture, Food and Natural Resources (…" at bounding box center [640, 100] width 407 height 20
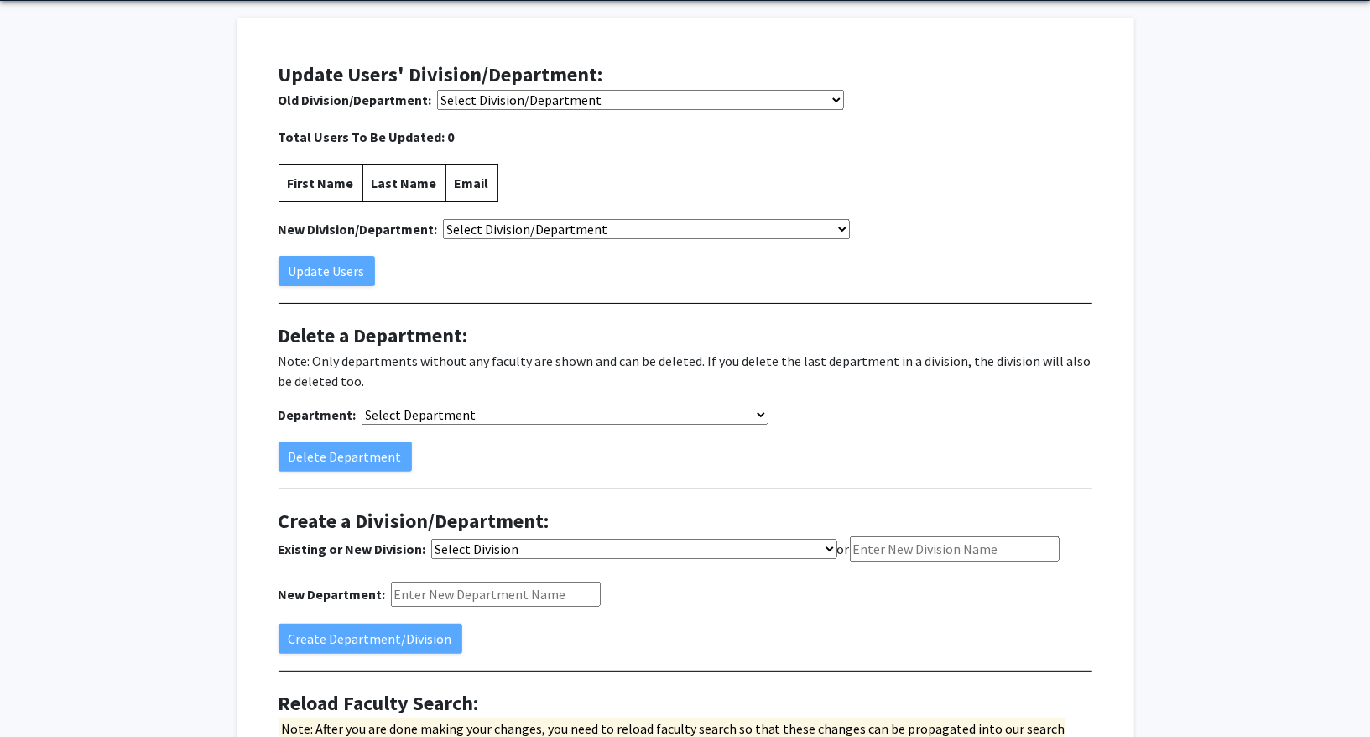
scroll to position [264, 0]
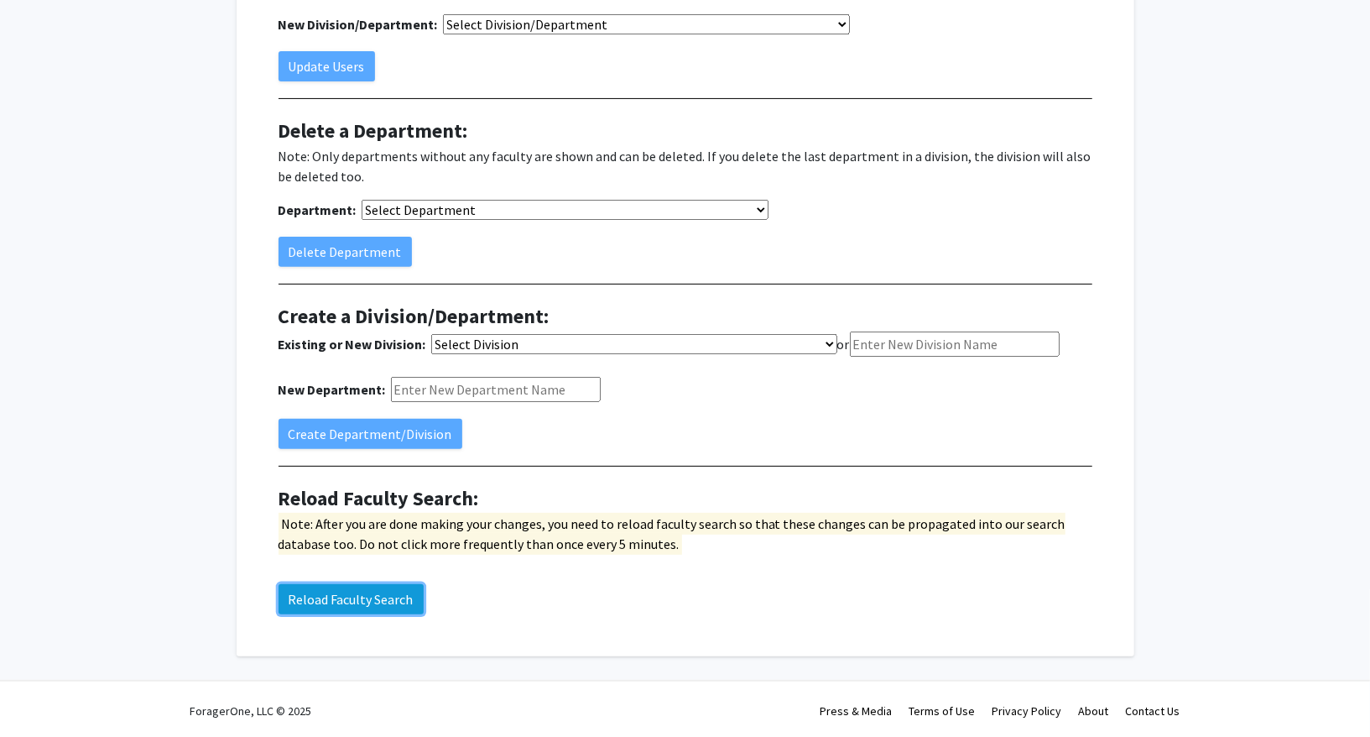
click at [384, 599] on button "Reload Faculty Search" at bounding box center [351, 599] width 145 height 30
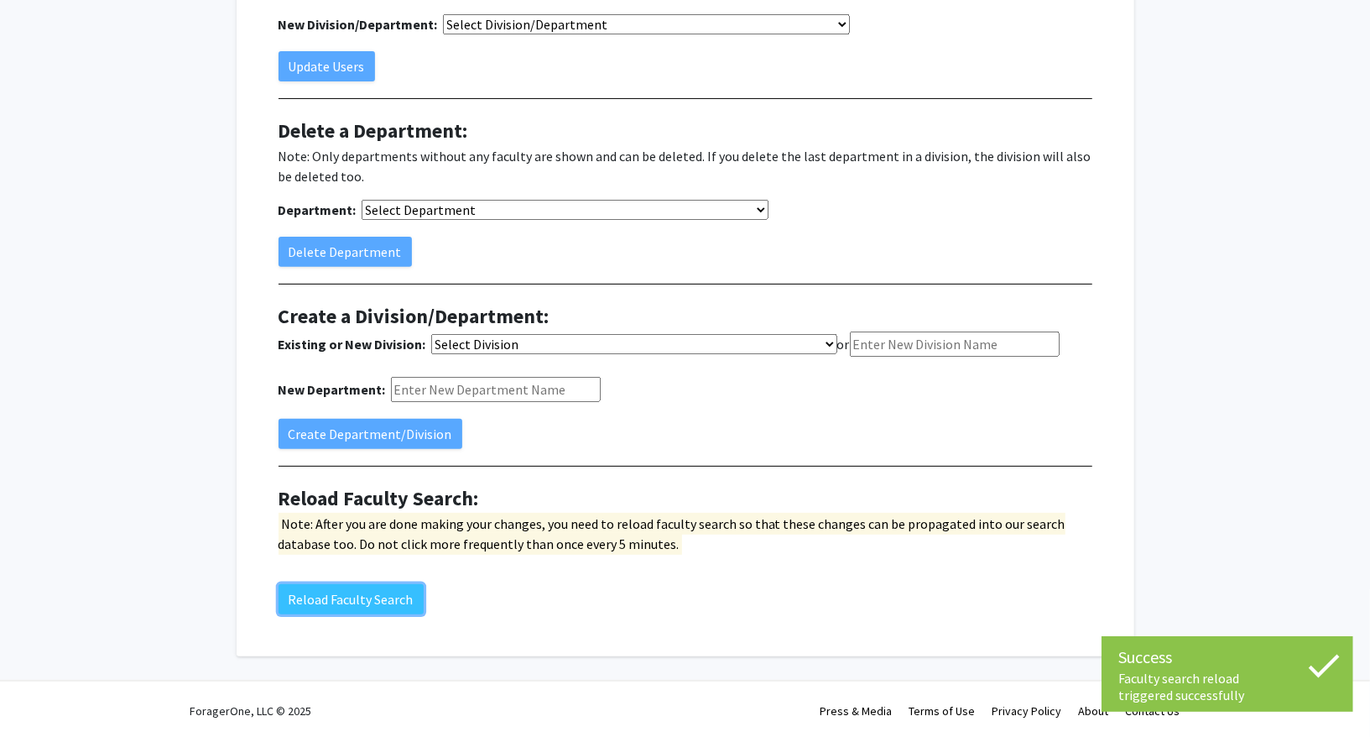
scroll to position [55, 0]
